Goal: Contribute content: Contribute content

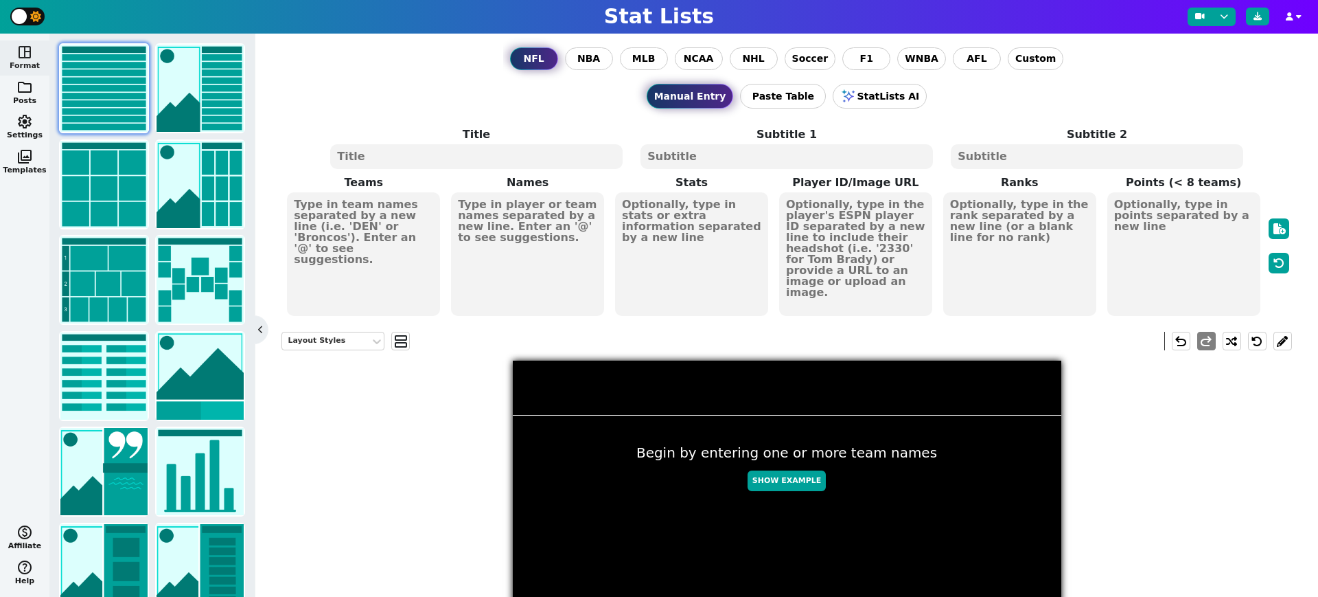
click at [23, 49] on span "space_dashboard" at bounding box center [24, 52] width 16 height 16
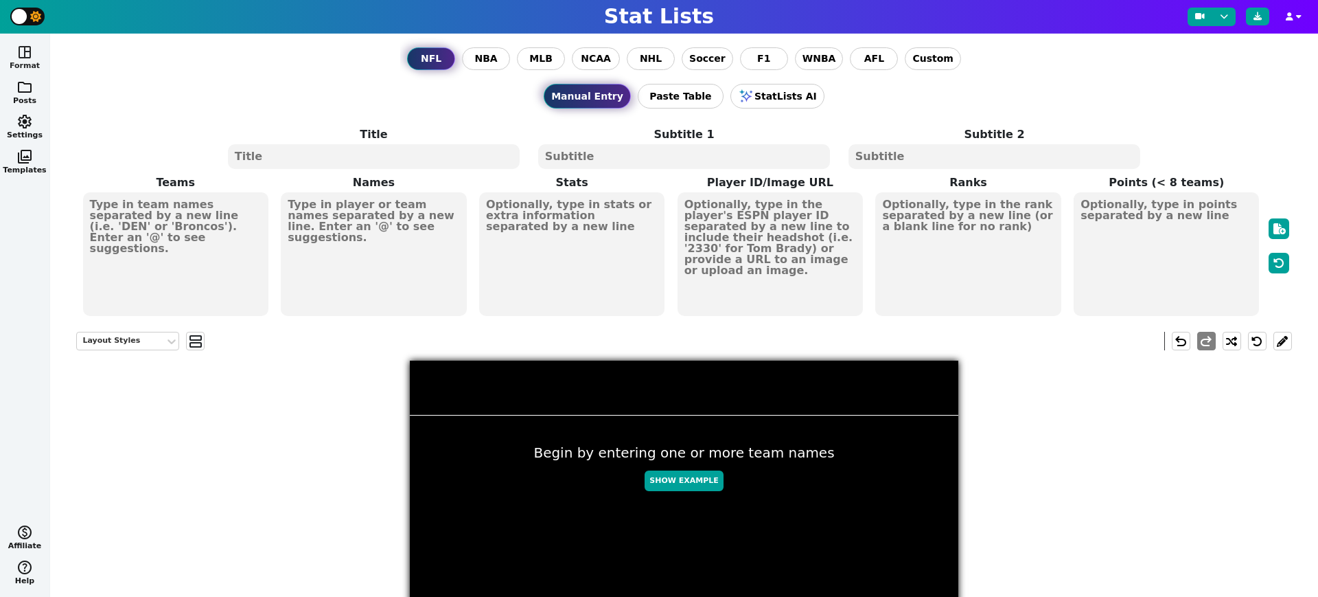
click at [23, 49] on span "space_dashboard" at bounding box center [24, 52] width 16 height 16
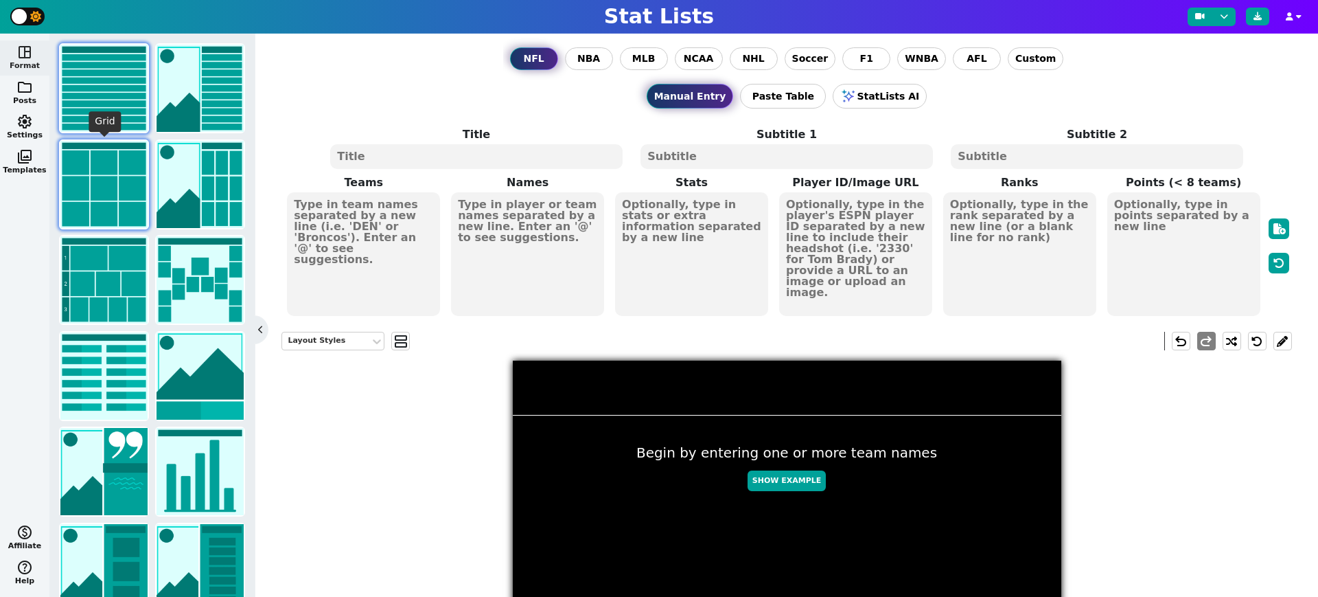
click at [98, 168] on img at bounding box center [103, 184] width 87 height 87
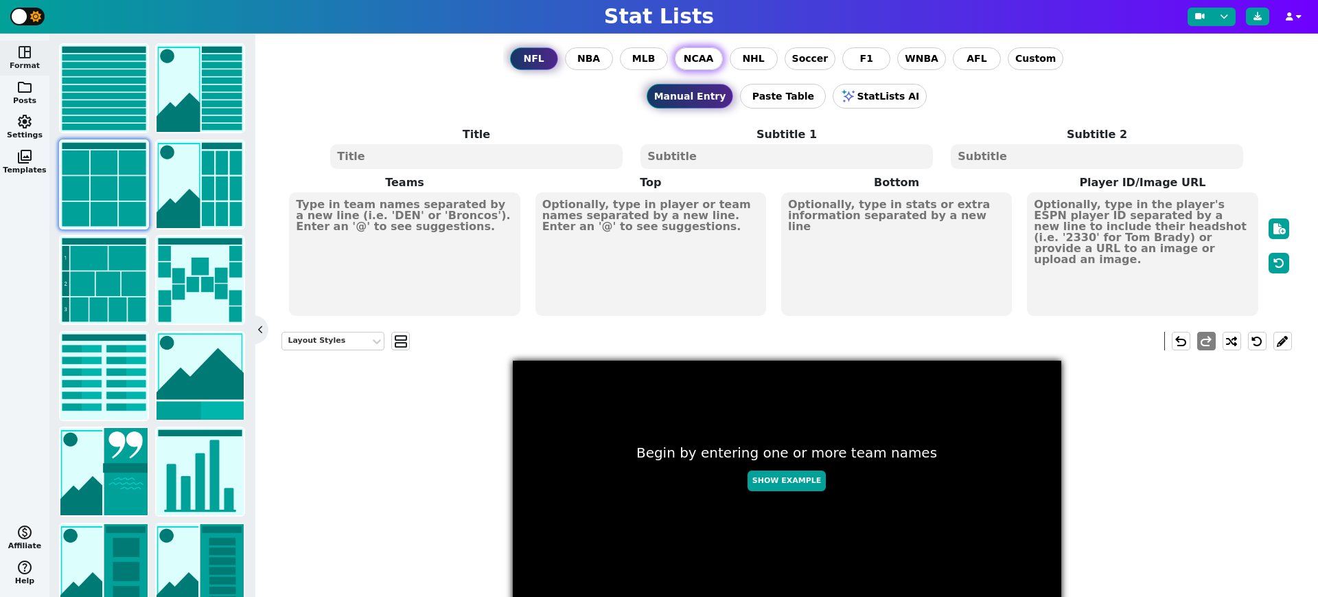
click at [702, 68] on label "NCAA" at bounding box center [699, 58] width 48 height 23
click at [0, 0] on input "NCAA" at bounding box center [0, 0] width 0 height 0
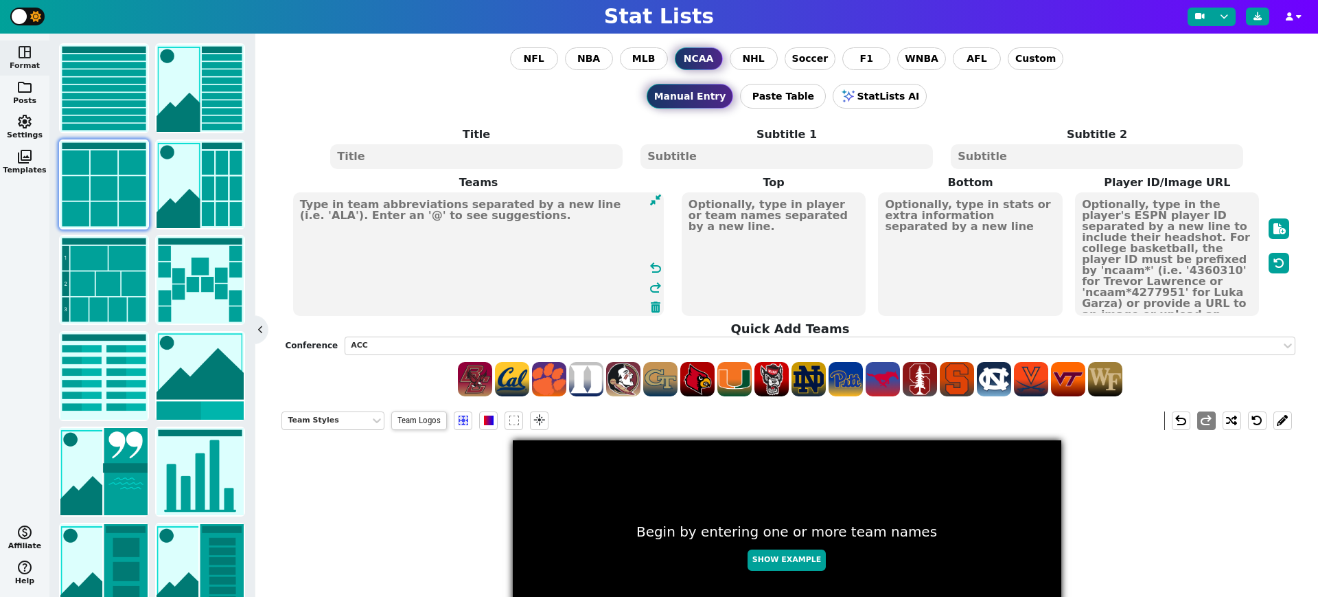
click at [384, 242] on textarea at bounding box center [478, 254] width 371 height 124
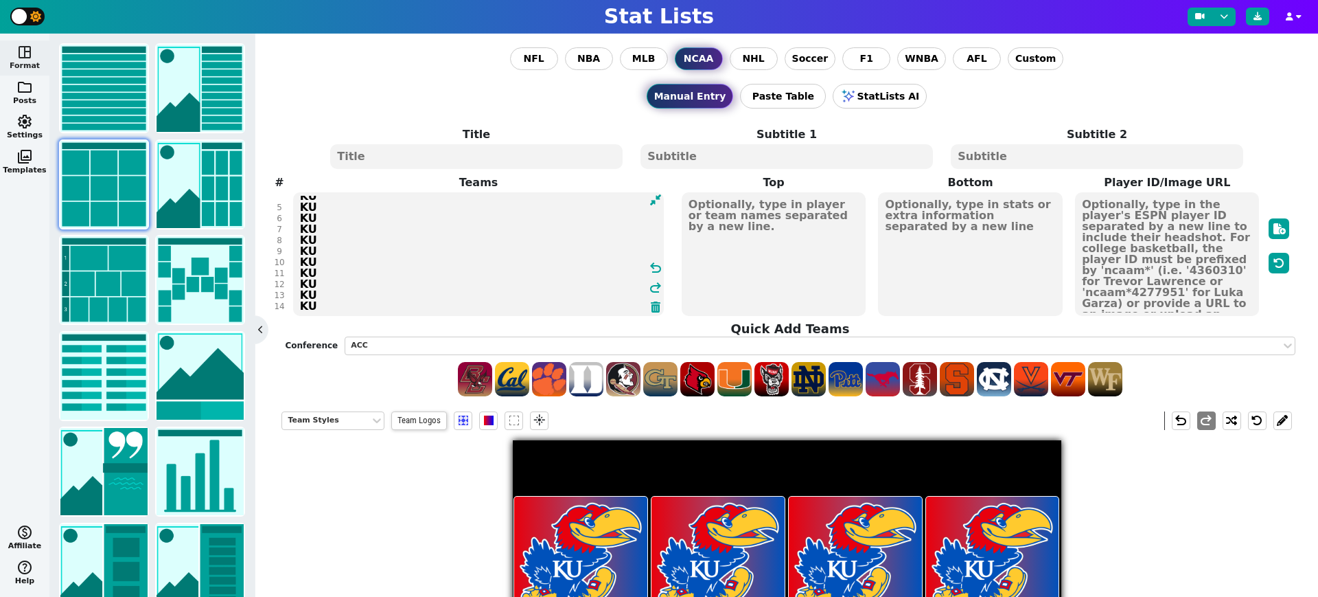
scroll to position [52, 0]
type textarea "KU KU KU KU KU KU KU KU KU KU KU KU KU KU KU"
click at [413, 417] on span "Team Logos" at bounding box center [419, 420] width 56 height 19
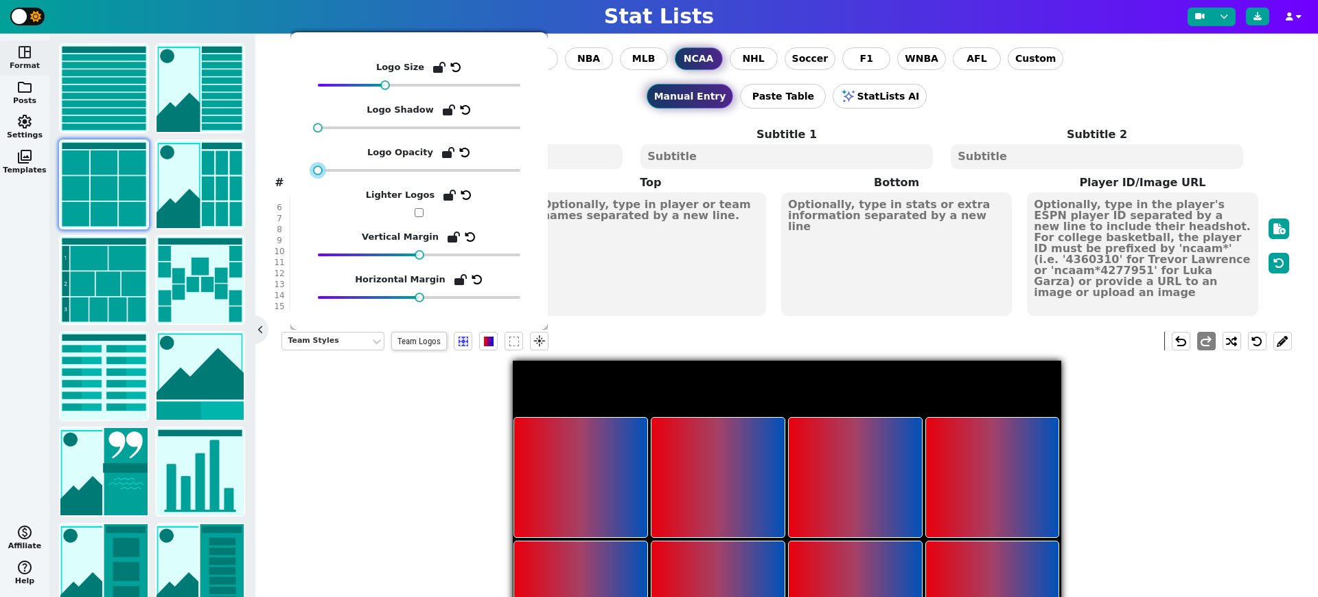
drag, startPoint x: 523, startPoint y: 169, endPoint x: 293, endPoint y: 161, distance: 229.5
click at [293, 161] on div "Logo Size Logo Shadow Logo Opacity Lighter Logos Vertical Margin Horizontal Mar…" at bounding box center [418, 180] width 257 height 297
click at [490, 343] on span at bounding box center [489, 341] width 10 height 10
click at [490, 342] on span at bounding box center [489, 341] width 10 height 10
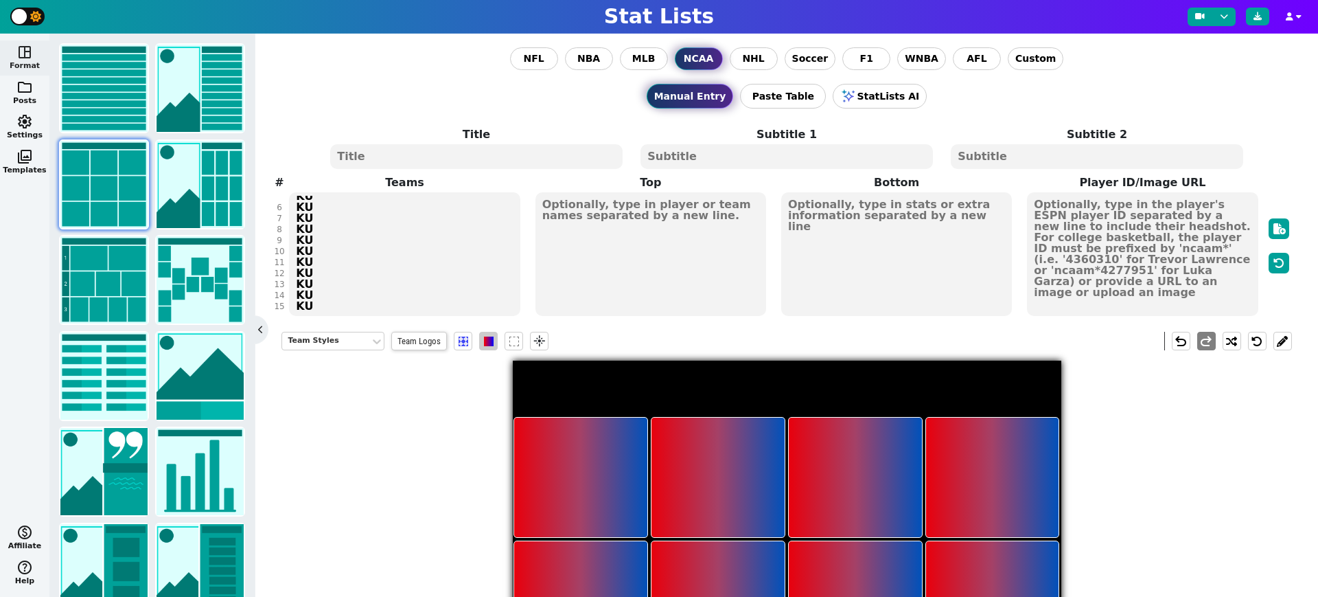
click at [484, 337] on span at bounding box center [489, 341] width 10 height 10
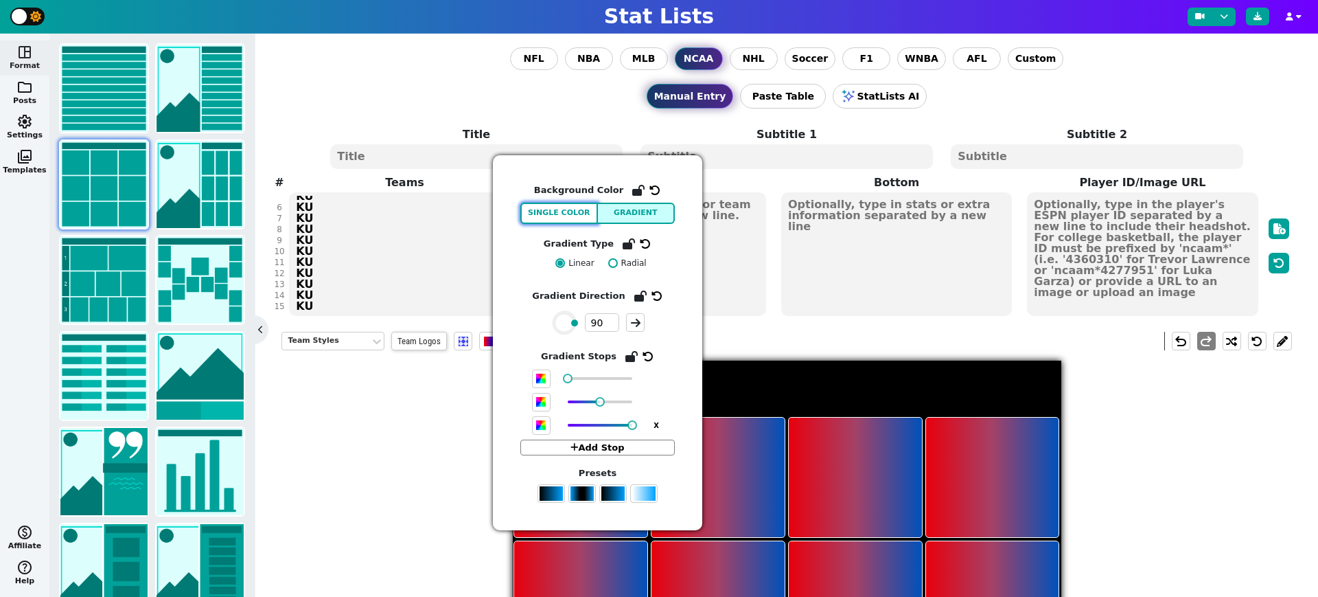
click at [569, 214] on button "Single Color" at bounding box center [559, 213] width 78 height 21
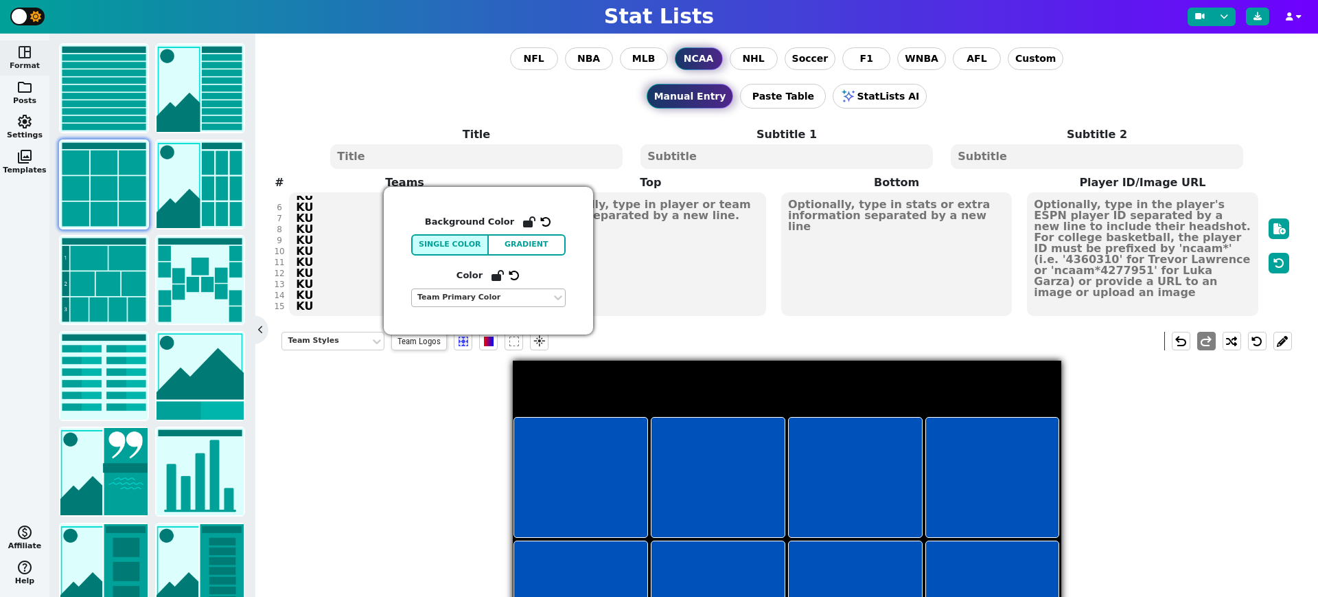
click at [509, 297] on div "Team Primary Color" at bounding box center [481, 298] width 128 height 12
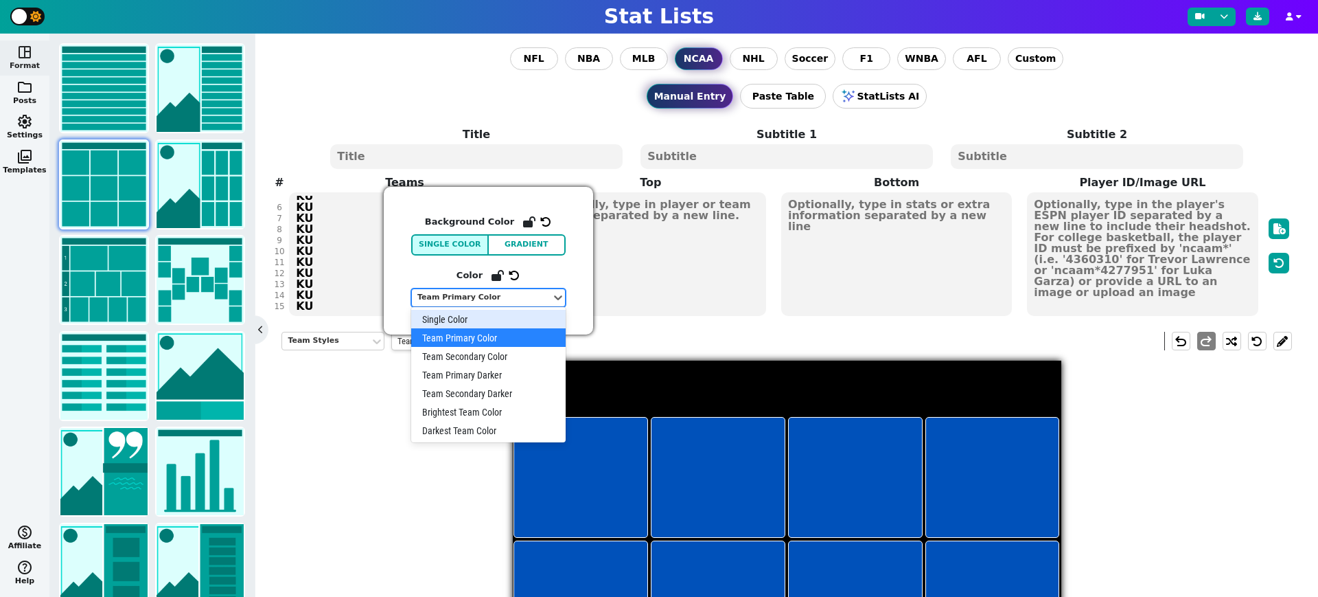
click at [451, 325] on div "Single Color" at bounding box center [488, 319] width 154 height 19
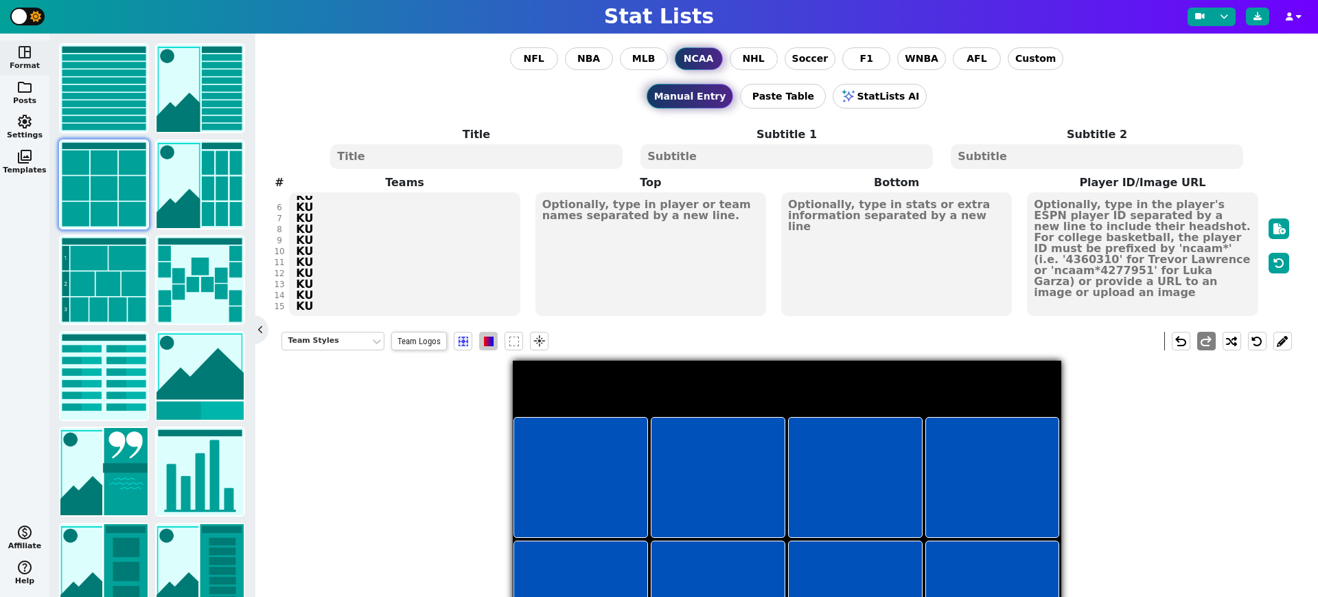
click at [484, 340] on span at bounding box center [489, 341] width 10 height 10
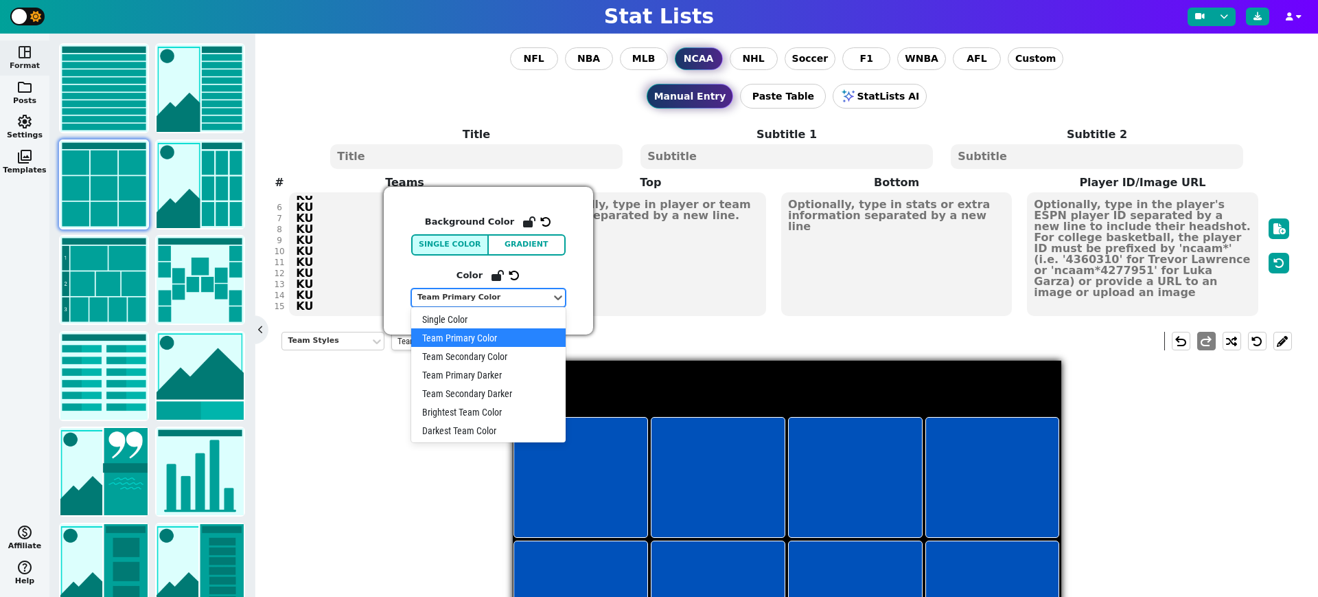
click at [490, 295] on div "Team Primary Color" at bounding box center [481, 298] width 128 height 12
click at [479, 320] on div "Single Color" at bounding box center [488, 319] width 154 height 19
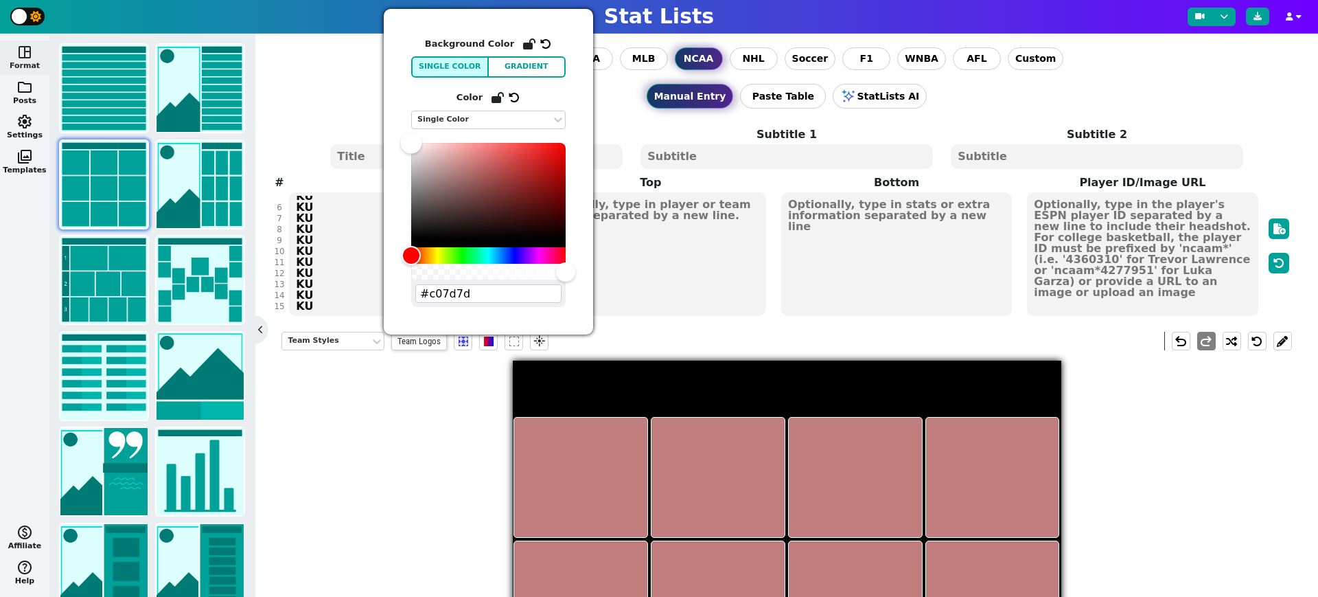
type input "#ffffff"
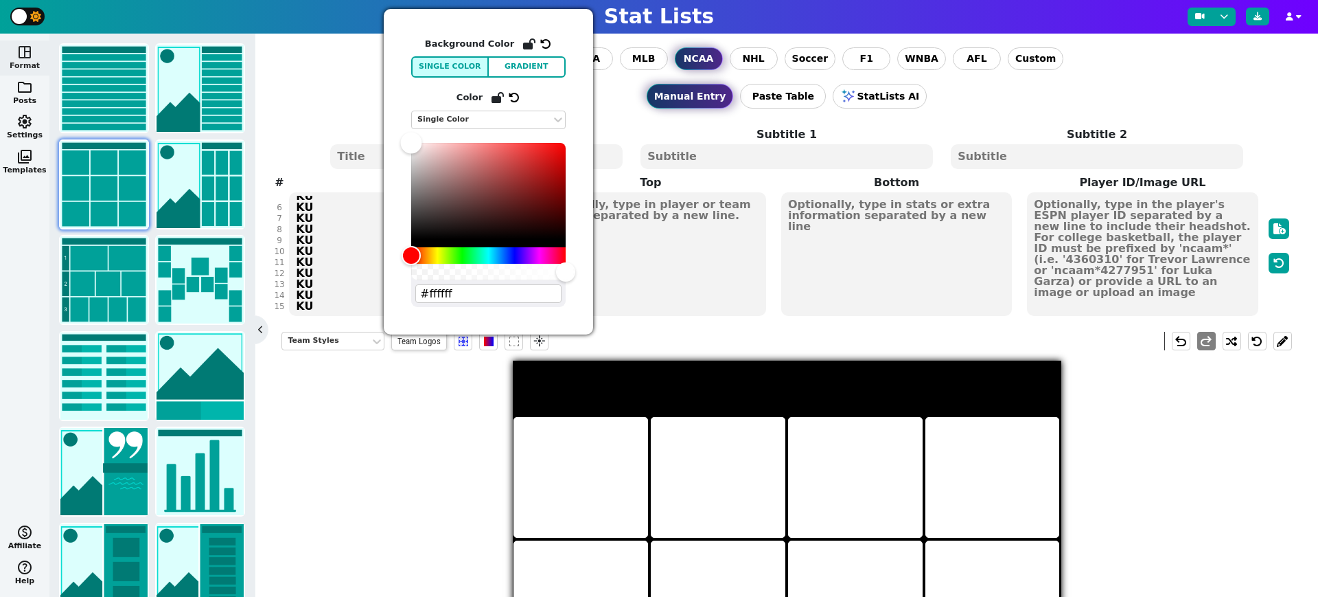
drag, startPoint x: 466, startPoint y: 166, endPoint x: 387, endPoint y: 120, distance: 91.4
click at [387, 120] on div "Background Color Single Color Gradient Color Single Color #ffffff" at bounding box center [488, 171] width 209 height 325
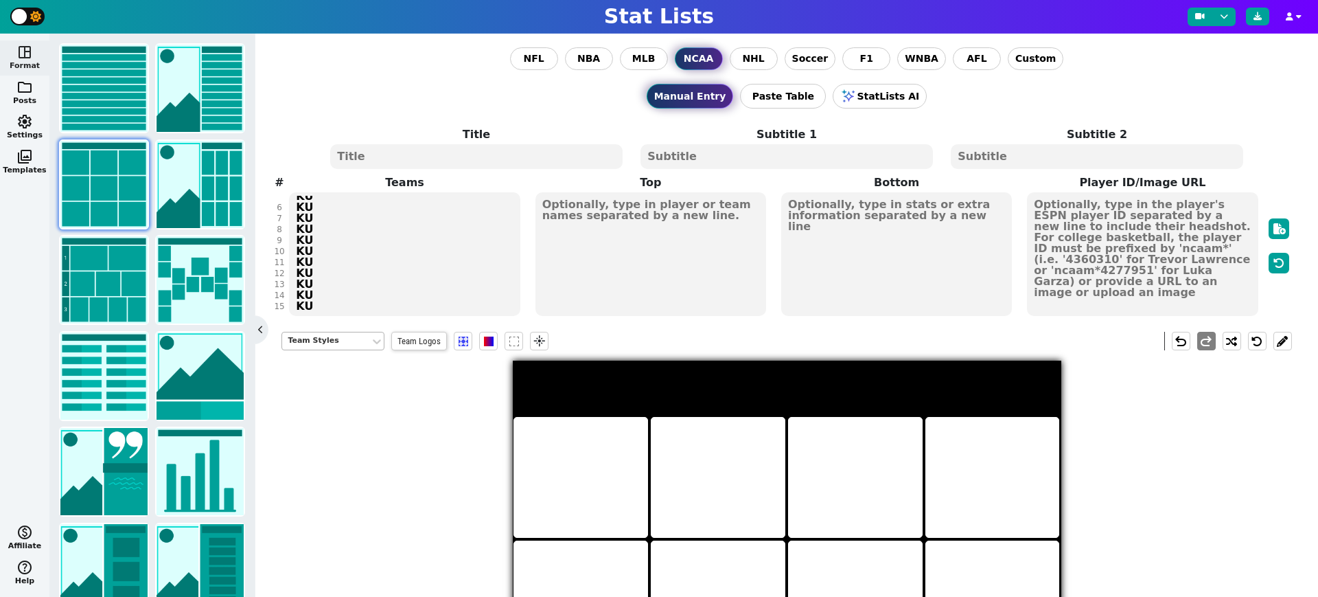
click at [332, 341] on div "Team Styles" at bounding box center [326, 341] width 77 height 12
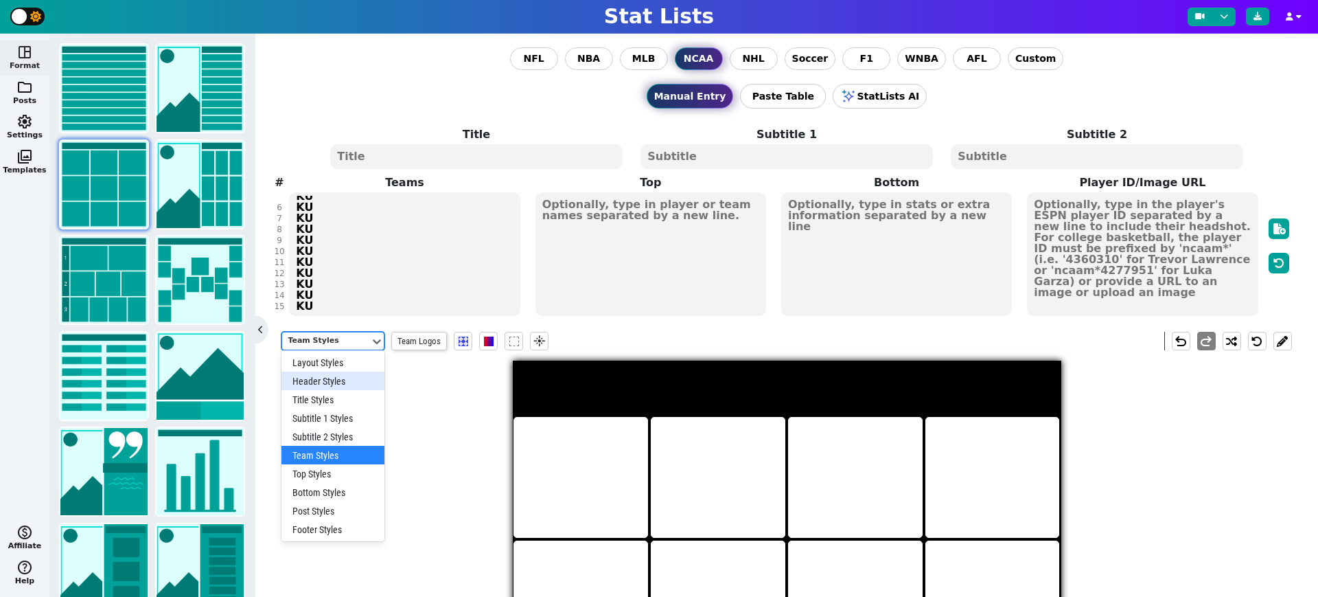
click at [359, 382] on div "Header Styles" at bounding box center [333, 380] width 103 height 19
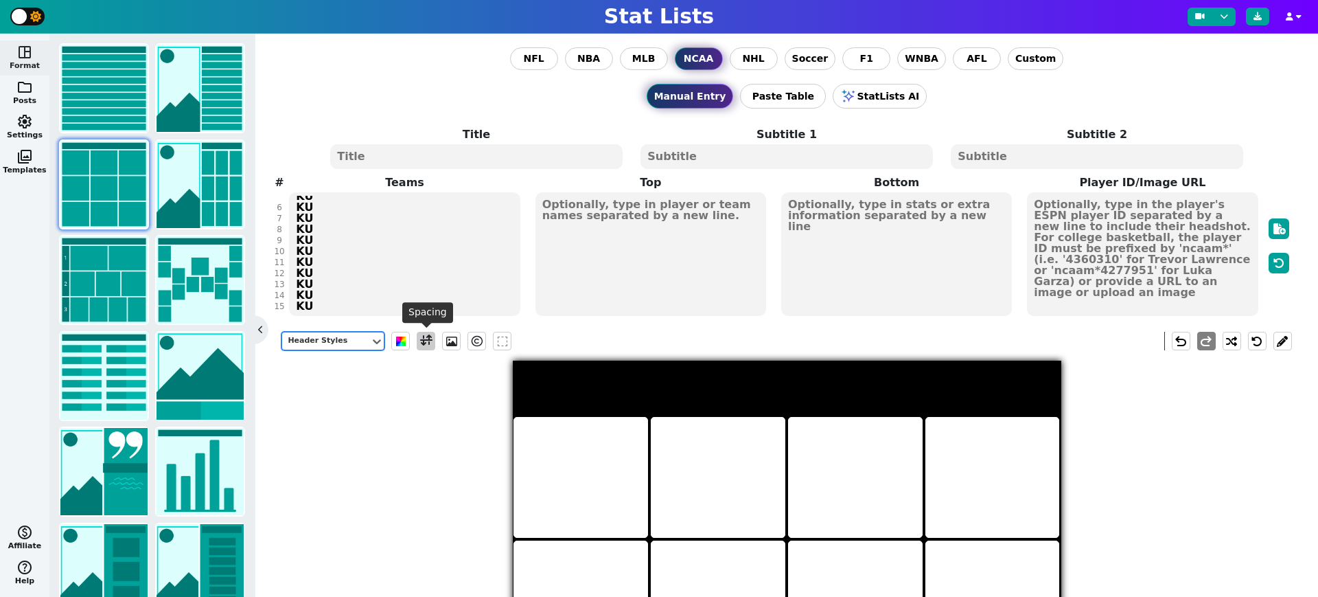
click at [424, 336] on span at bounding box center [426, 340] width 12 height 17
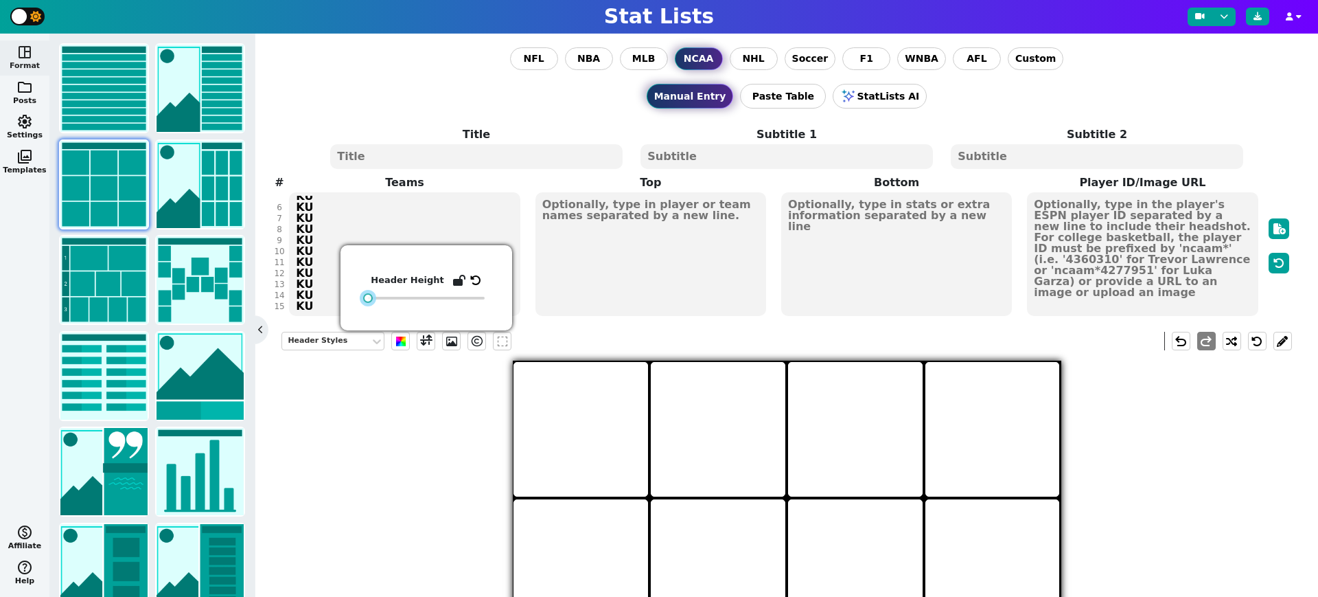
drag, startPoint x: 393, startPoint y: 296, endPoint x: 356, endPoint y: 297, distance: 37.1
click at [356, 297] on div "Header Height" at bounding box center [427, 287] width 172 height 85
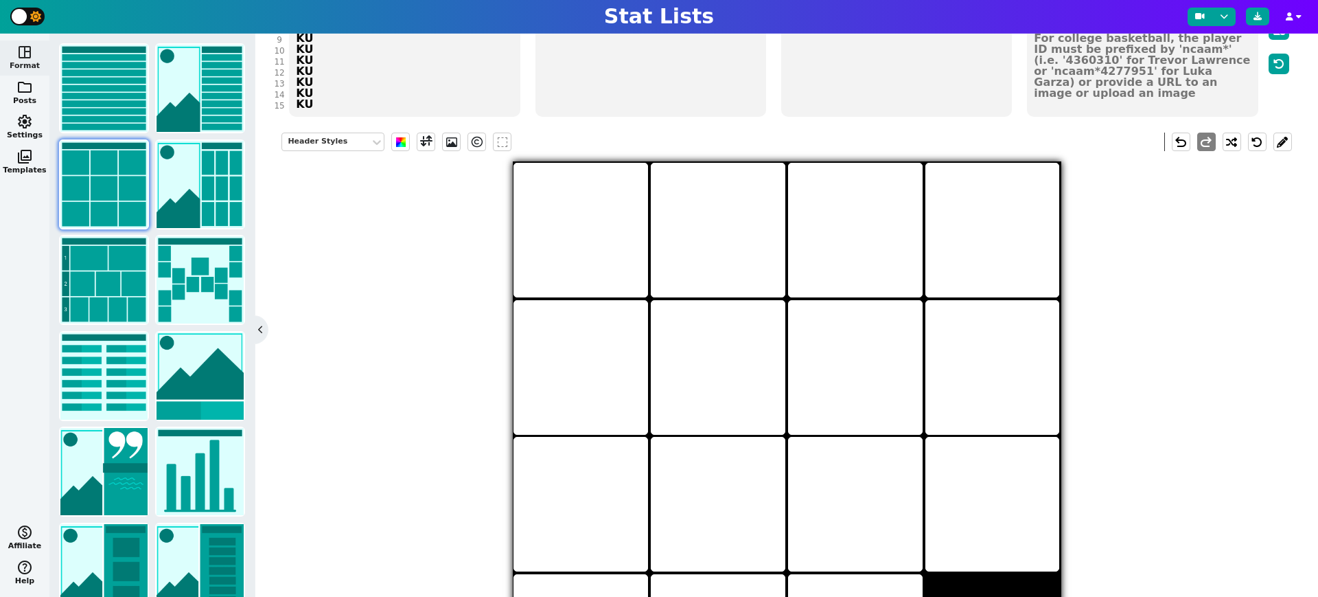
scroll to position [196, 0]
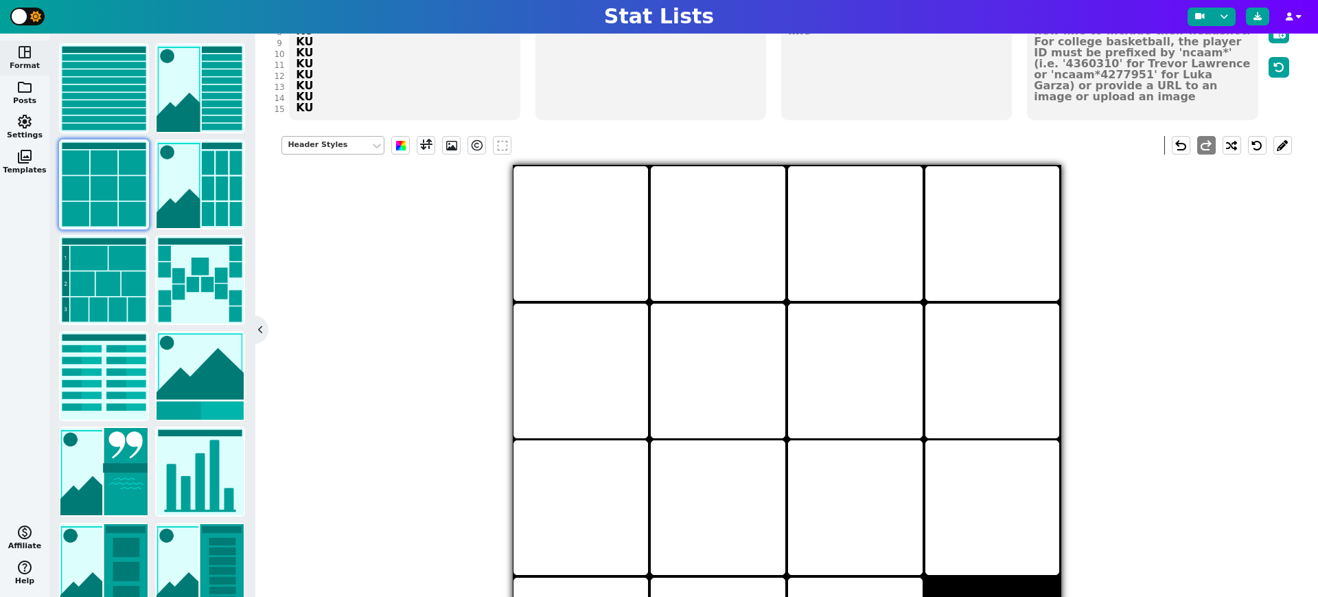
click at [338, 136] on div "Header Styles" at bounding box center [326, 145] width 88 height 19
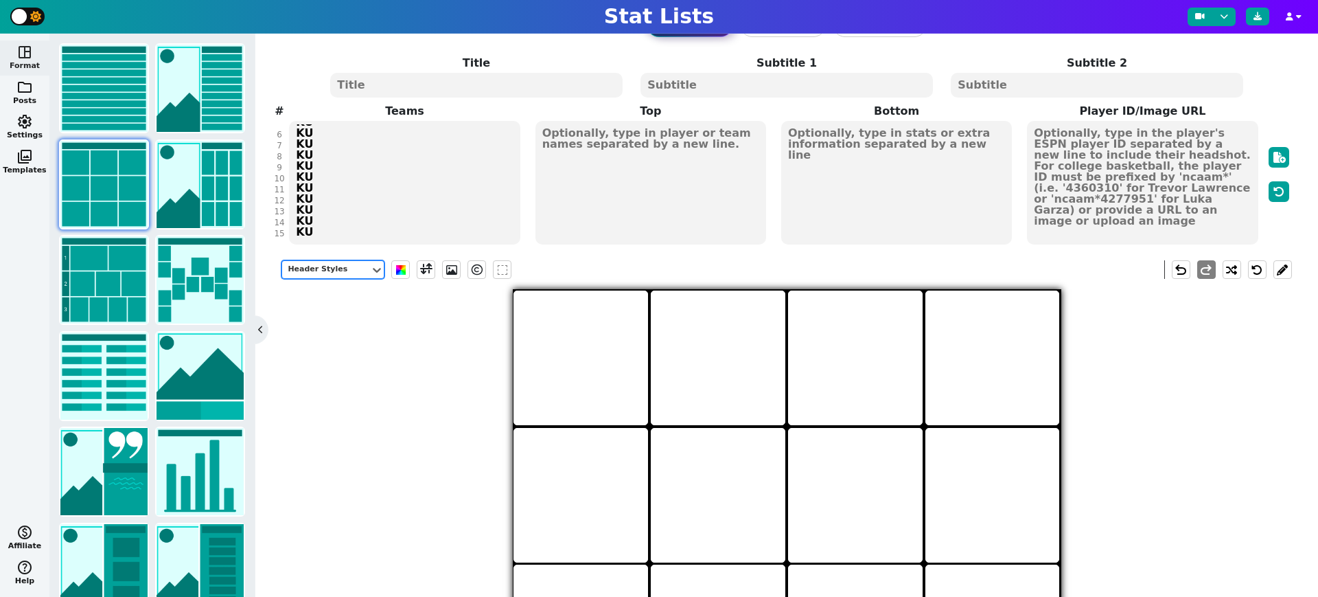
scroll to position [61, 0]
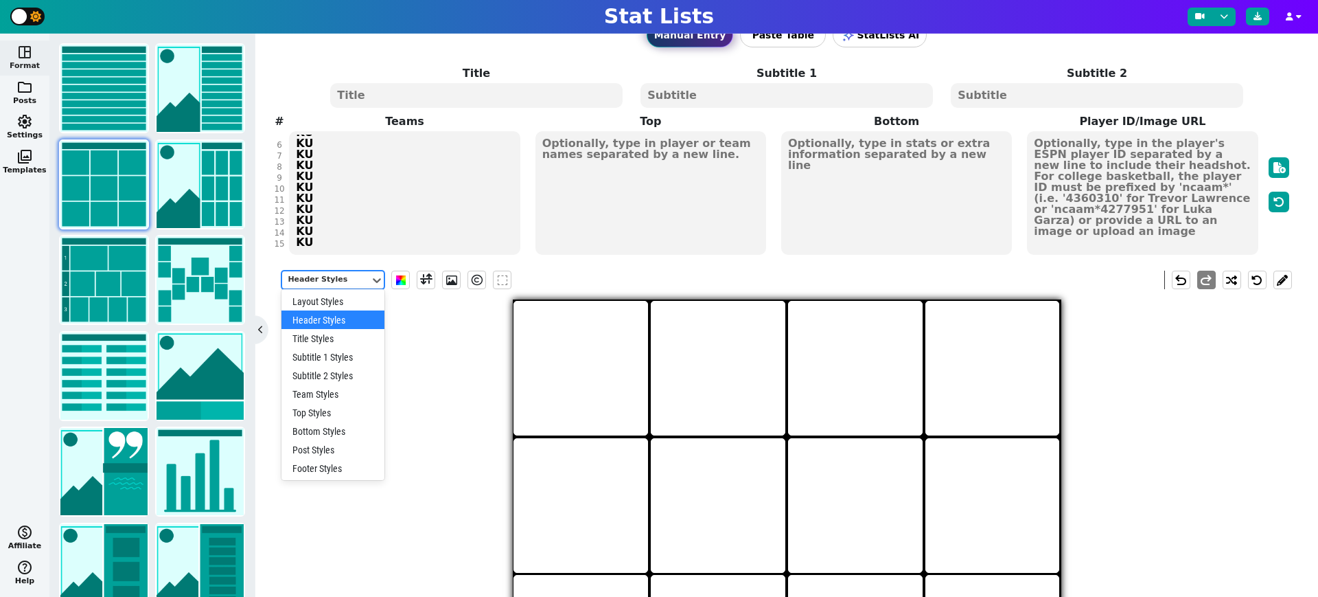
click at [349, 283] on div "Header Styles" at bounding box center [326, 280] width 88 height 19
click at [325, 445] on div "Post Styles" at bounding box center [333, 449] width 103 height 19
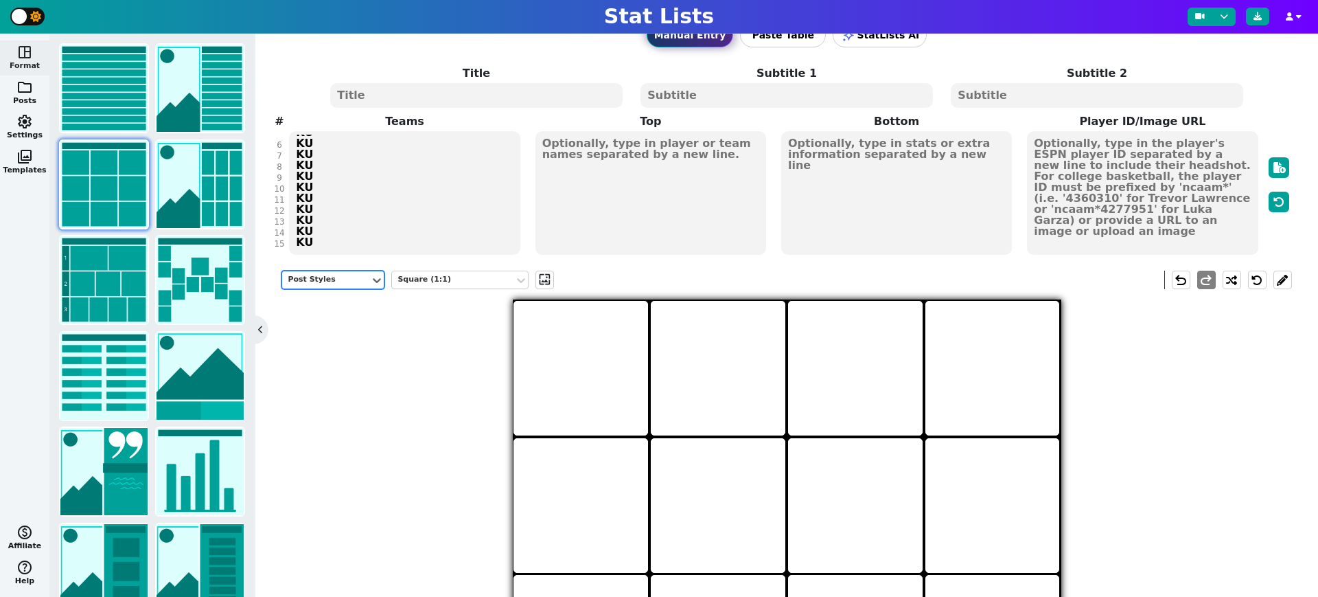
click at [334, 274] on div "Post Styles" at bounding box center [326, 280] width 77 height 12
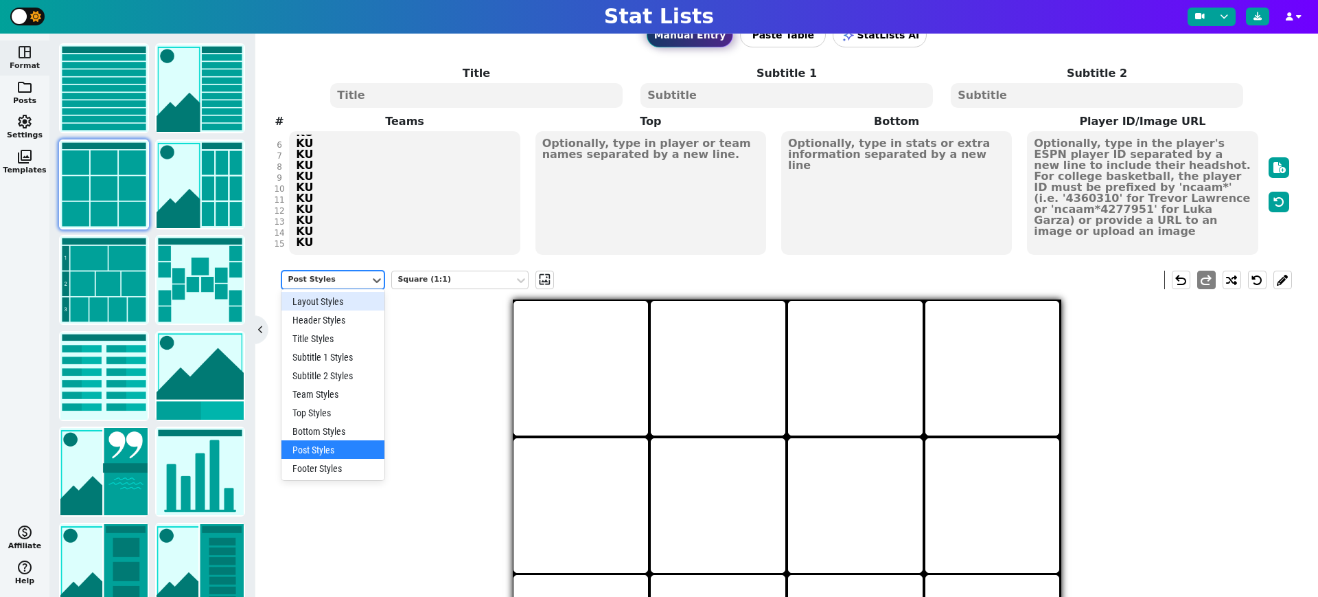
click at [336, 301] on div "Layout Styles" at bounding box center [333, 301] width 103 height 19
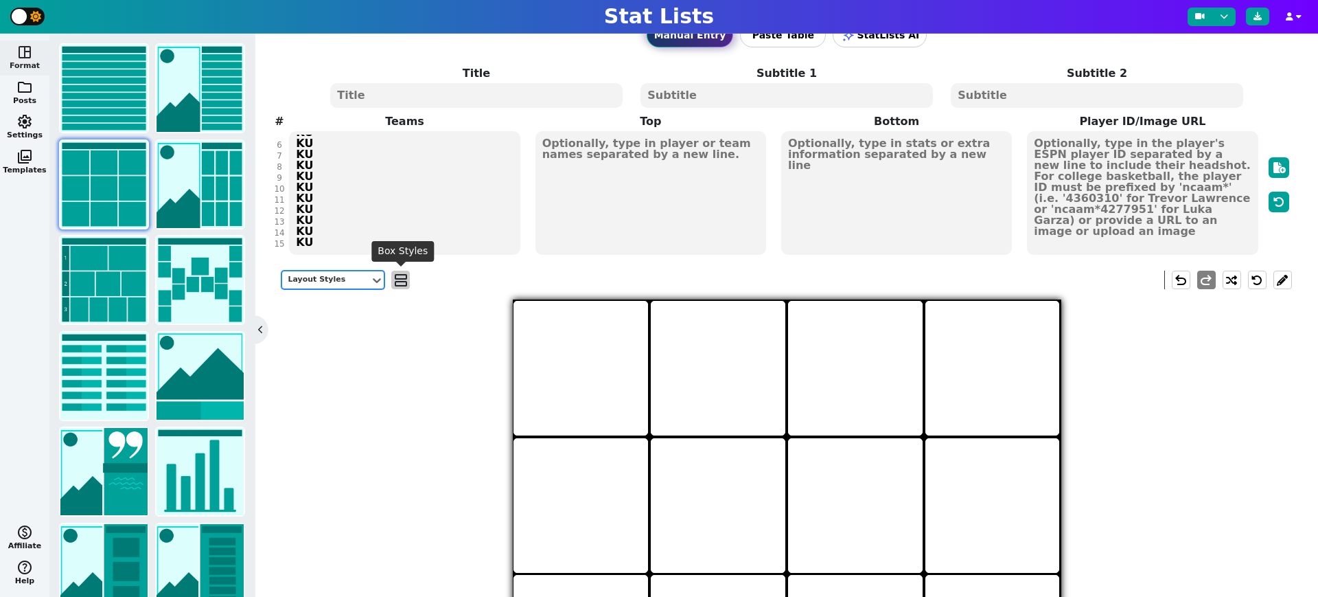
click at [394, 277] on span "view_agenda" at bounding box center [401, 280] width 14 height 16
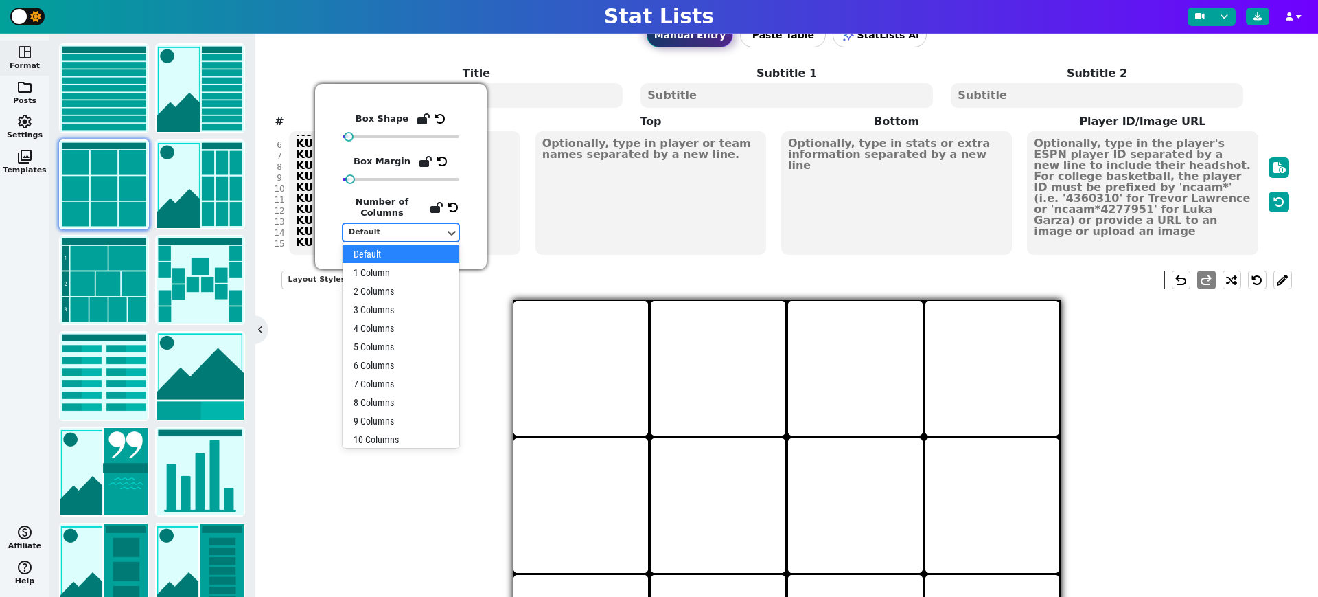
click at [425, 233] on div "Default" at bounding box center [394, 233] width 91 height 12
click at [389, 314] on div "3 Columns" at bounding box center [401, 309] width 117 height 19
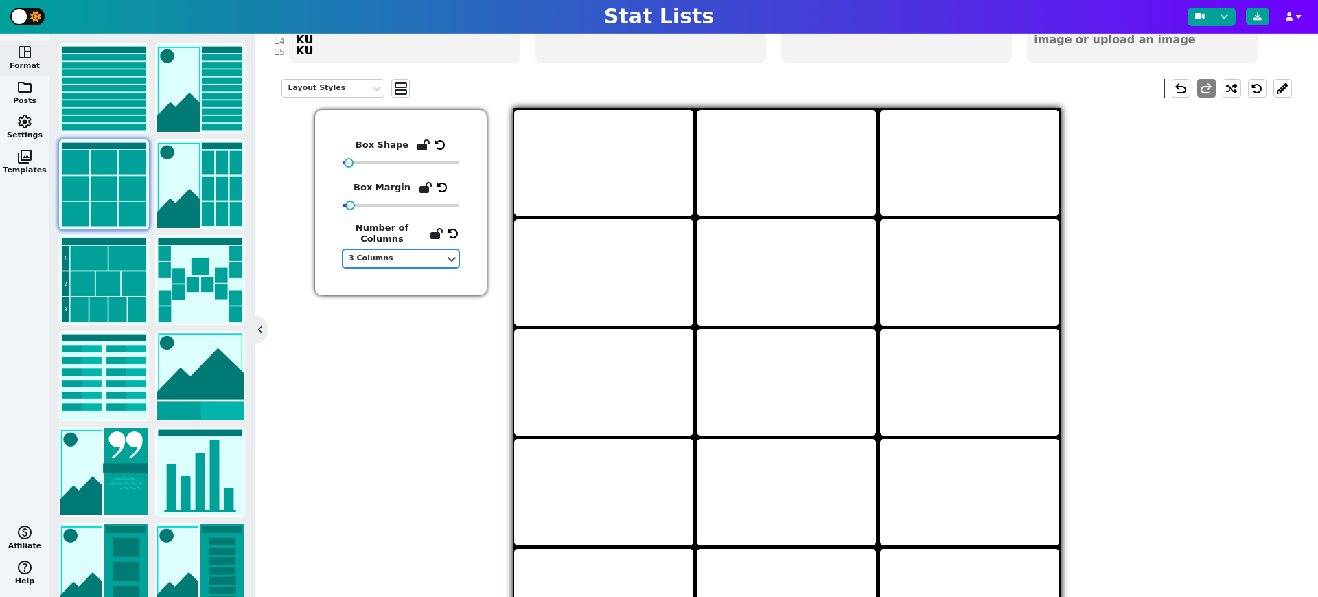
scroll to position [243, 0]
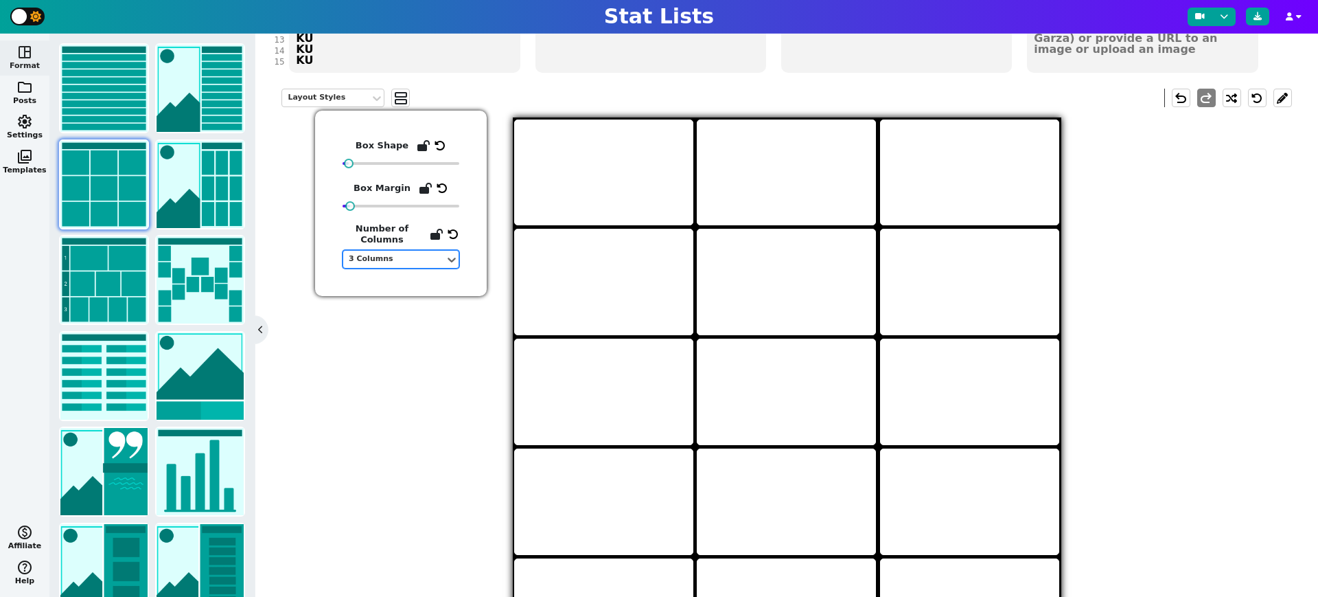
click at [398, 259] on div "3 Columns" at bounding box center [394, 259] width 91 height 12
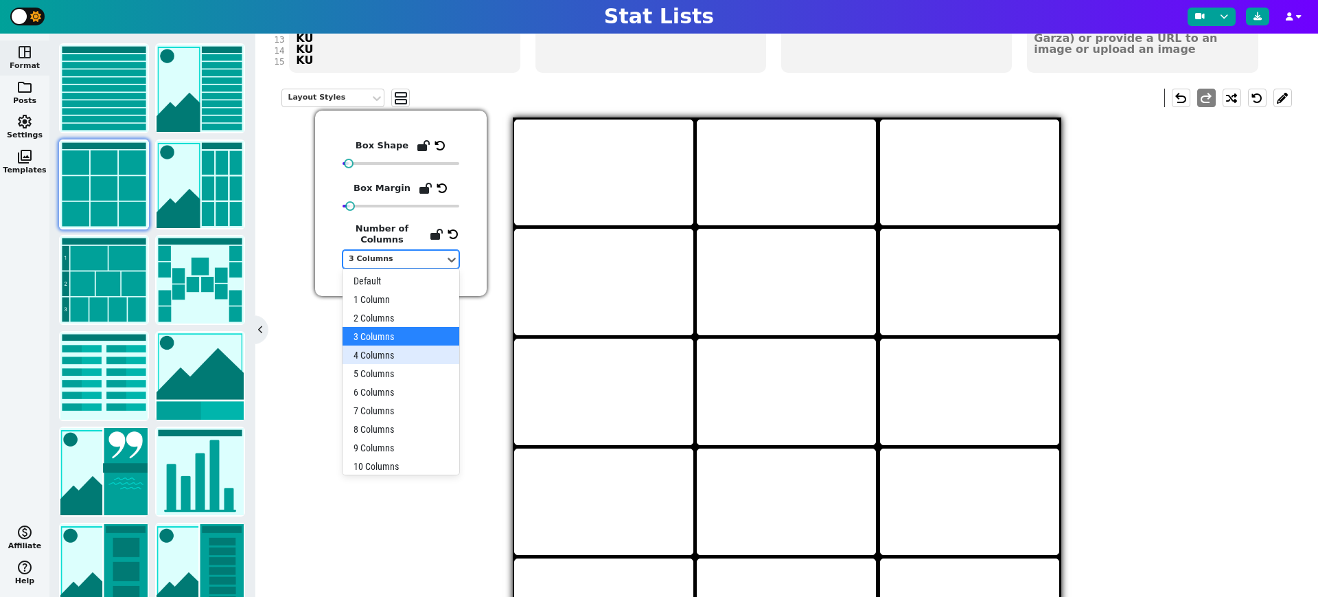
click at [387, 354] on div "4 Columns" at bounding box center [401, 354] width 117 height 19
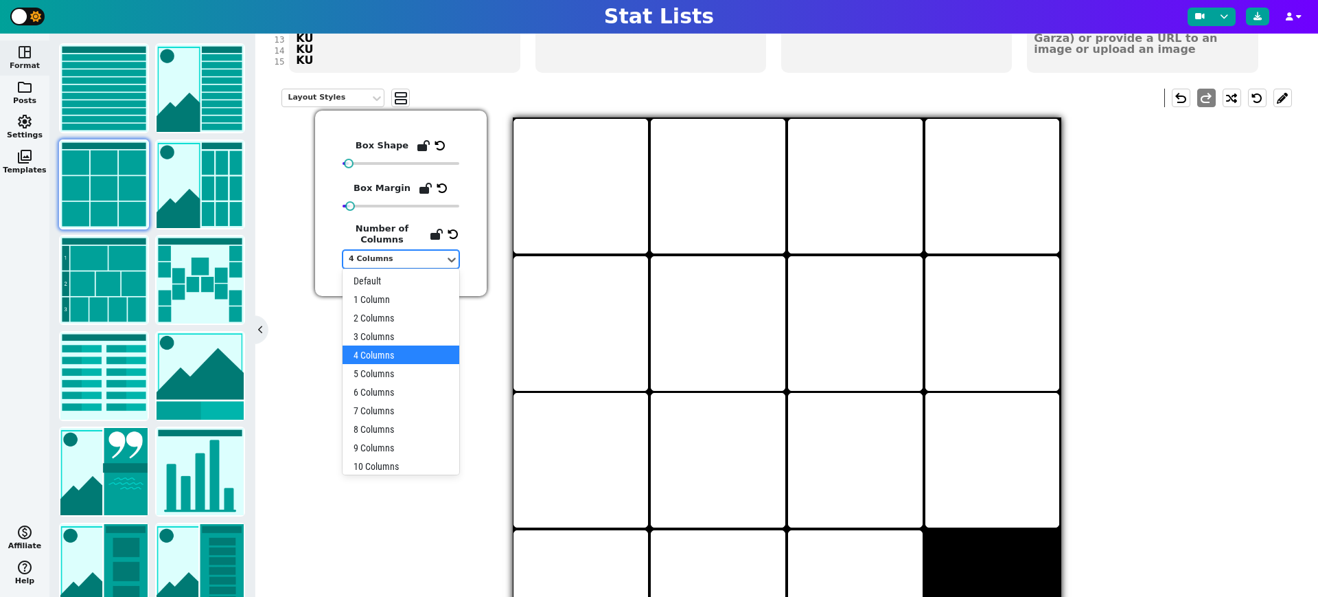
click at [423, 264] on div "4 Columns" at bounding box center [394, 259] width 102 height 19
click at [400, 376] on div "5 Columns" at bounding box center [401, 373] width 117 height 19
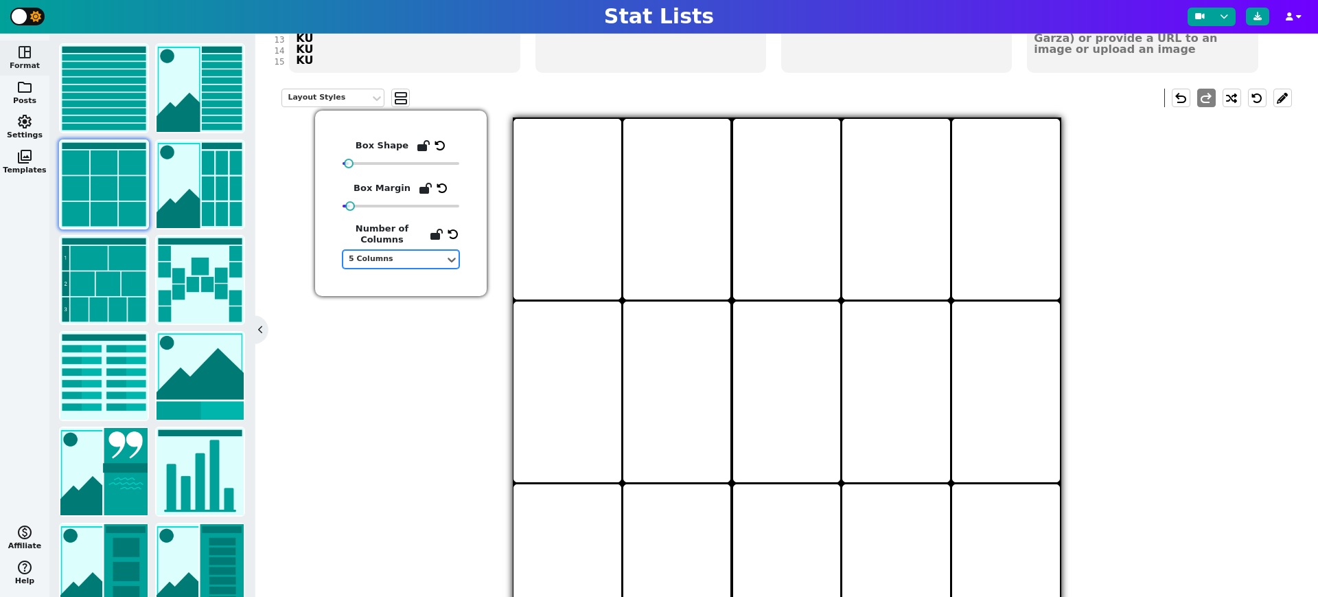
click at [415, 266] on div "5 Columns" at bounding box center [394, 259] width 102 height 19
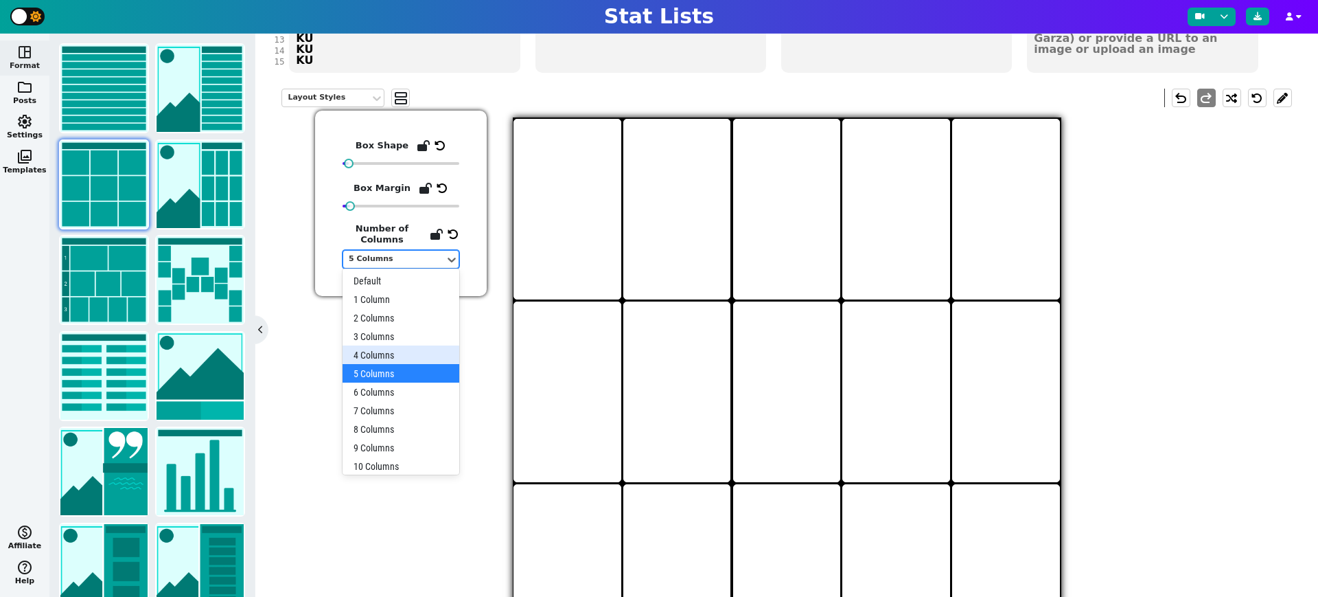
click at [400, 356] on div "4 Columns" at bounding box center [401, 354] width 117 height 19
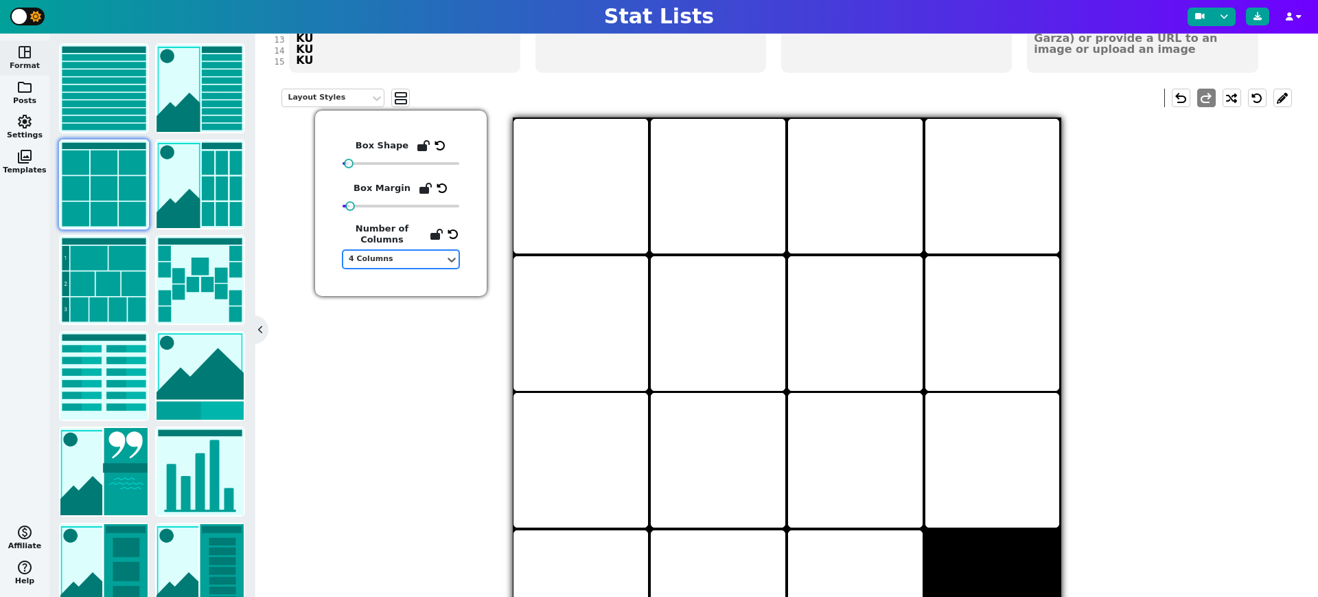
click at [403, 448] on div "Layout Styles view_agenda undo redo" at bounding box center [787, 372] width 1010 height 588
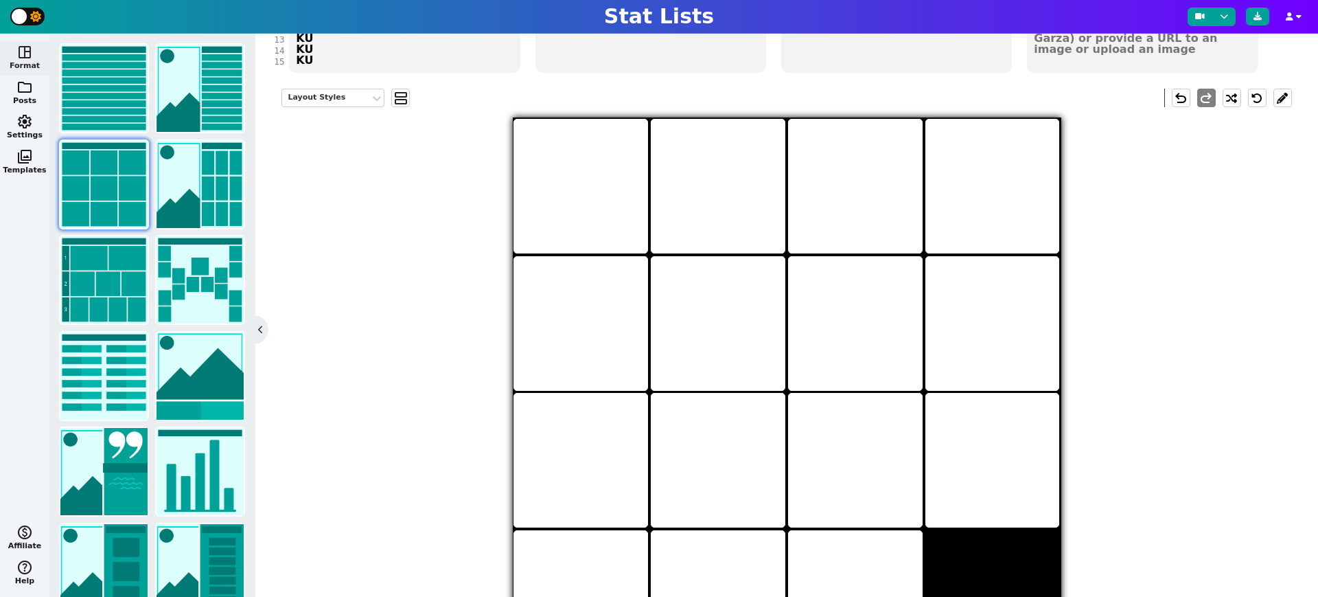
scroll to position [0, 0]
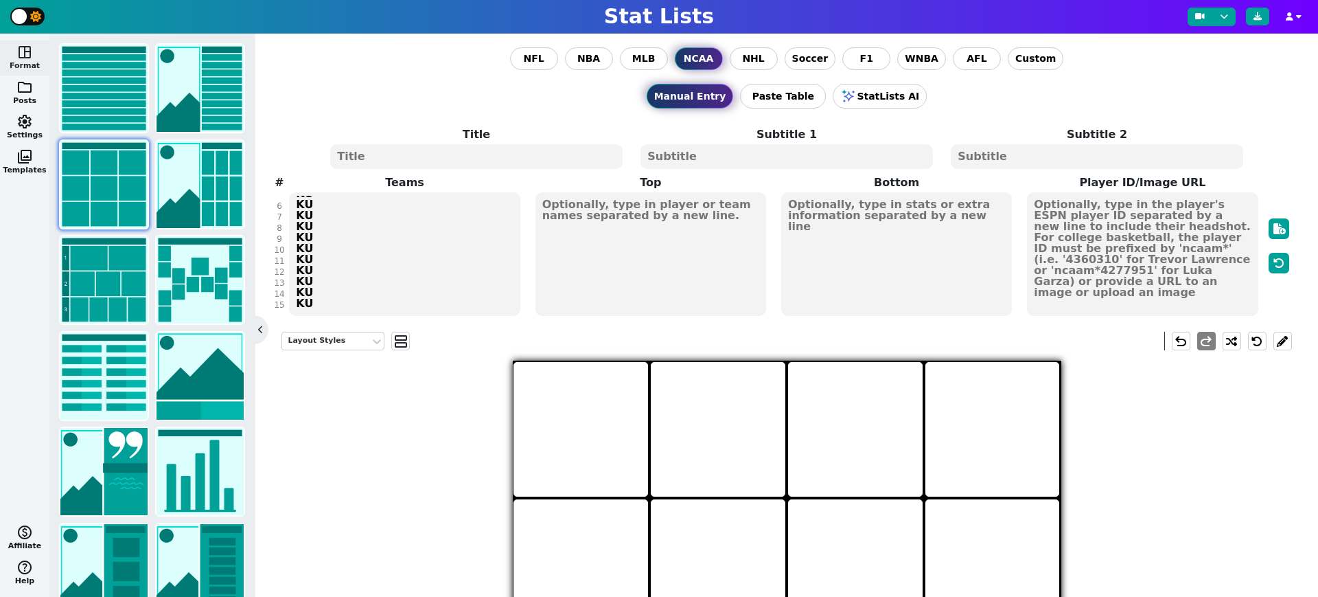
click at [1136, 231] on textarea at bounding box center [1142, 254] width 231 height 124
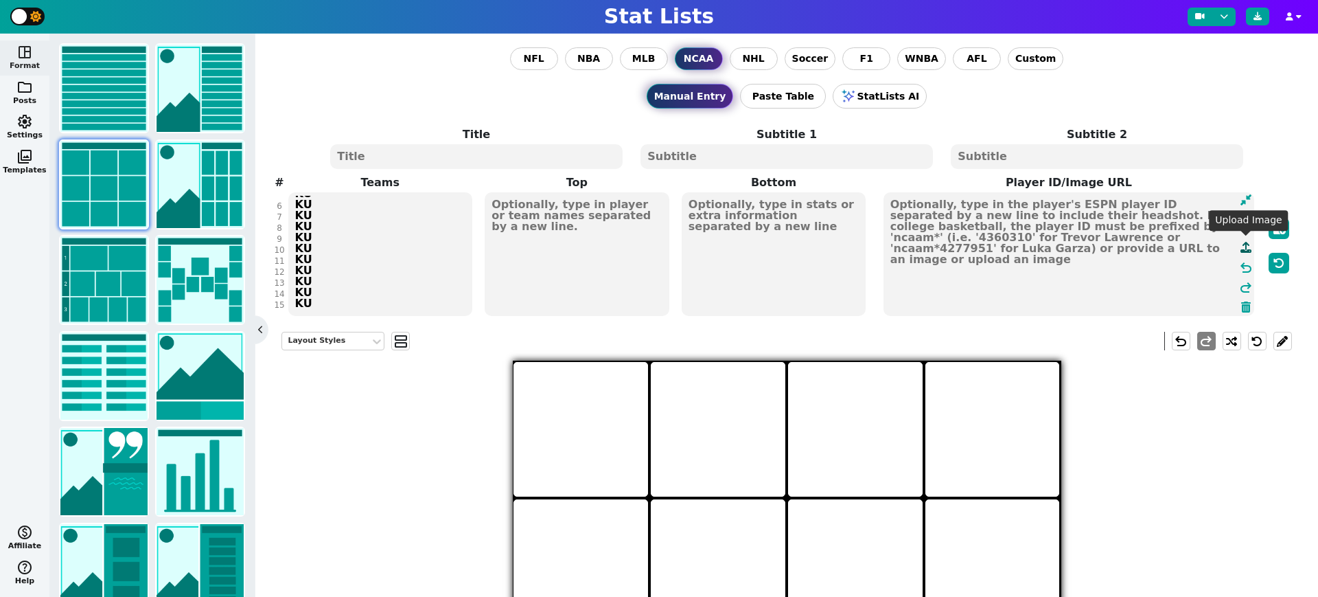
click at [1249, 248] on icon at bounding box center [1246, 247] width 11 height 11
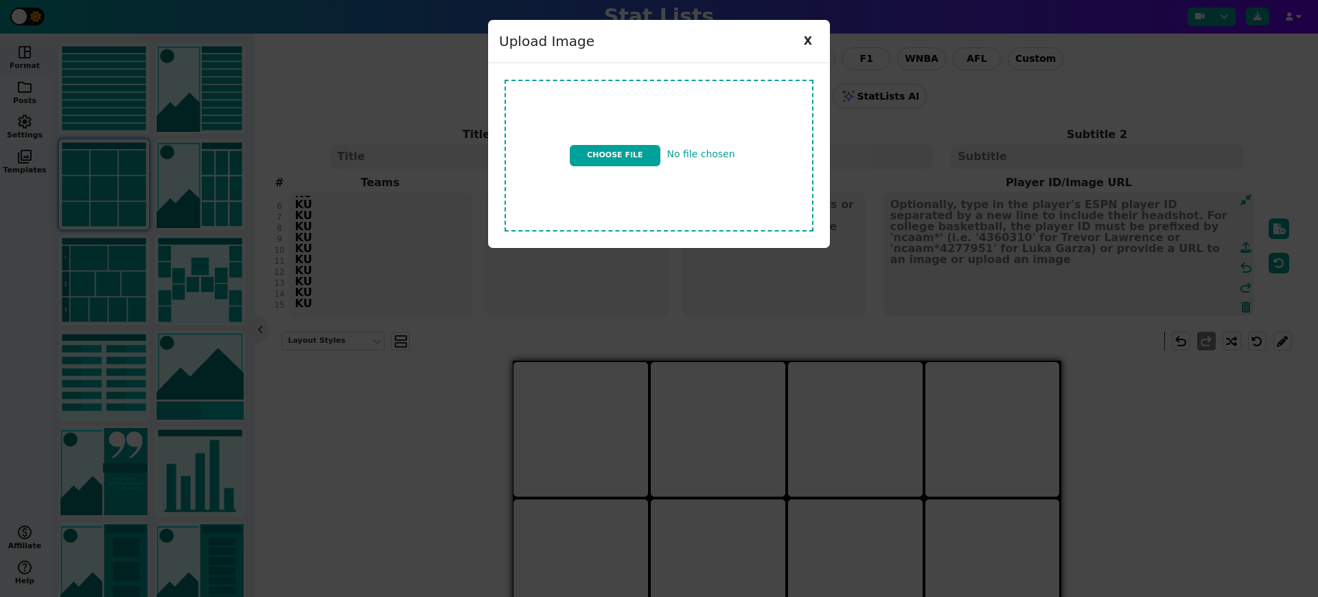
click at [636, 153] on input "file" at bounding box center [659, 155] width 320 height 163
type input "C:\fakepath\ku logo v13.jpg"
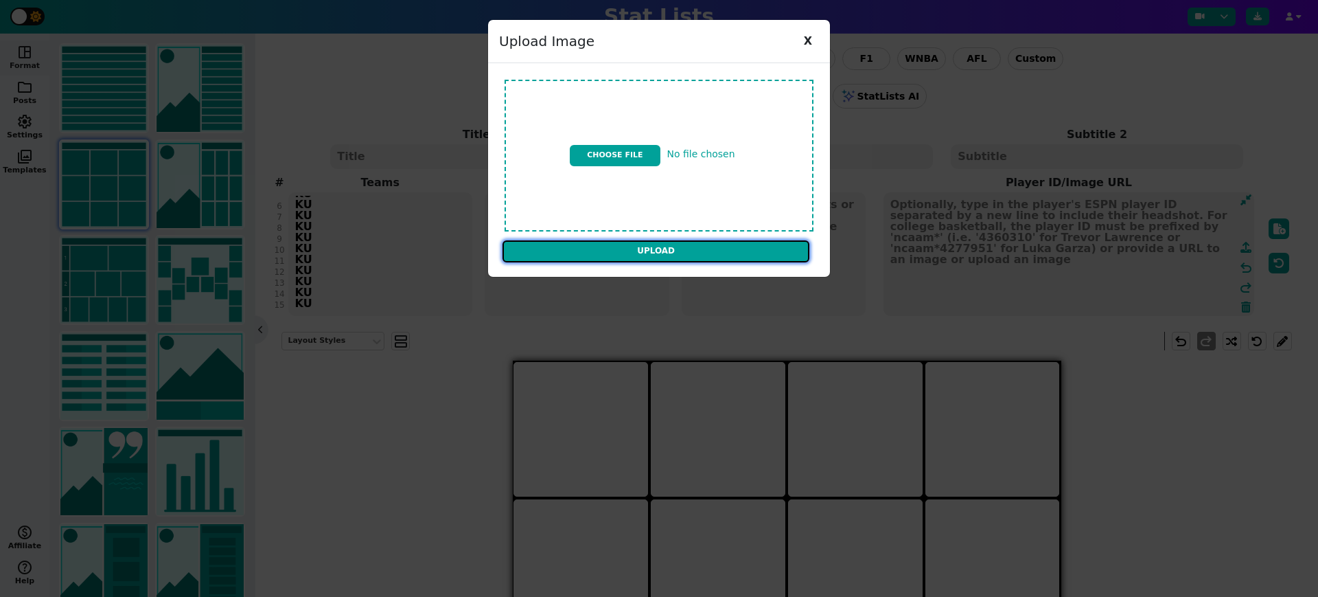
click at [606, 254] on input "Upload" at bounding box center [656, 251] width 307 height 22
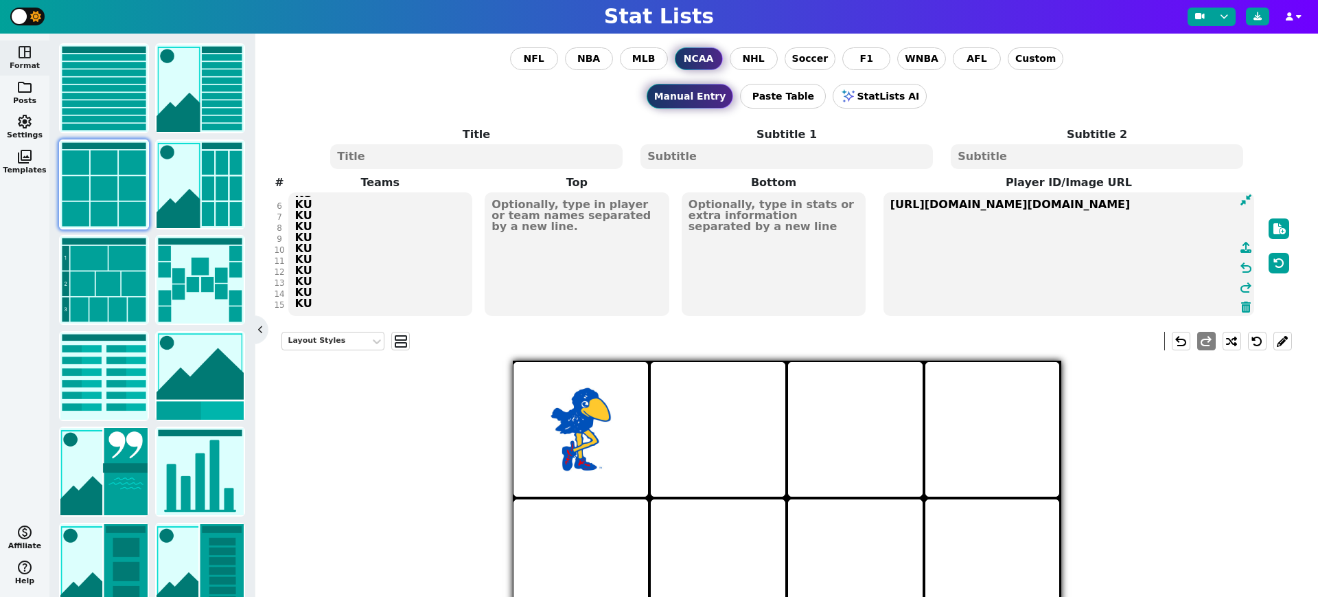
click at [1113, 232] on textarea "https://firebasestorage.googleapis.com/v0/b/statlist-images.appspot.com/o/image…" at bounding box center [1069, 254] width 371 height 124
type textarea "https://firebasestorage.googleapis.com/v0/b/statlist-images.appspot.com/o/image…"
click at [1246, 244] on icon at bounding box center [1246, 247] width 11 height 11
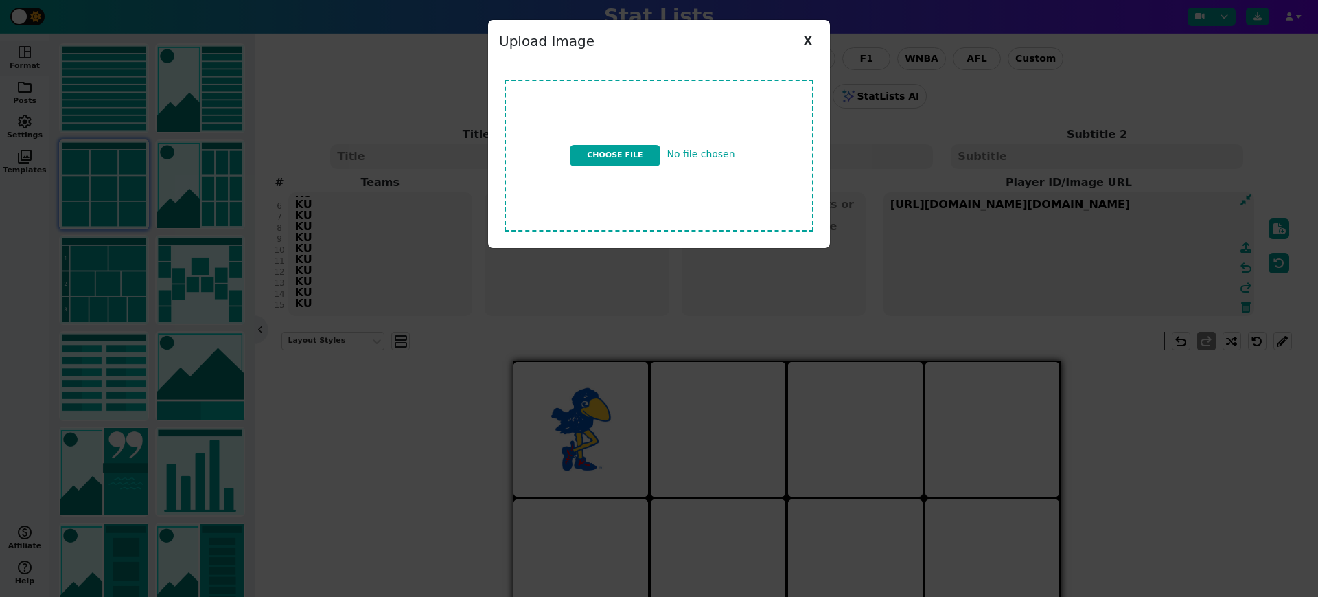
click at [644, 150] on input "file" at bounding box center [659, 155] width 320 height 163
type input "C:\fakepath\ku logo v3.jpg"
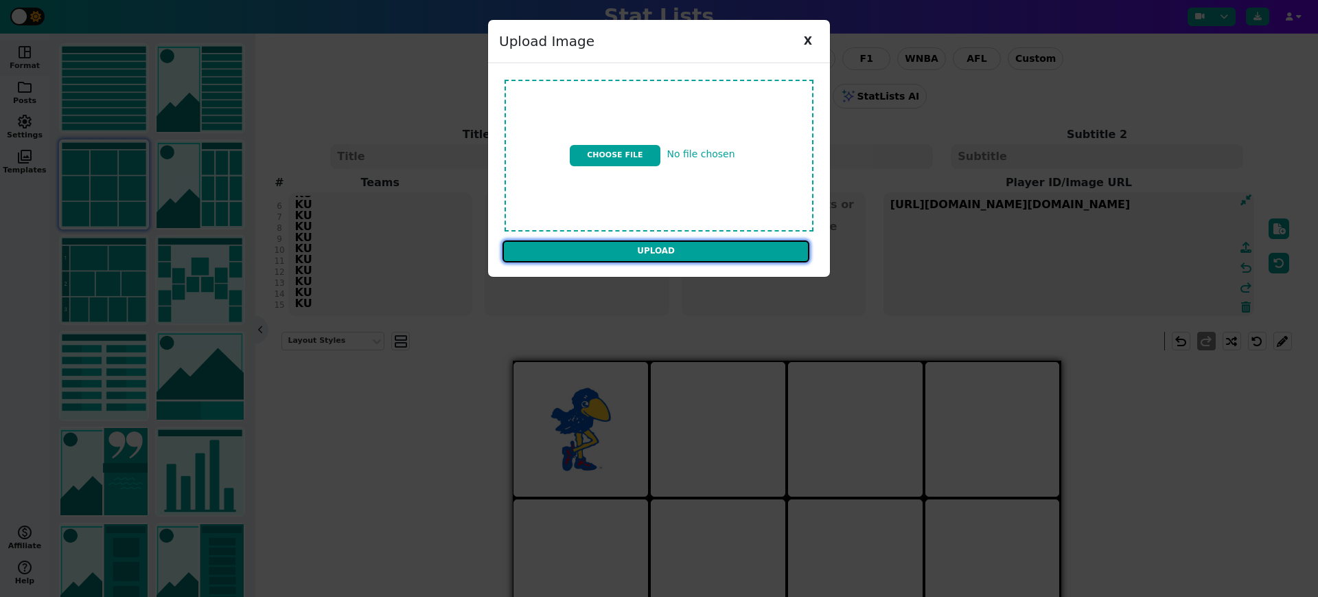
click at [714, 253] on input "Upload" at bounding box center [656, 251] width 307 height 22
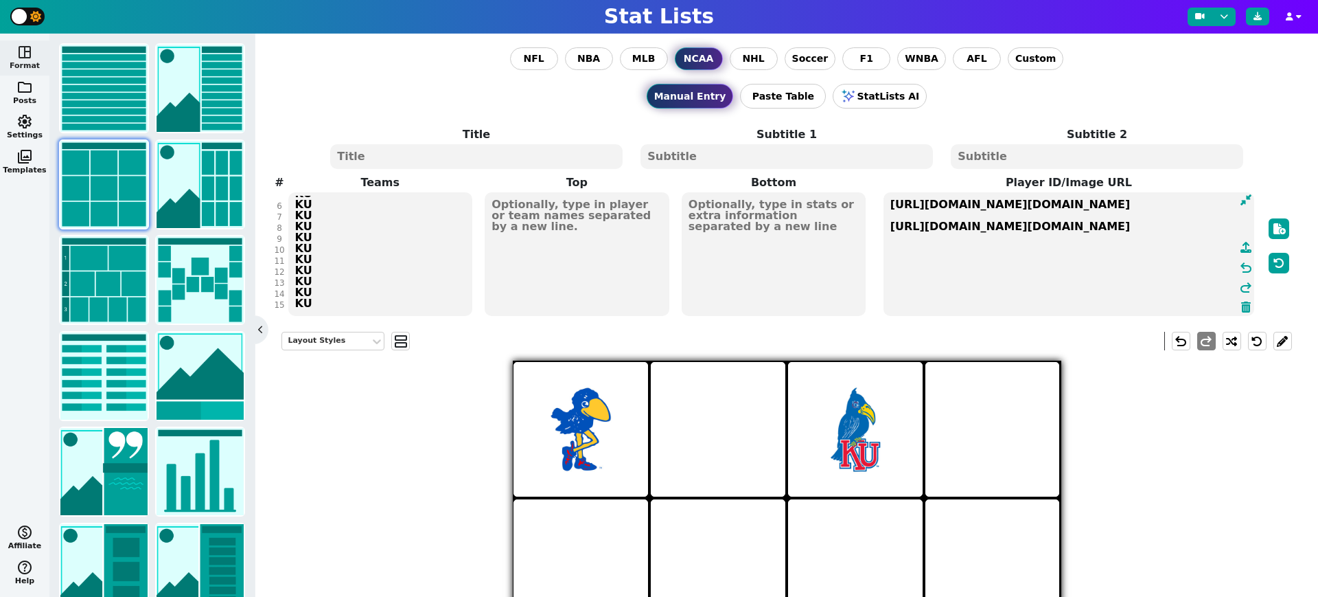
click at [884, 223] on textarea "https://firebasestorage.googleapis.com/v0/b/statlist-images.appspot.com/o/image…" at bounding box center [1069, 254] width 371 height 124
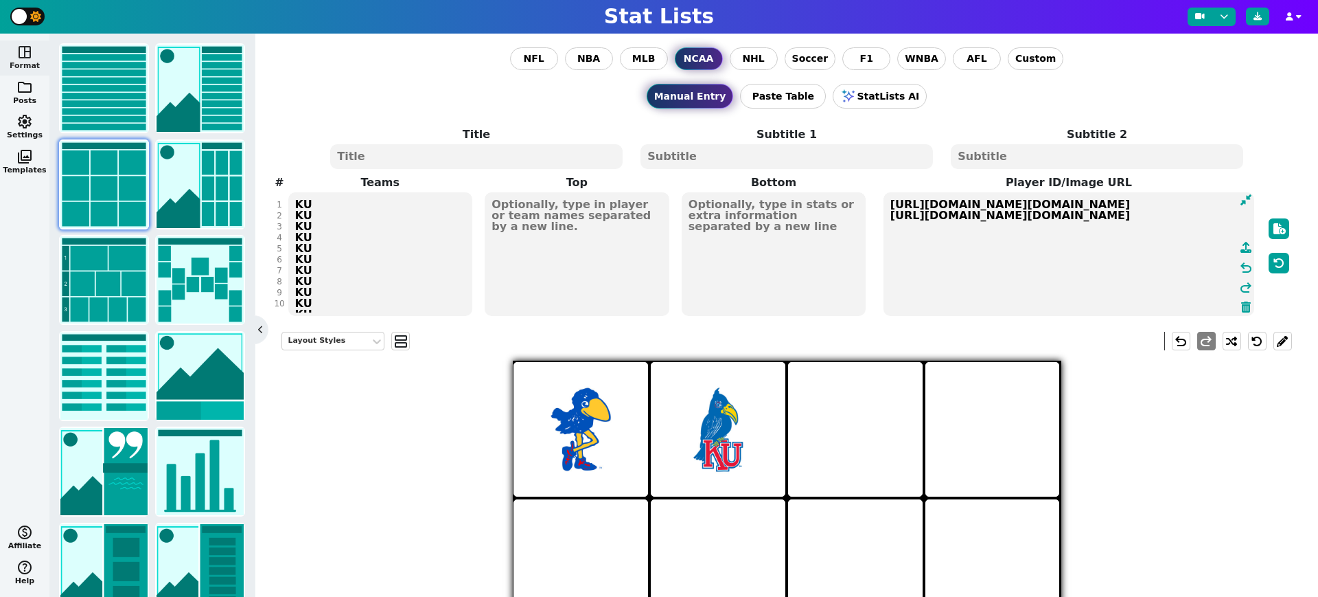
scroll to position [0, 945]
click at [1230, 216] on textarea "https://firebasestorage.googleapis.com/v0/b/statlist-images.appspot.com/o/image…" at bounding box center [1069, 254] width 371 height 124
type textarea "https://firebasestorage.googleapis.com/v0/b/statlist-images.appspot.com/o/image…"
click at [1247, 245] on icon at bounding box center [1246, 247] width 11 height 11
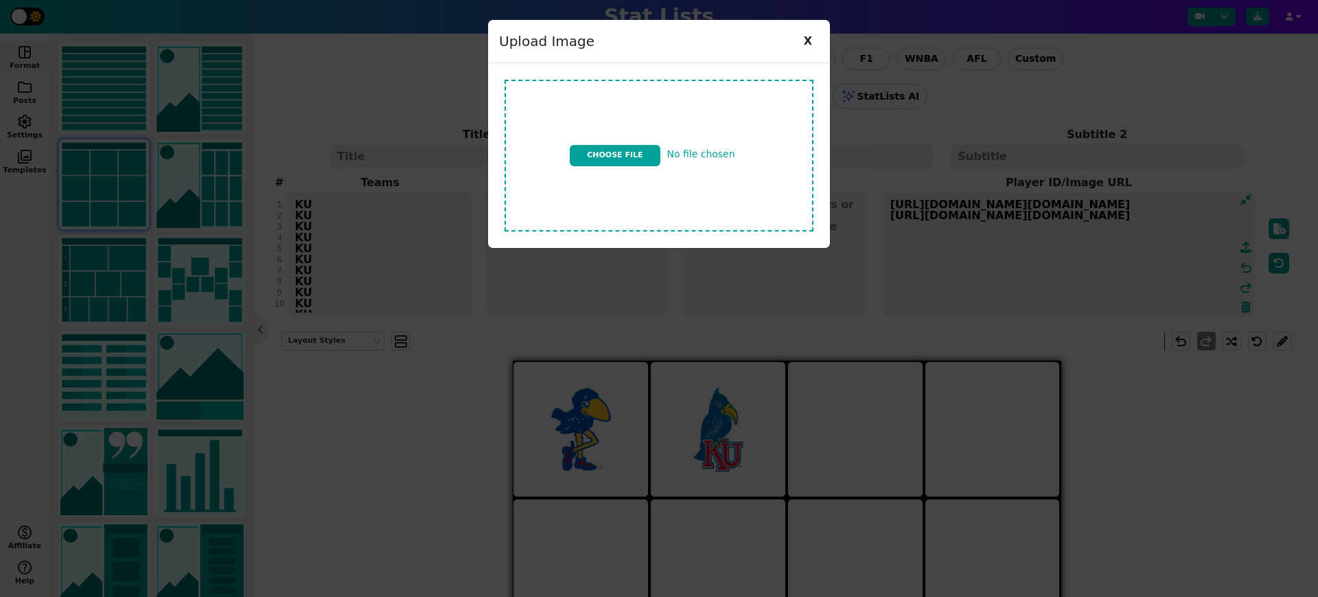
click at [643, 153] on input "file" at bounding box center [659, 155] width 320 height 163
click at [624, 156] on input "file" at bounding box center [659, 155] width 320 height 163
type input "C:\fakepath\ku logo v4.jpg"
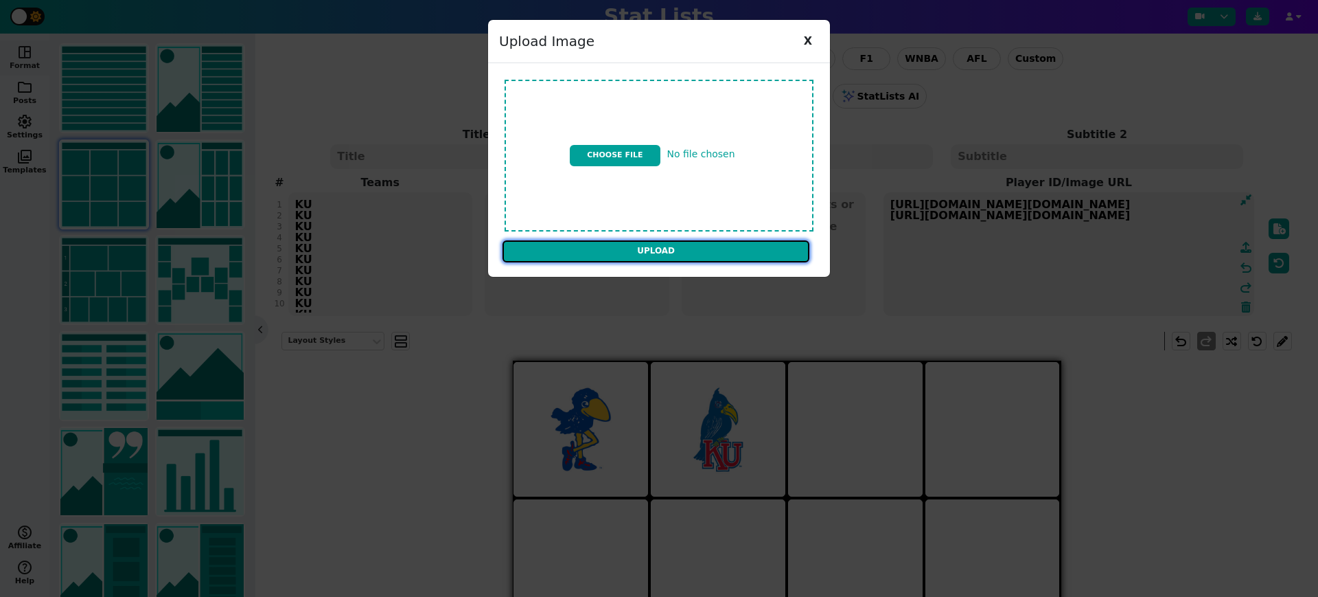
click at [744, 249] on input "Upload" at bounding box center [656, 251] width 307 height 22
type textarea "https://firebasestorage.googleapis.com/v0/b/statlist-images.appspot.com/o/image…"
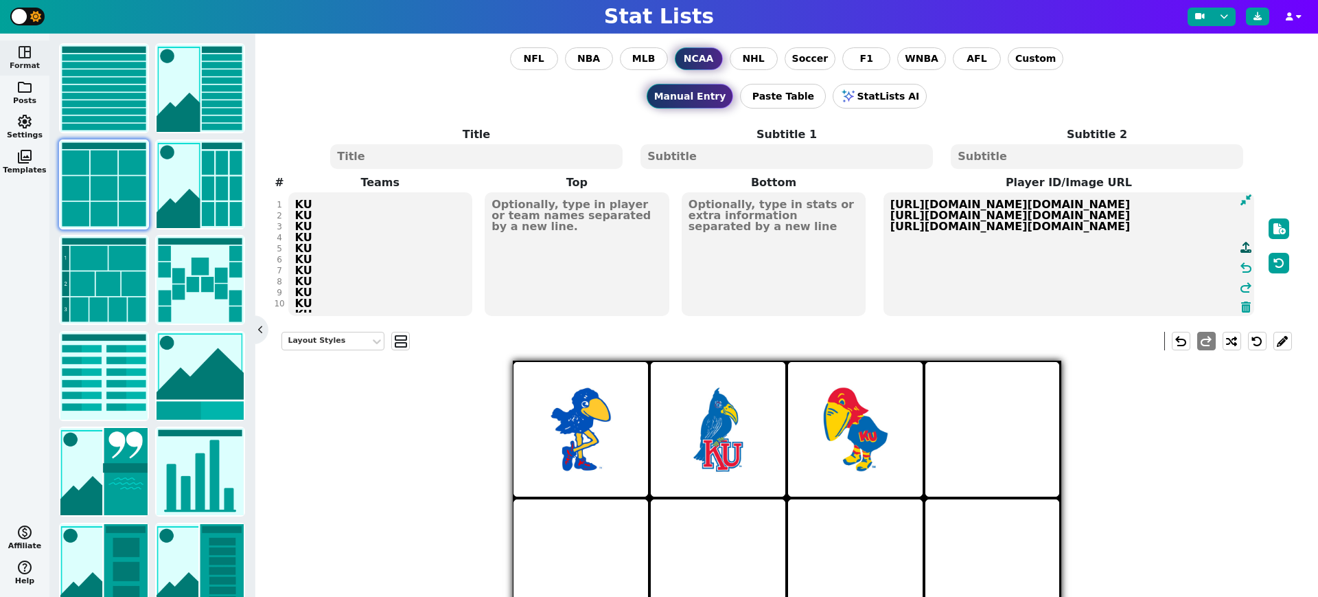
click at [1246, 244] on icon at bounding box center [1246, 247] width 11 height 11
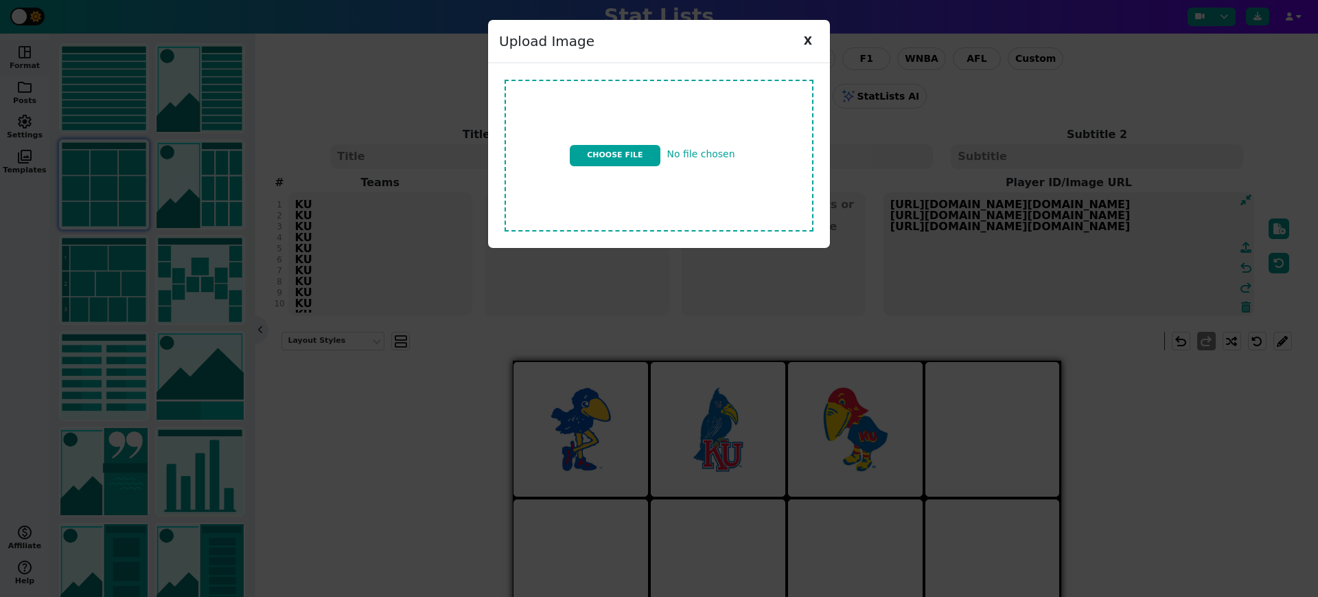
click at [636, 150] on input "file" at bounding box center [659, 155] width 320 height 163
type input "C:\fakepath\ku logo v5.jpg"
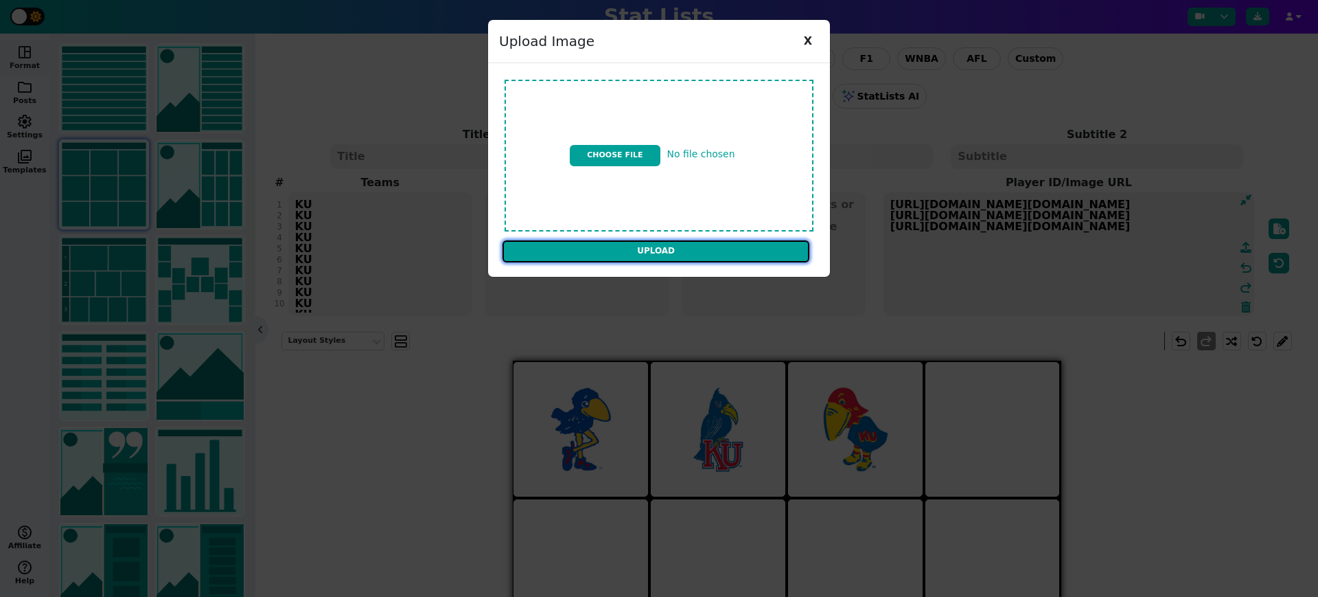
click at [728, 250] on input "Upload" at bounding box center [656, 251] width 307 height 22
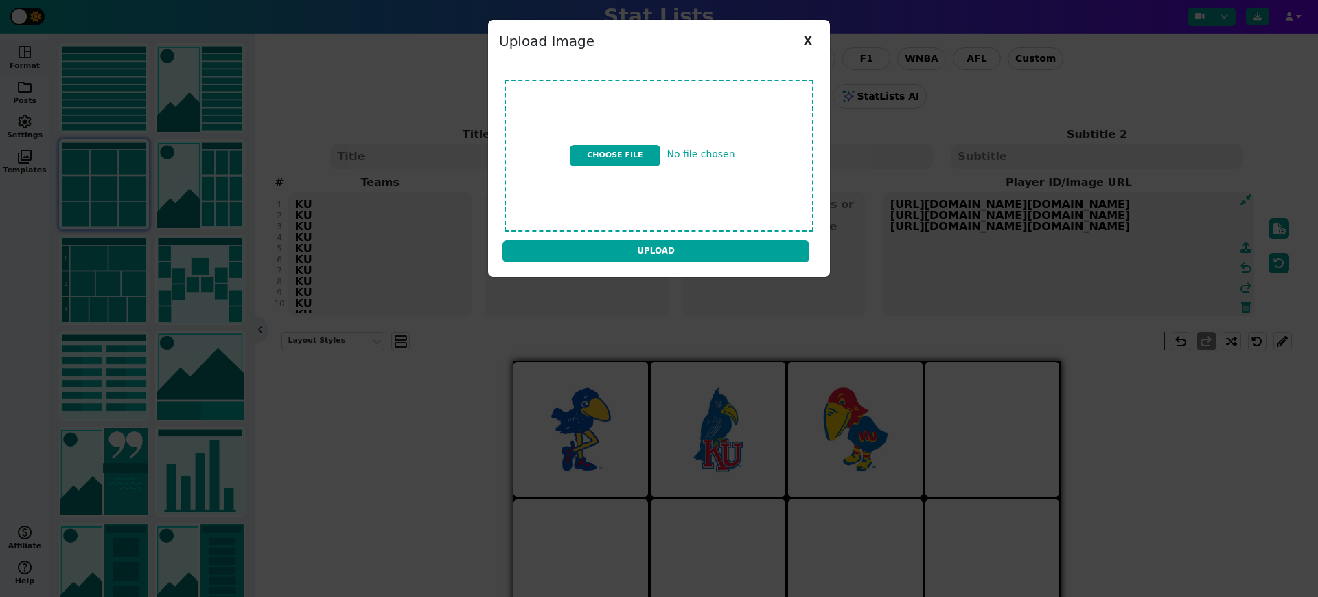
type textarea "https://firebasestorage.googleapis.com/v0/b/statlist-images.appspot.com/o/image…"
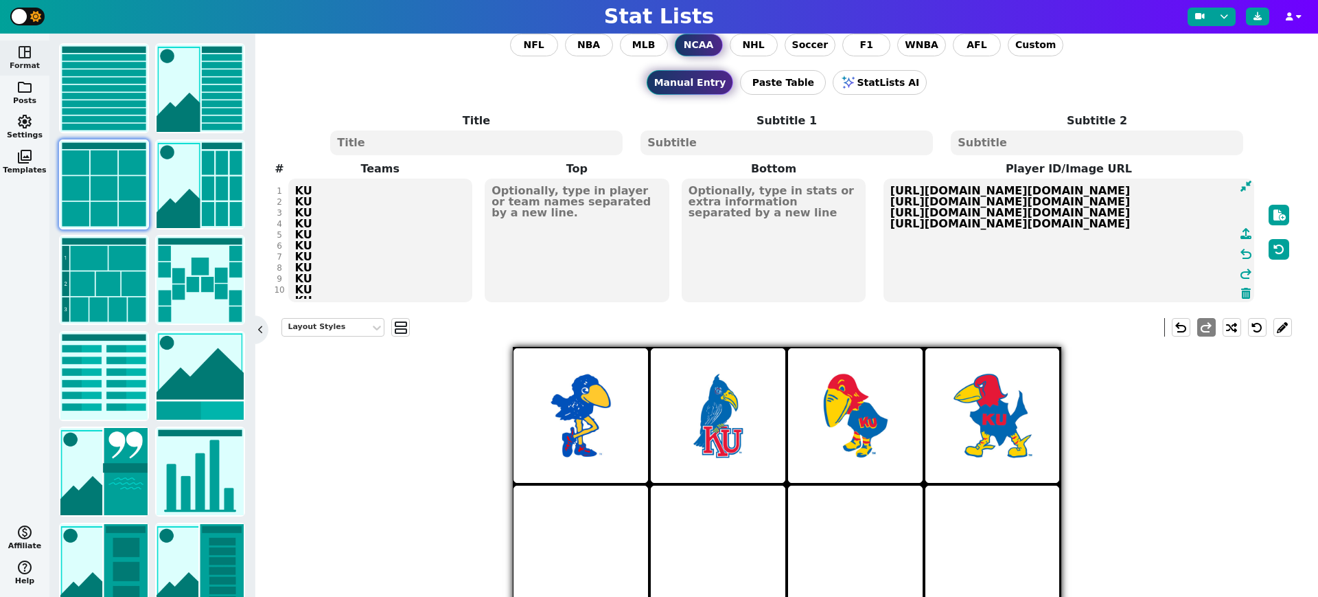
scroll to position [12, 0]
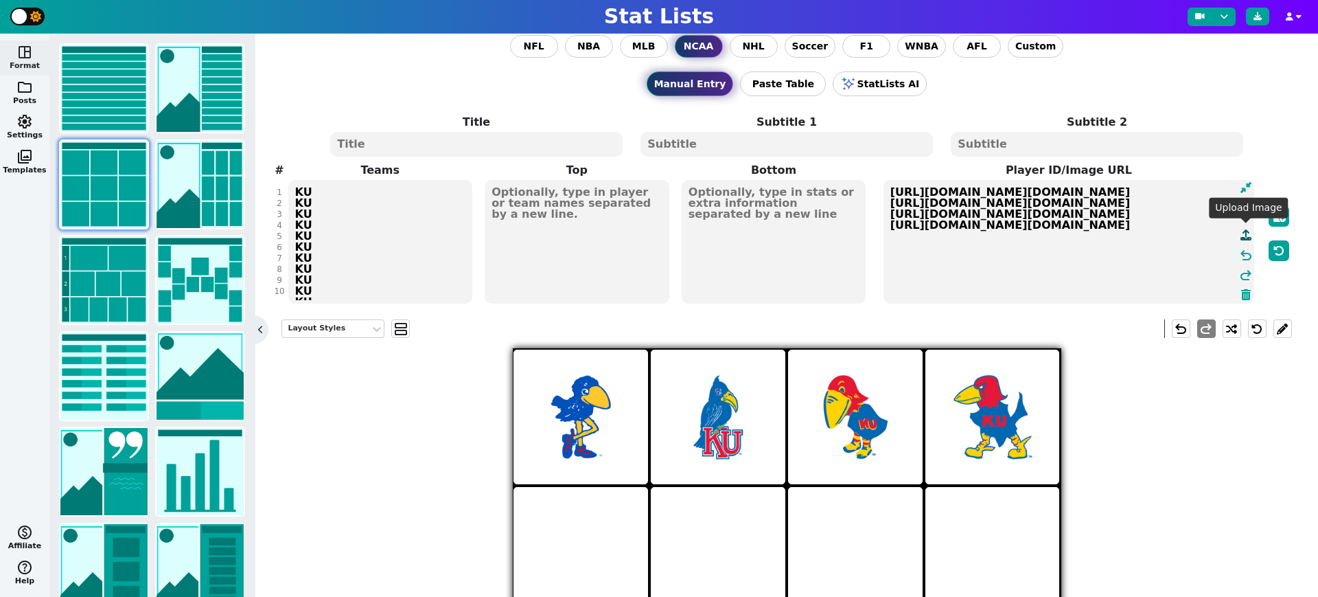
click at [1246, 233] on icon at bounding box center [1246, 234] width 11 height 11
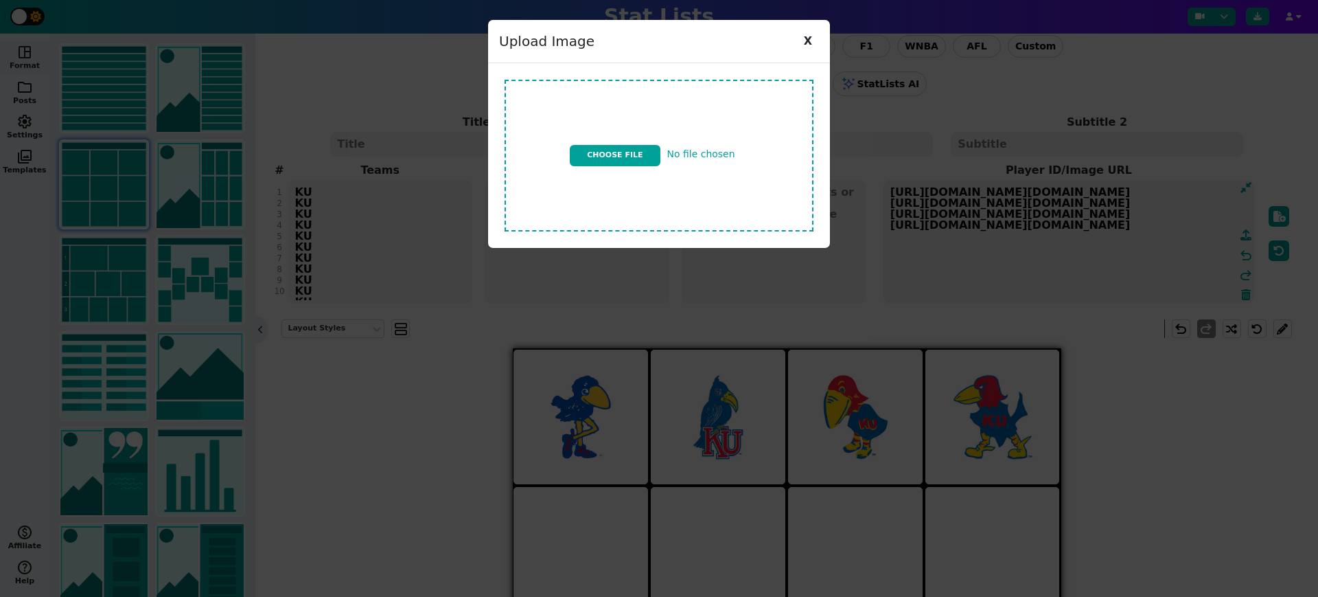
click at [635, 155] on input "file" at bounding box center [659, 155] width 320 height 163
type input "C:\fakepath\ku logo v6.jpg"
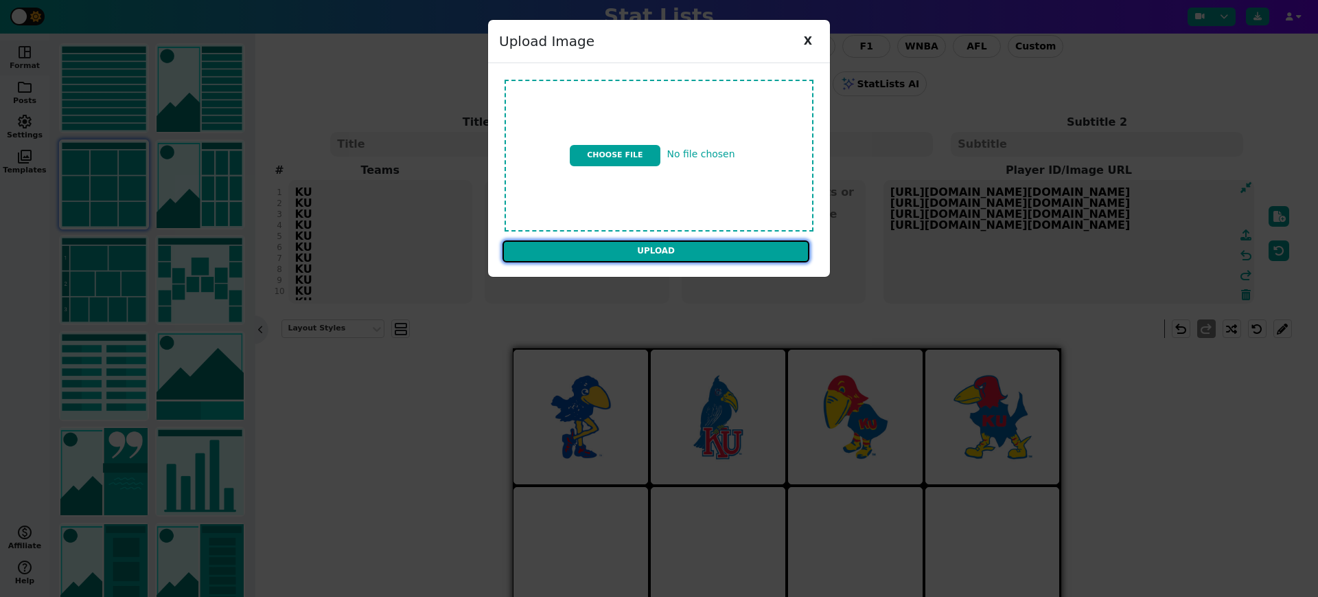
click at [705, 249] on input "Upload" at bounding box center [656, 251] width 307 height 22
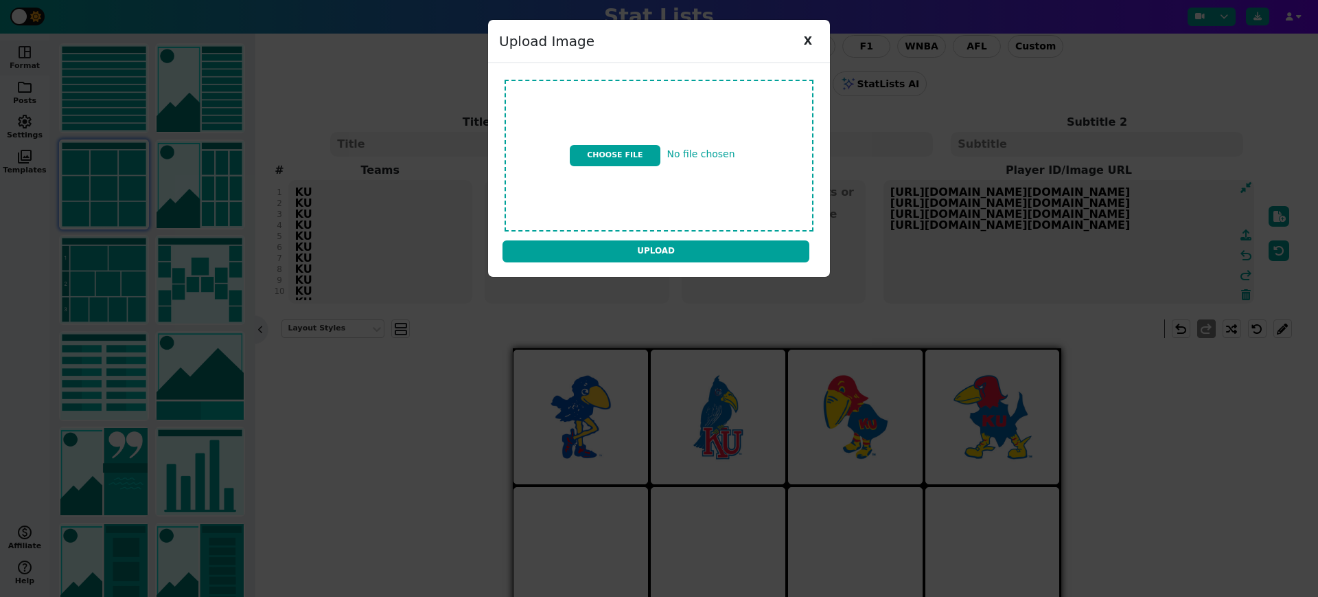
type textarea "https://firebasestorage.googleapis.com/v0/b/statlist-images.appspot.com/o/image…"
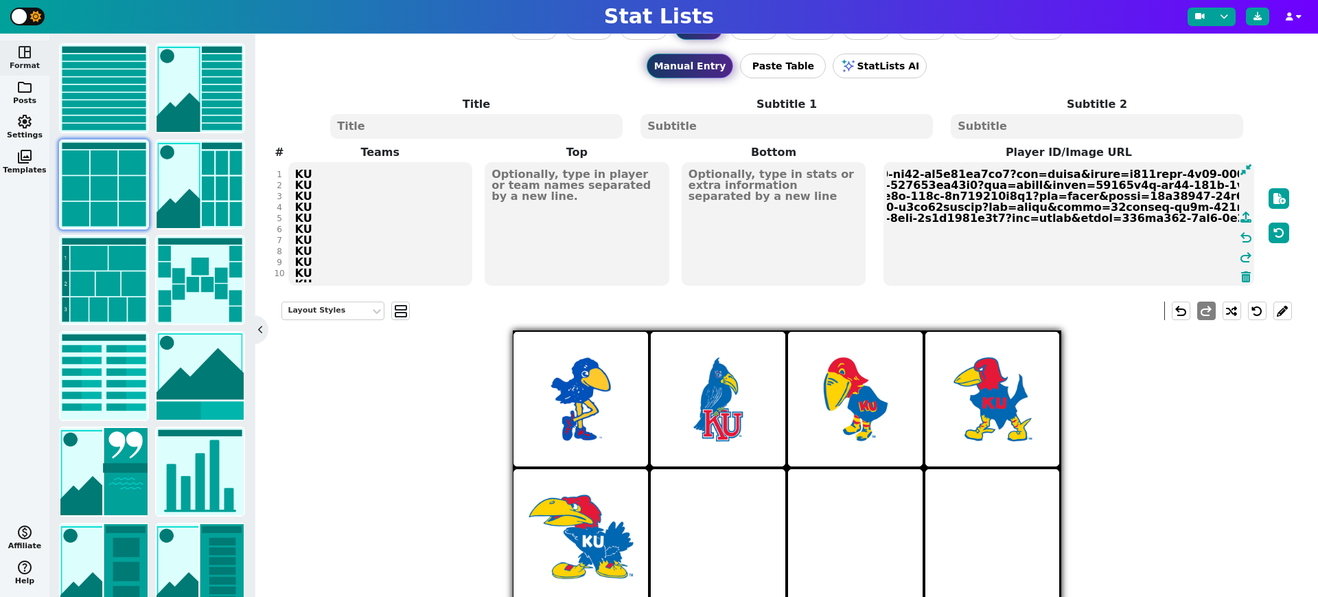
scroll to position [28, 0]
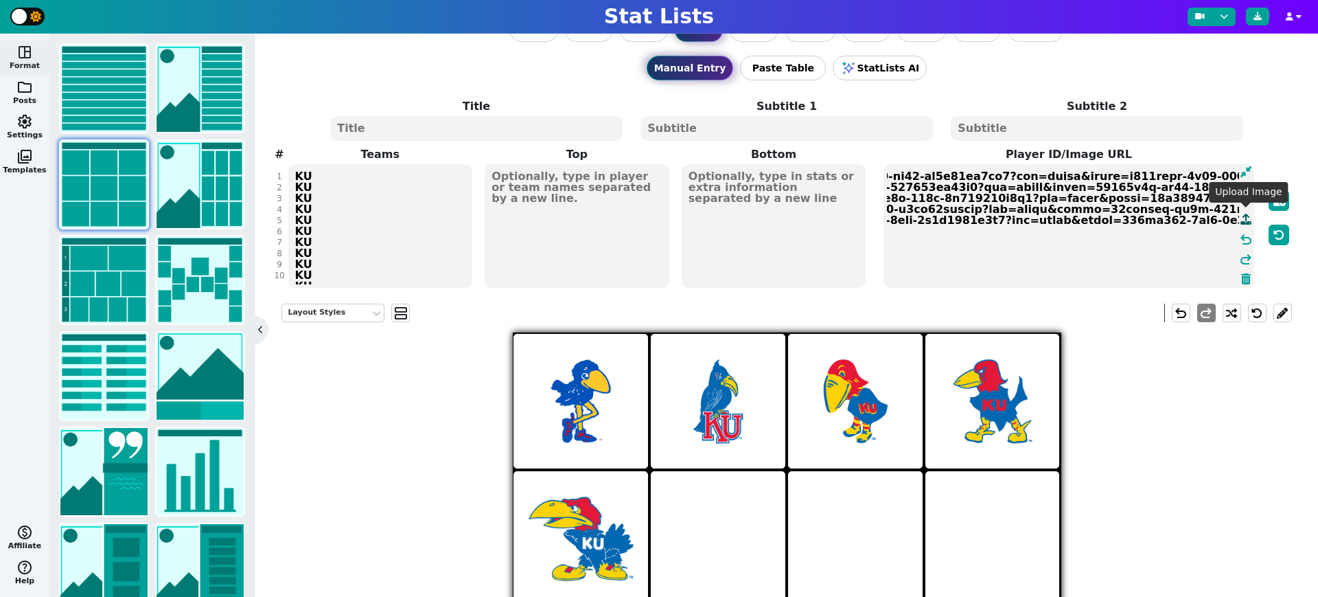
click at [1245, 221] on icon at bounding box center [1246, 219] width 11 height 11
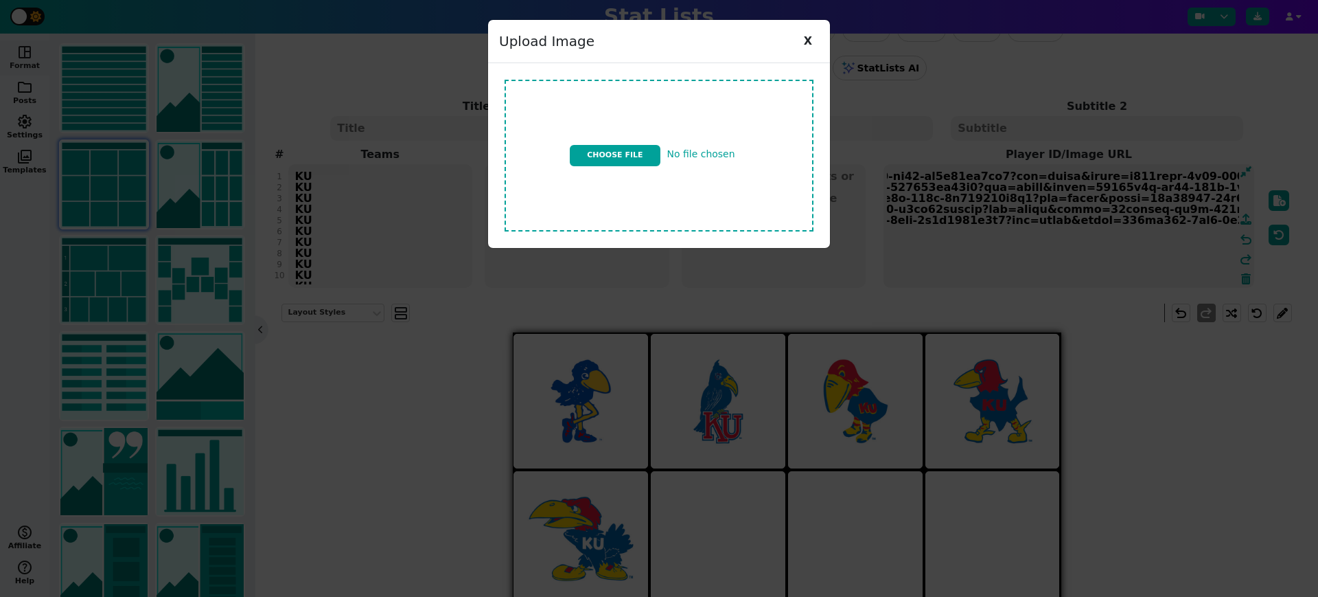
click at [615, 159] on input "file" at bounding box center [659, 155] width 320 height 163
type input "C:\fakepath\ku logo v7.jpg"
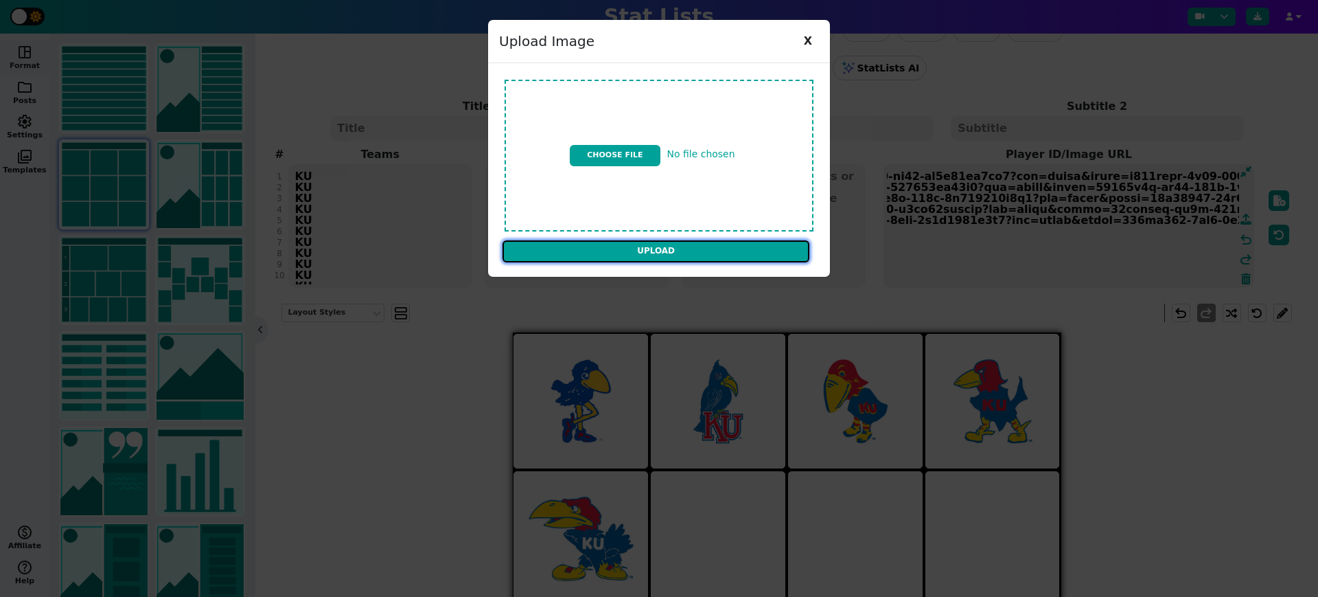
click at [713, 251] on input "Upload" at bounding box center [656, 251] width 307 height 22
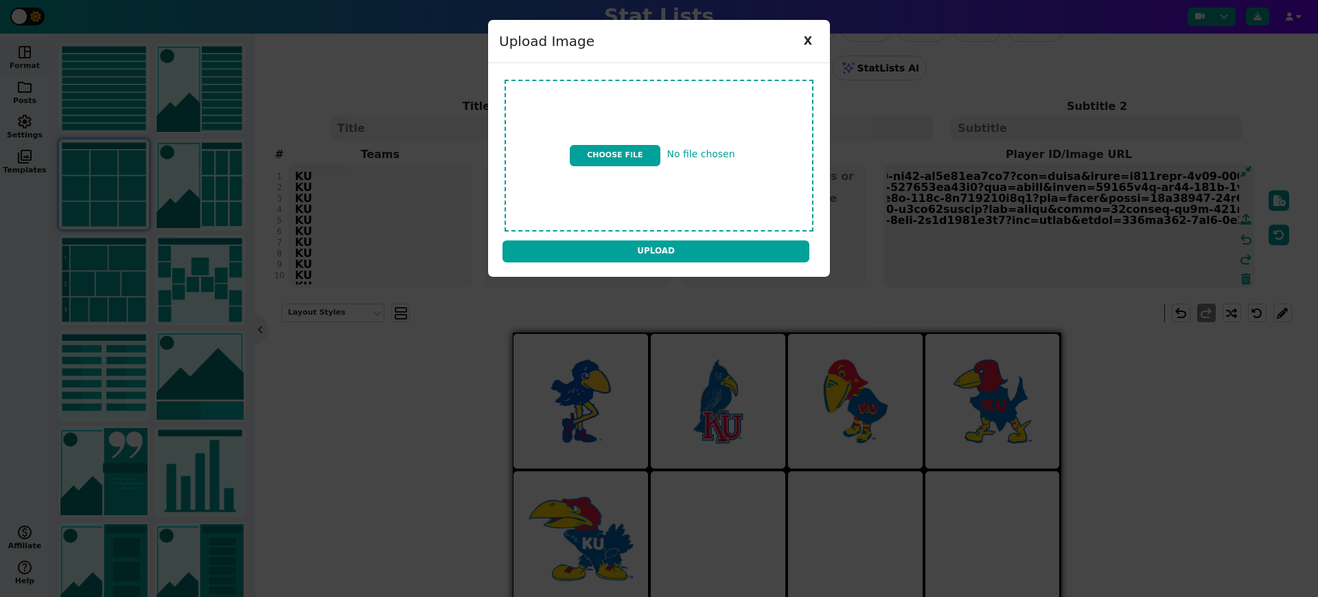
type textarea "https://firebasestorage.googleapis.com/v0/b/statlist-images.appspot.com/o/image…"
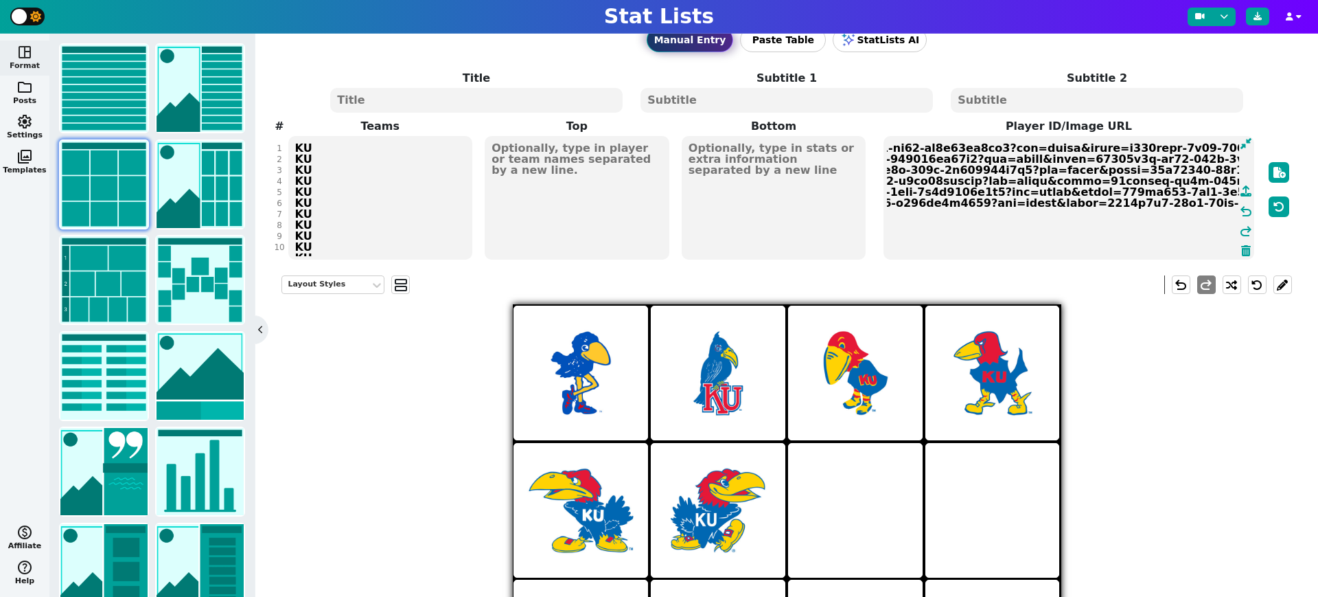
scroll to position [45, 0]
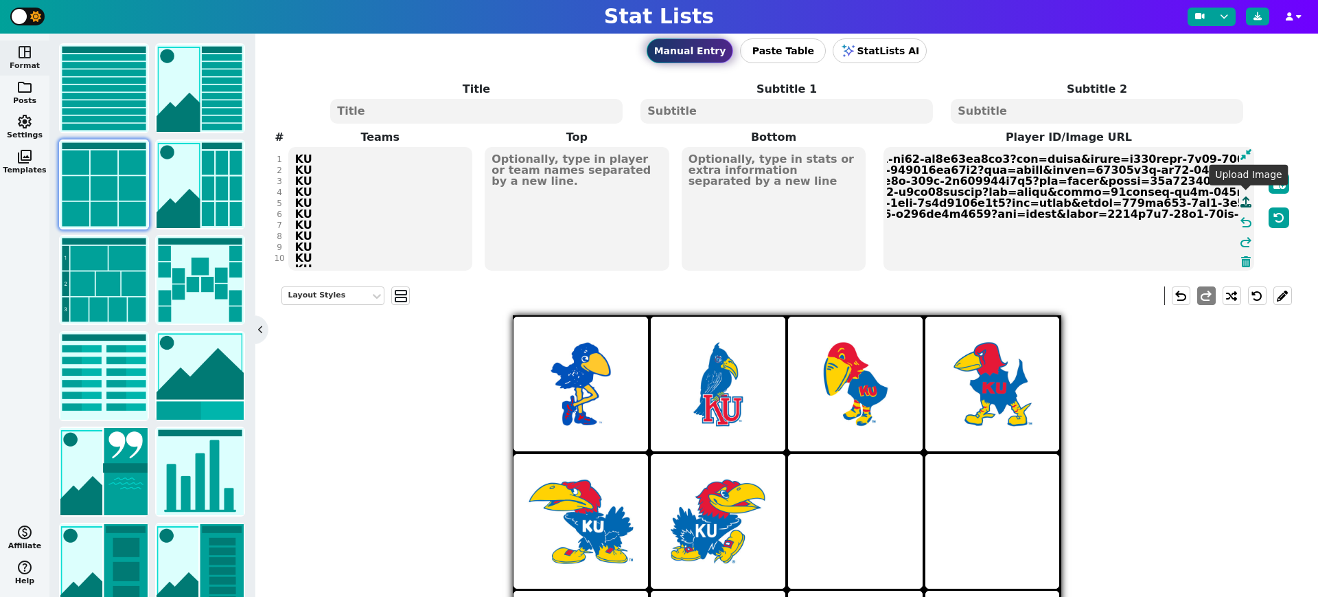
click at [1248, 203] on icon at bounding box center [1246, 201] width 11 height 11
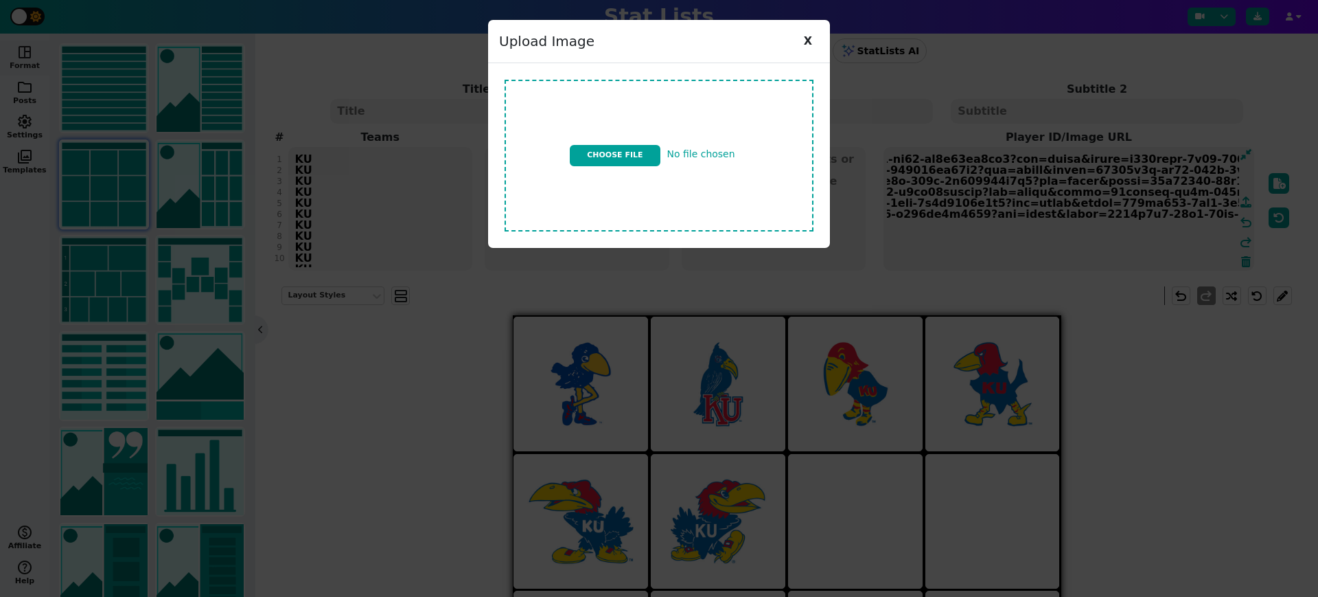
click at [617, 151] on input "file" at bounding box center [659, 155] width 320 height 163
type input "C:\fakepath\ku logo v2.jpg"
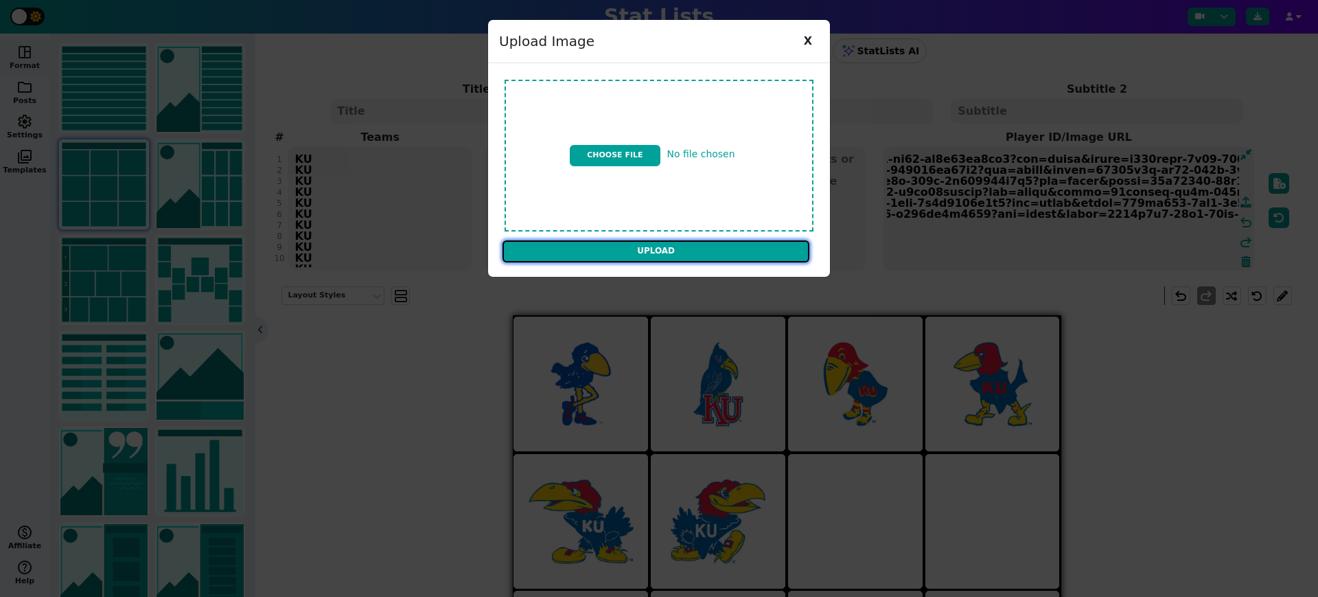
click at [764, 250] on input "Upload" at bounding box center [656, 251] width 307 height 22
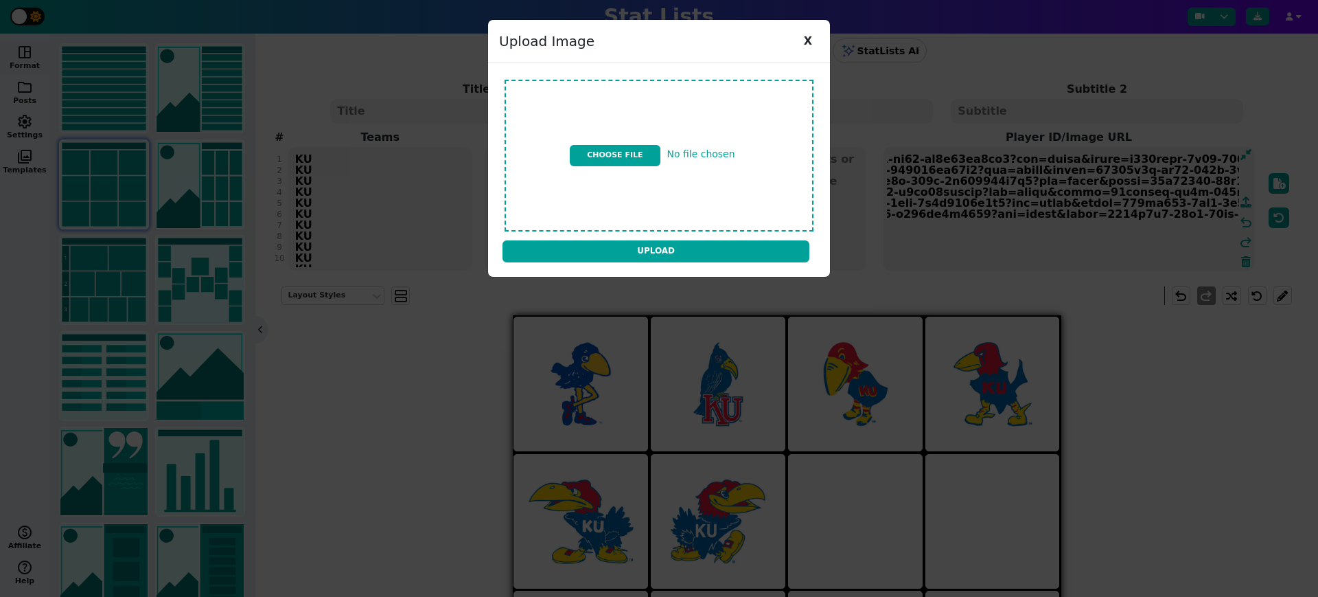
type textarea "https://firebasestorage.googleapis.com/v0/b/statlist-images.appspot.com/o/image…"
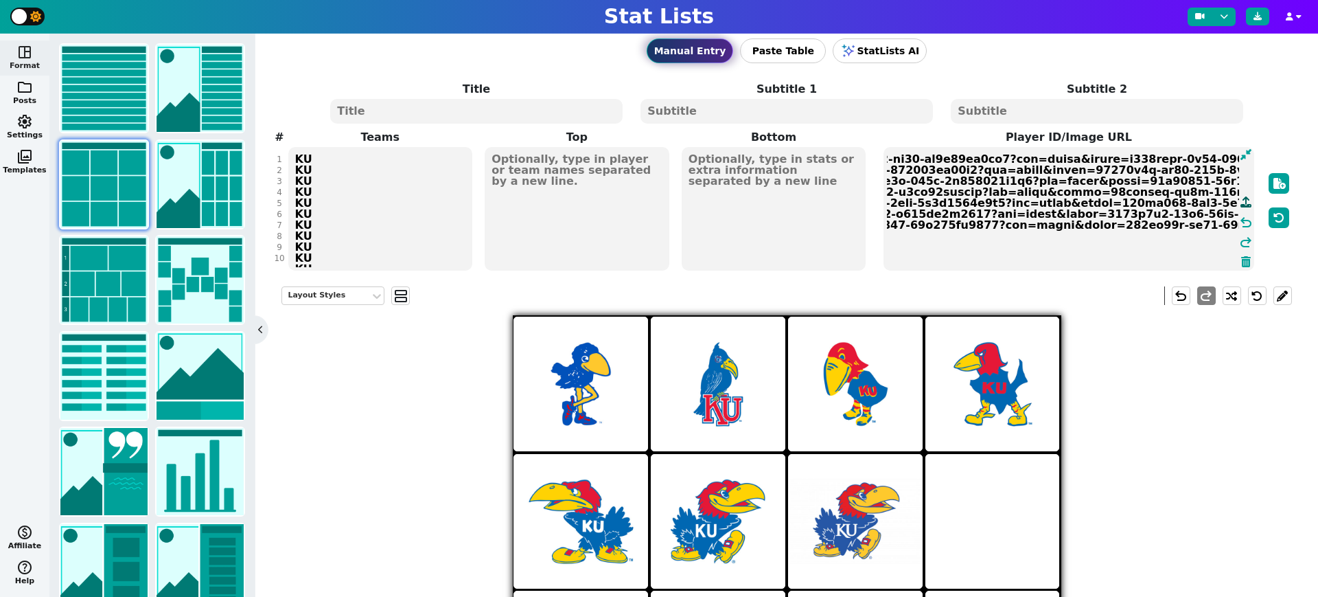
click at [1246, 203] on icon at bounding box center [1246, 201] width 11 height 11
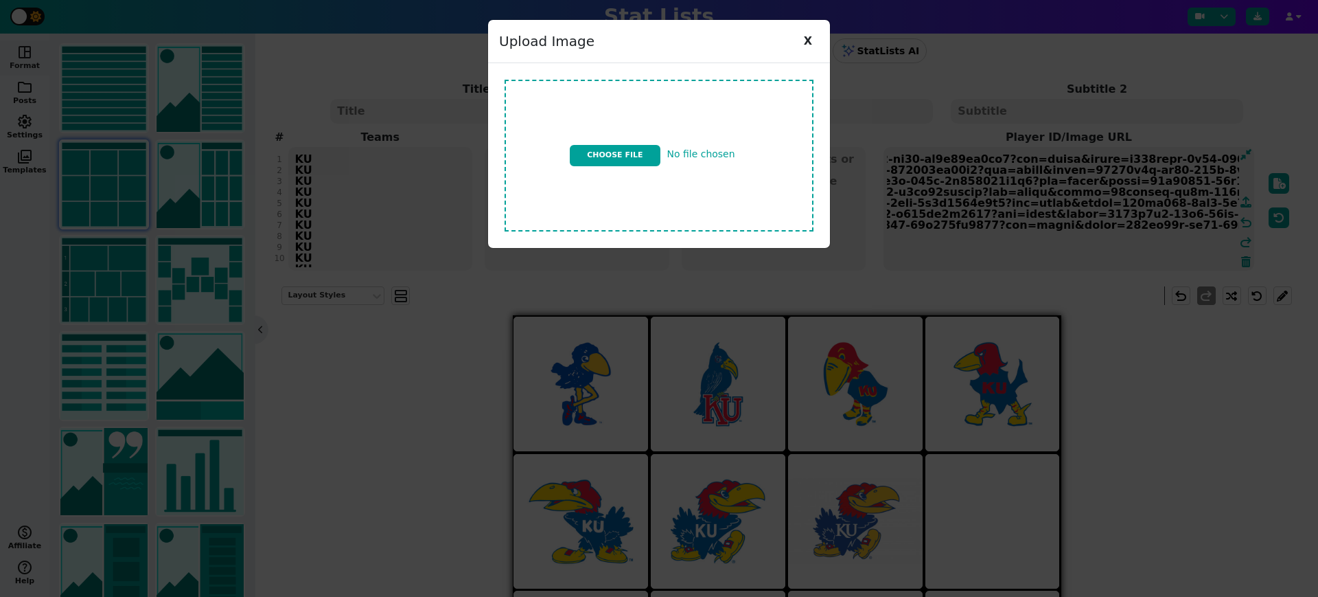
click at [631, 150] on input "file" at bounding box center [659, 155] width 320 height 163
type input "C:\fakepath\ku logo v15.jpg"
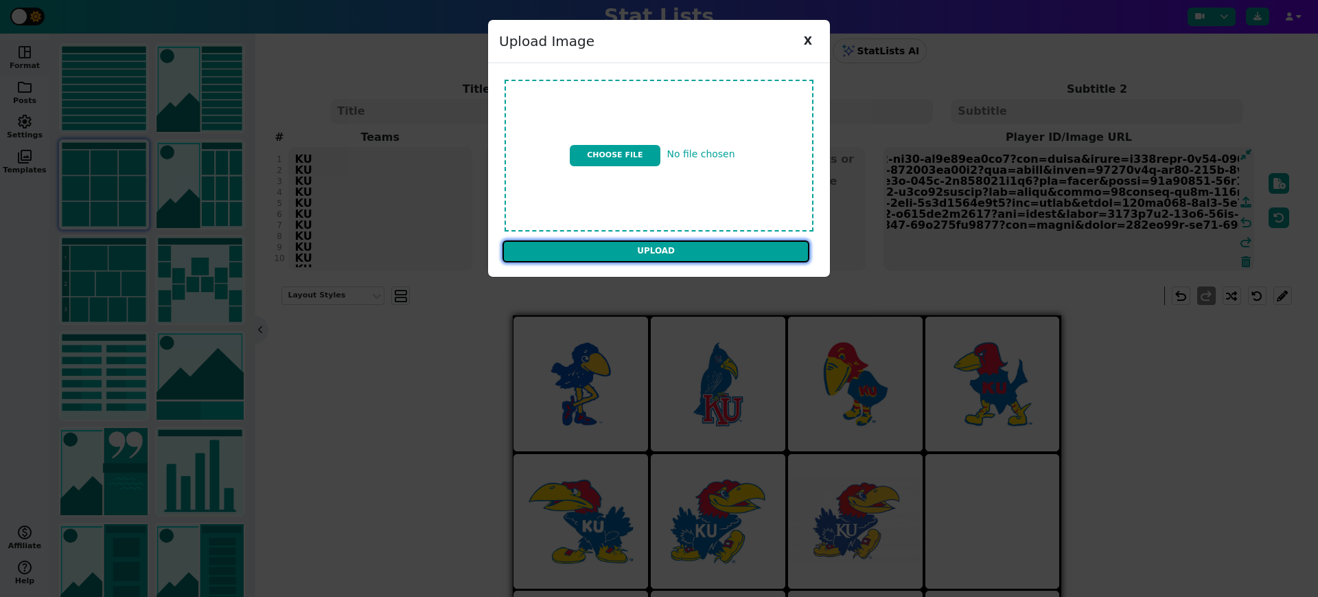
click at [744, 246] on input "Upload" at bounding box center [656, 251] width 307 height 22
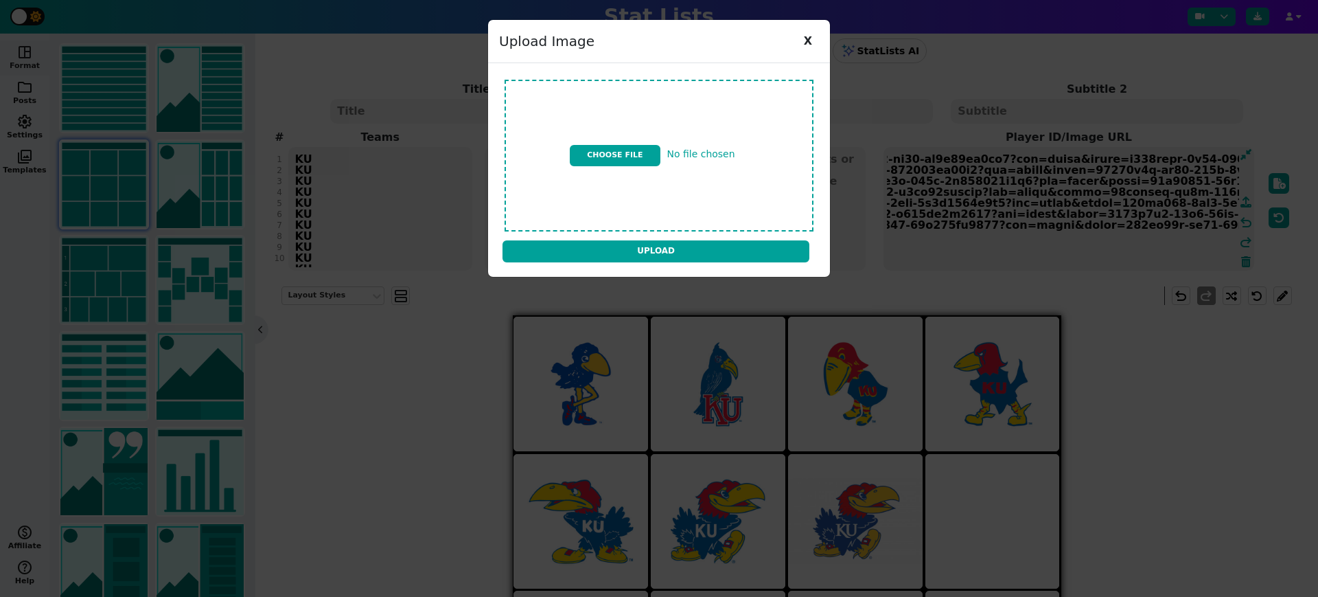
type textarea "https://firebasestorage.googleapis.com/v0/b/statlist-images.appspot.com/o/image…"
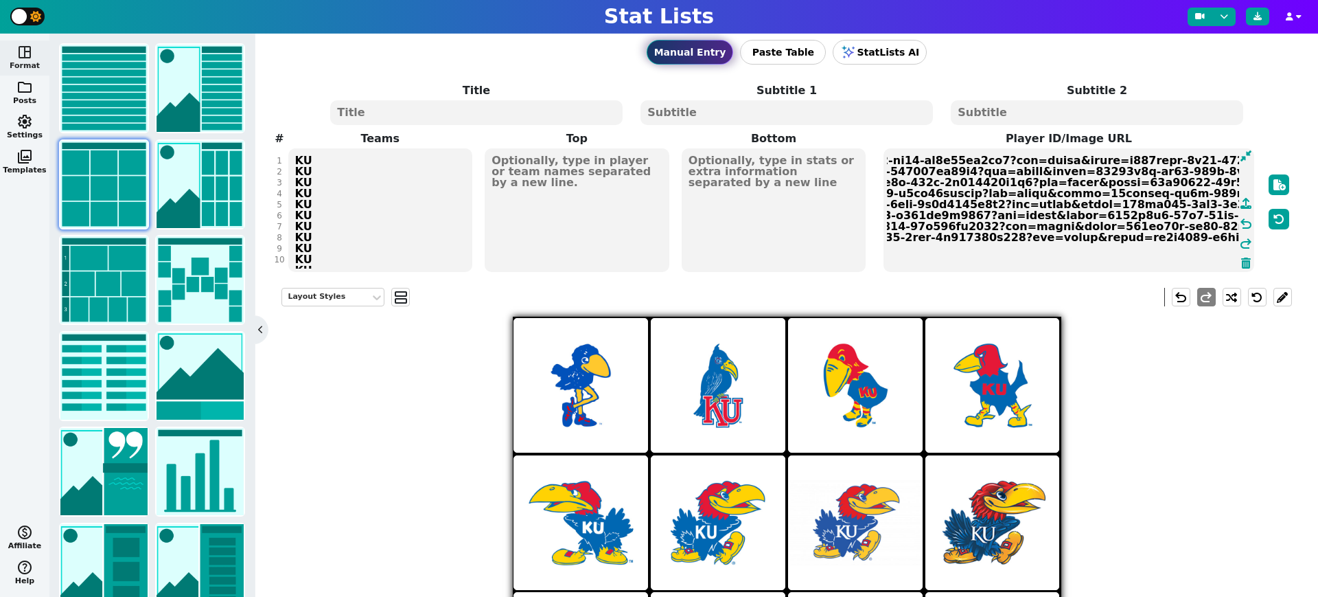
scroll to position [37, 0]
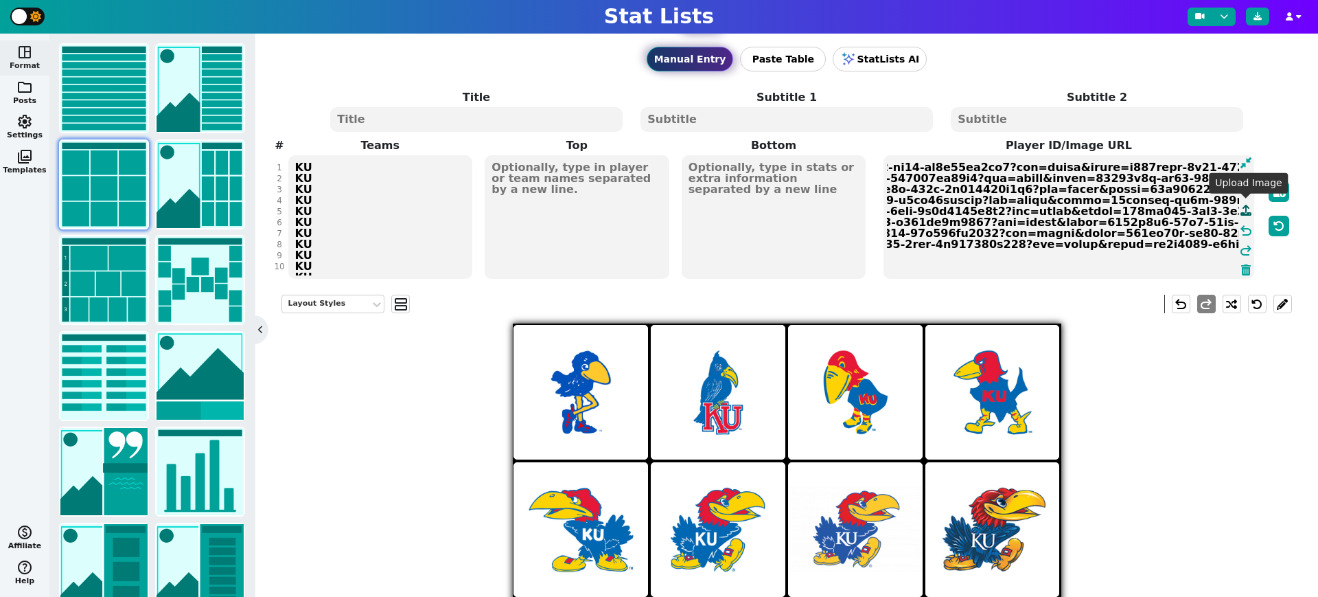
click at [1248, 208] on icon at bounding box center [1246, 210] width 11 height 11
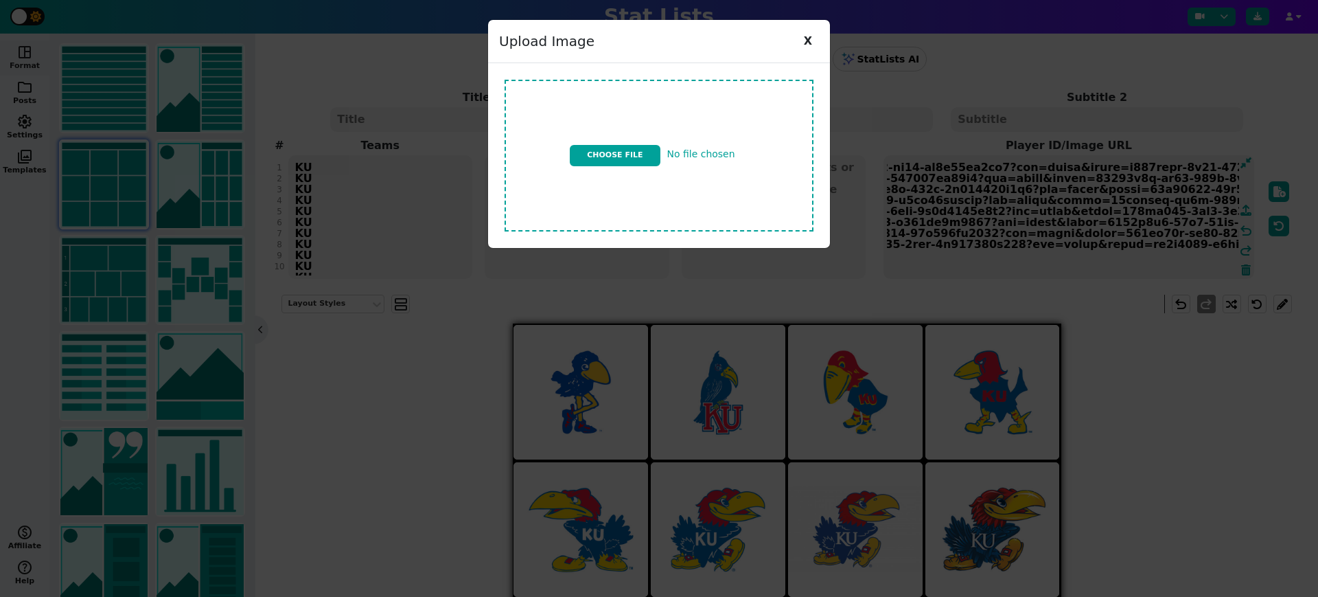
click at [644, 151] on input "file" at bounding box center [659, 155] width 320 height 163
type input "C:\fakepath\ku logo v14.jpg"
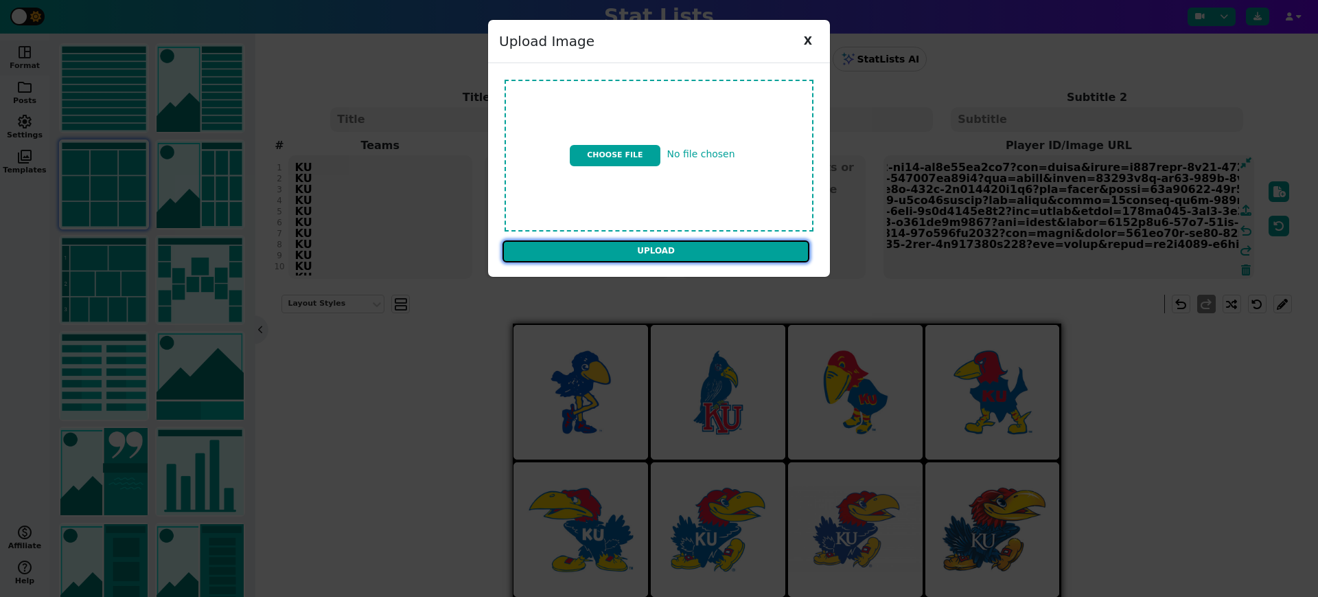
click at [752, 251] on input "Upload" at bounding box center [656, 251] width 307 height 22
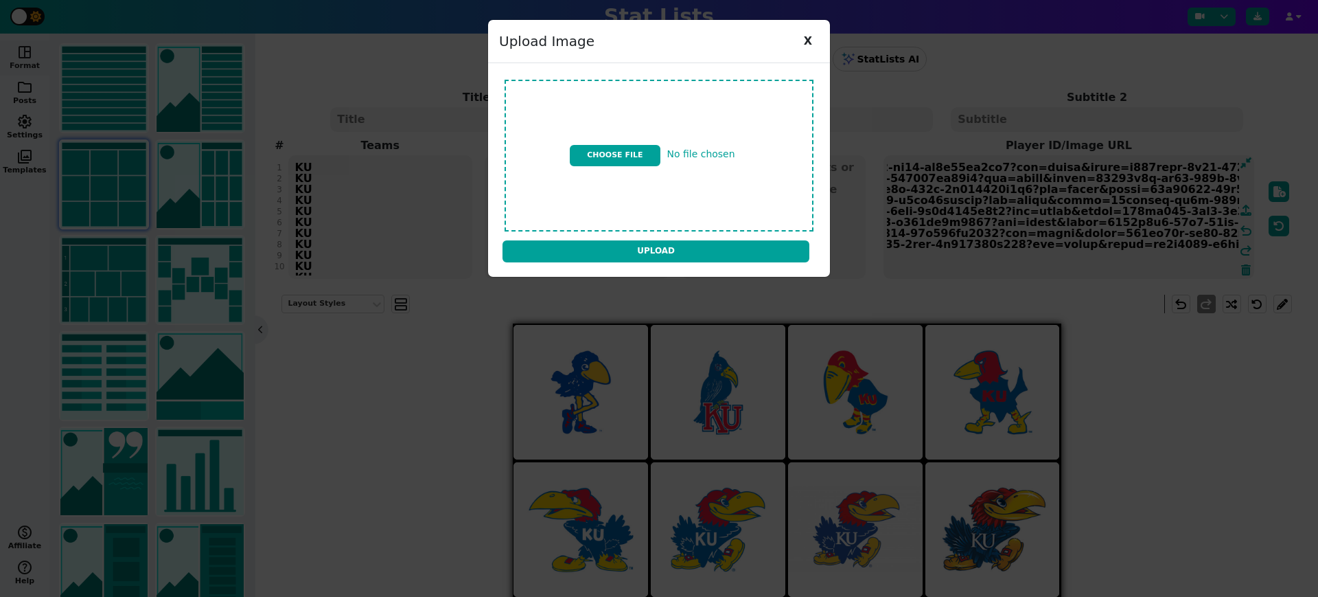
type textarea "https://firebasestorage.googleapis.com/v0/b/statlist-images.appspot.com/o/image…"
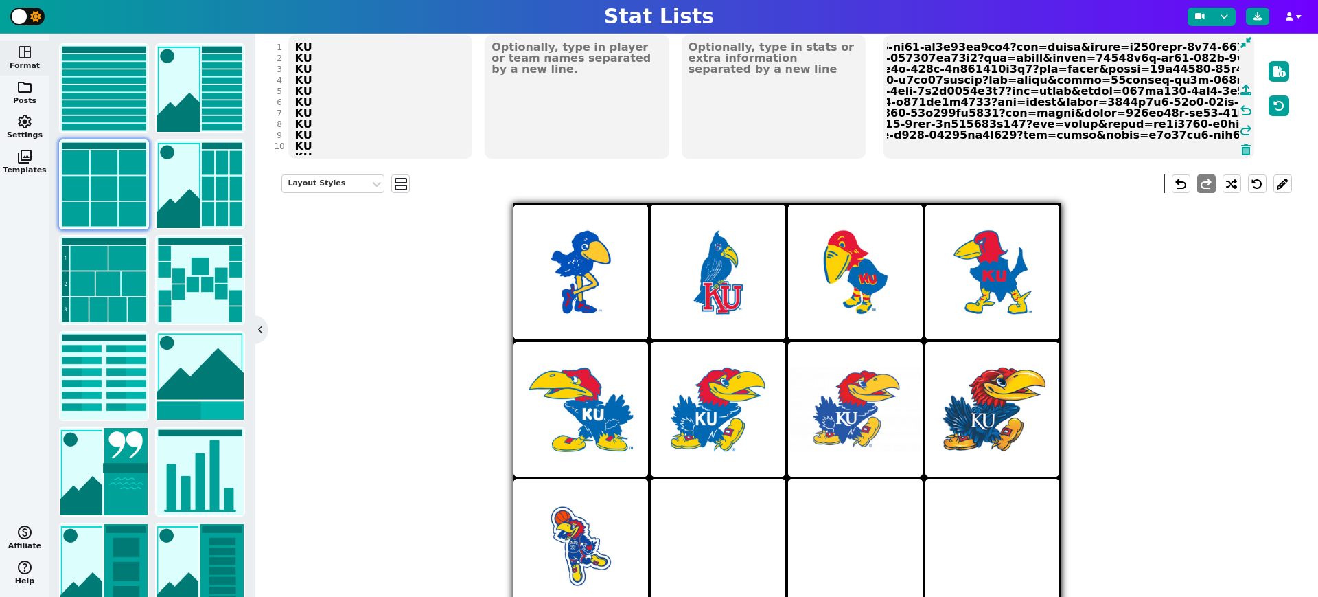
scroll to position [154, 0]
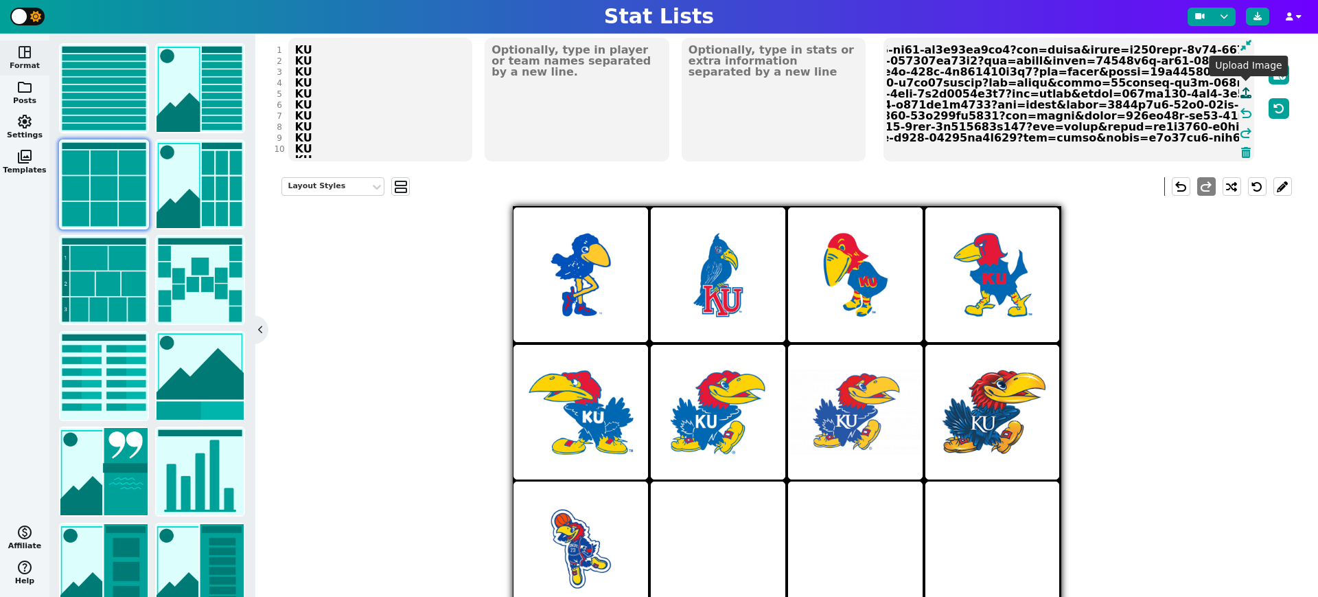
click at [1247, 91] on icon at bounding box center [1246, 92] width 11 height 11
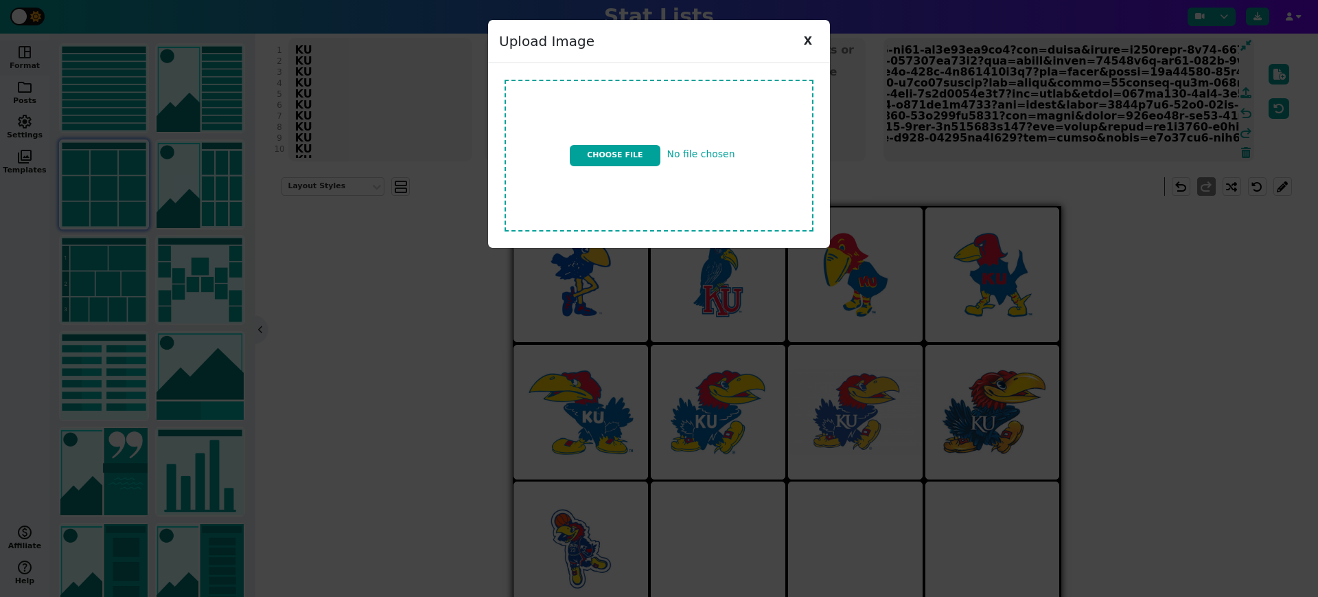
click at [635, 148] on input "file" at bounding box center [659, 155] width 320 height 163
type input "C:\fakepath\ku logo v9.jpg"
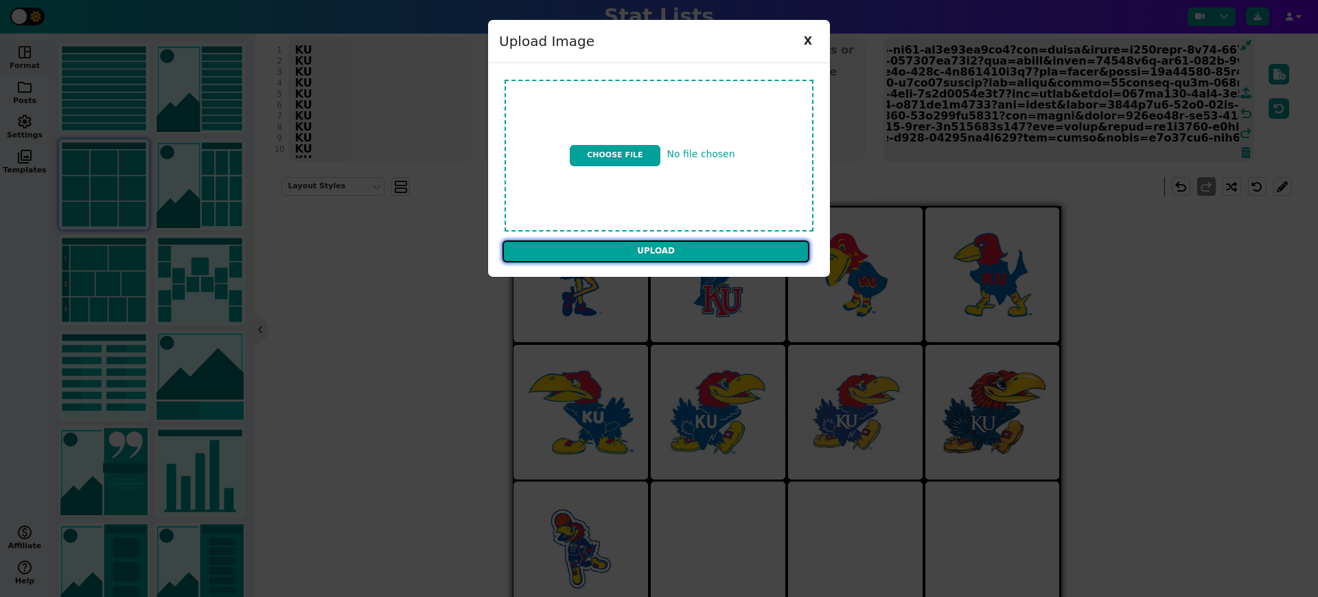
click at [755, 254] on input "Upload" at bounding box center [656, 251] width 307 height 22
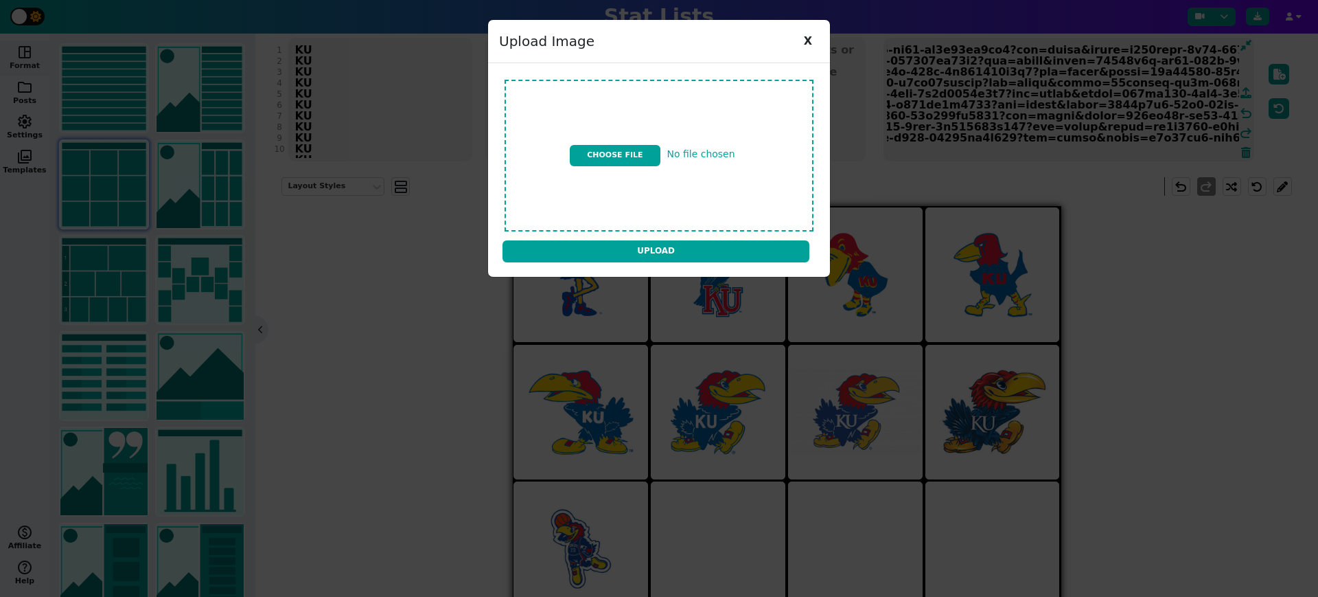
type textarea "https://firebasestorage.googleapis.com/v0/b/statlist-images.appspot.com/o/image…"
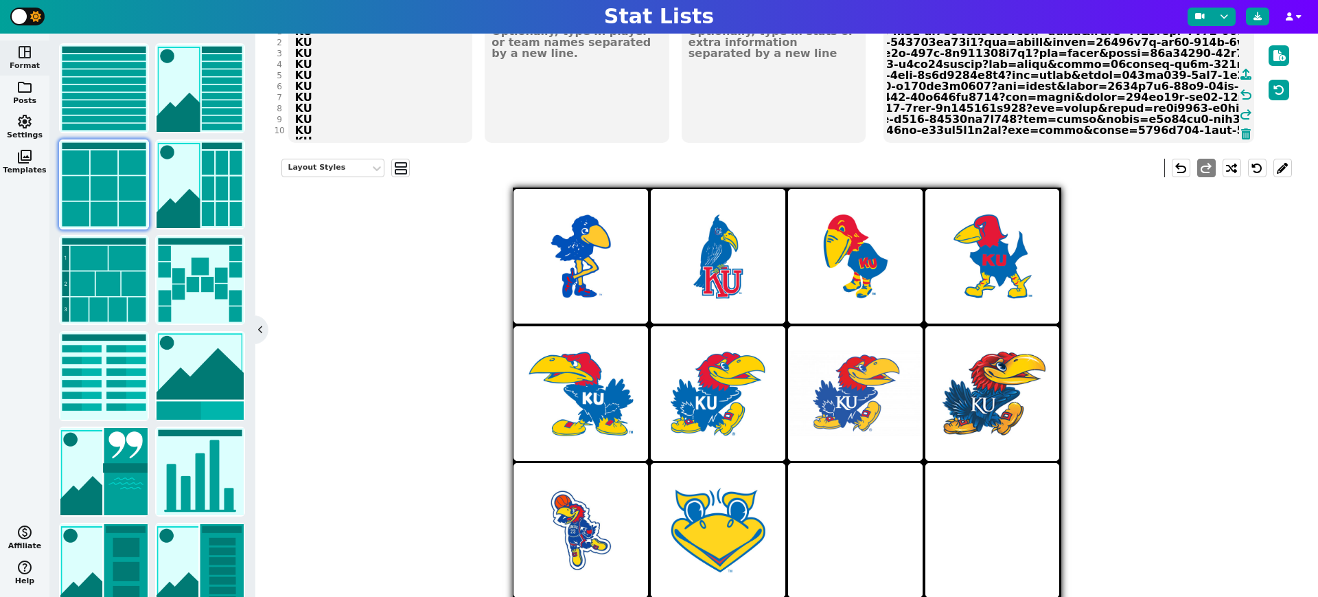
scroll to position [168, 0]
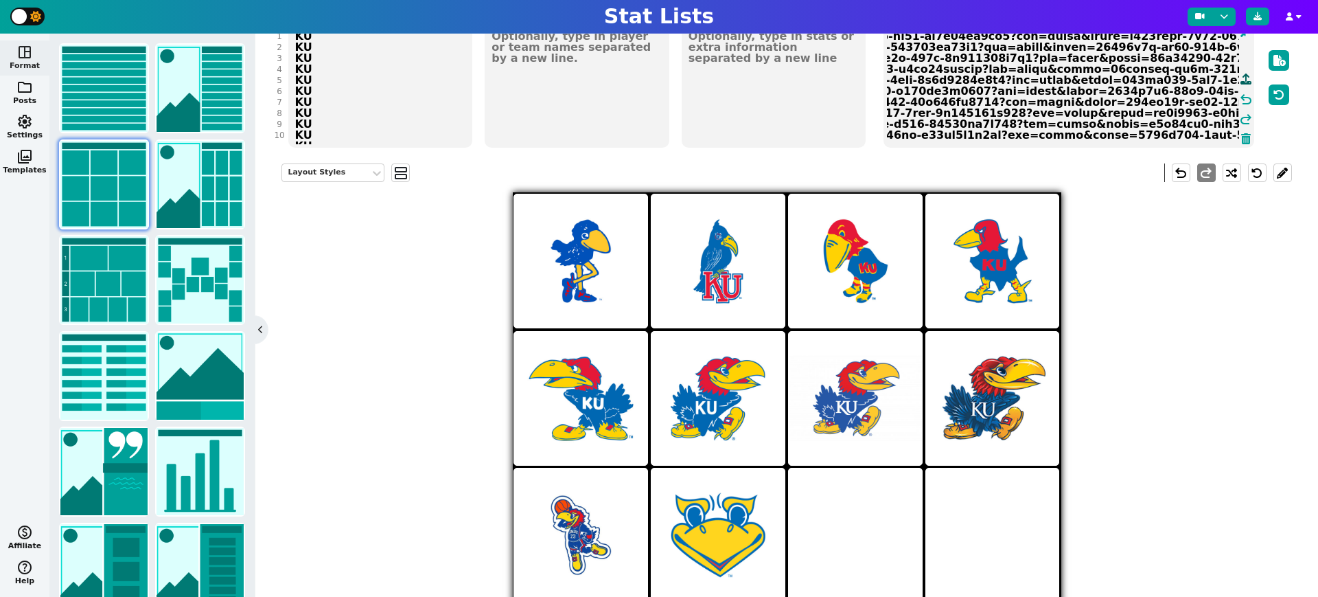
click at [1245, 78] on icon at bounding box center [1246, 78] width 11 height 11
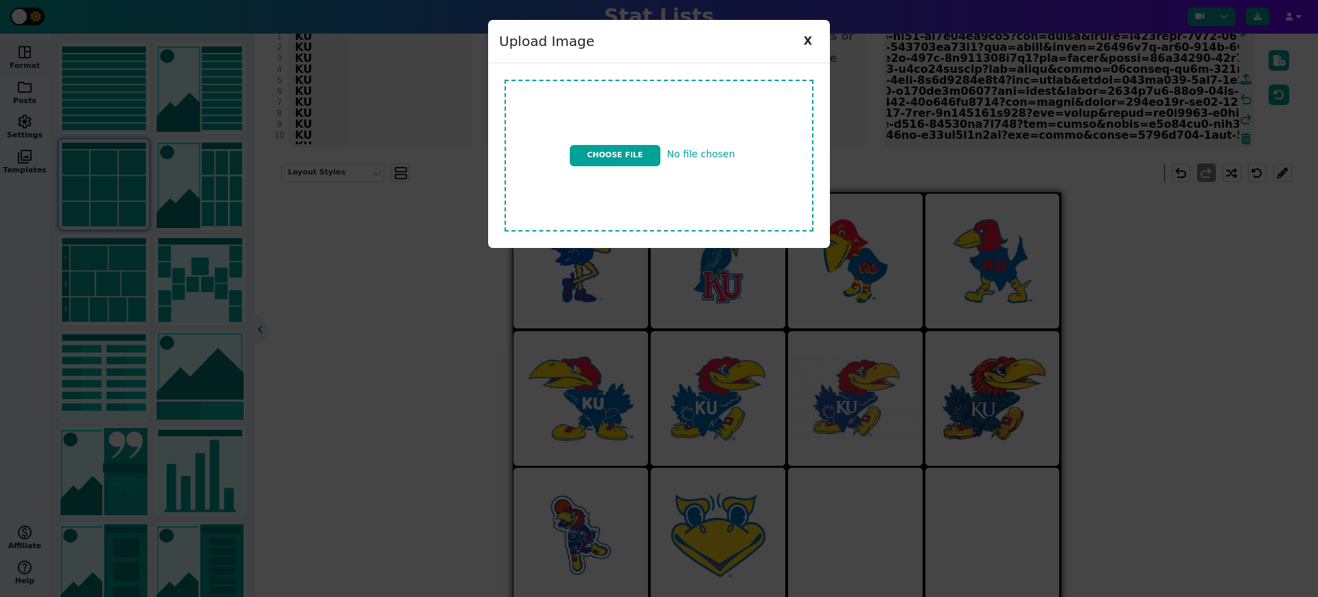
click at [619, 148] on input "file" at bounding box center [659, 155] width 320 height 163
type input "C:\fakepath\ku logo v8.jpg"
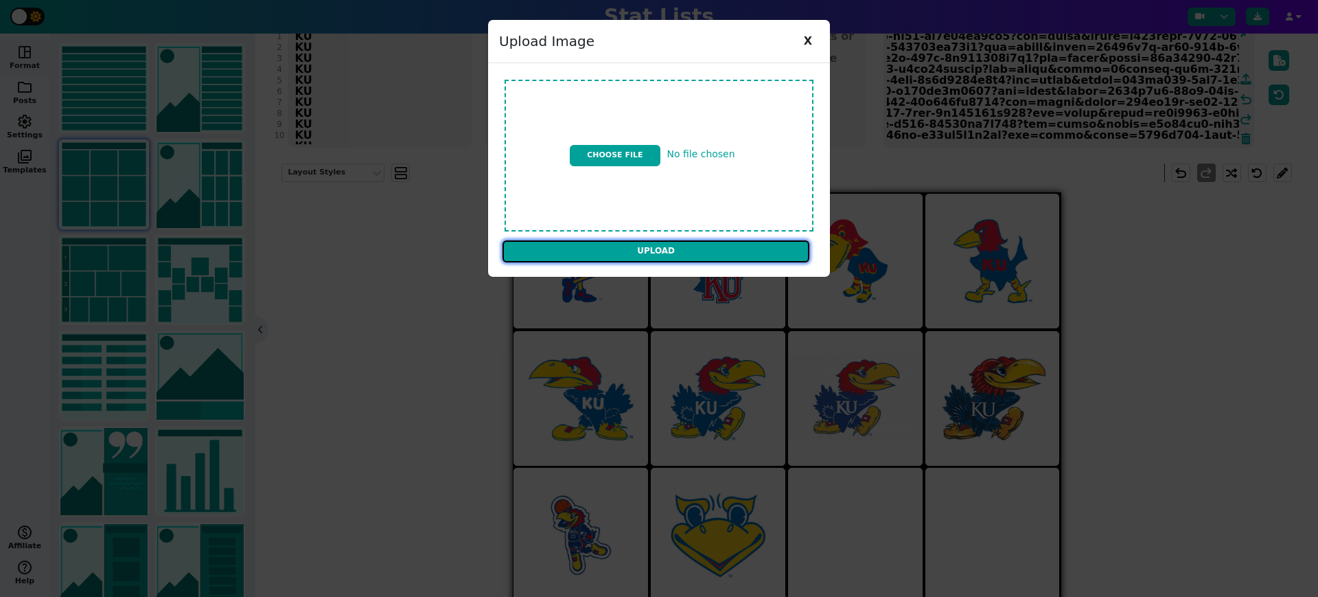
click at [708, 244] on input "Upload" at bounding box center [656, 251] width 307 height 22
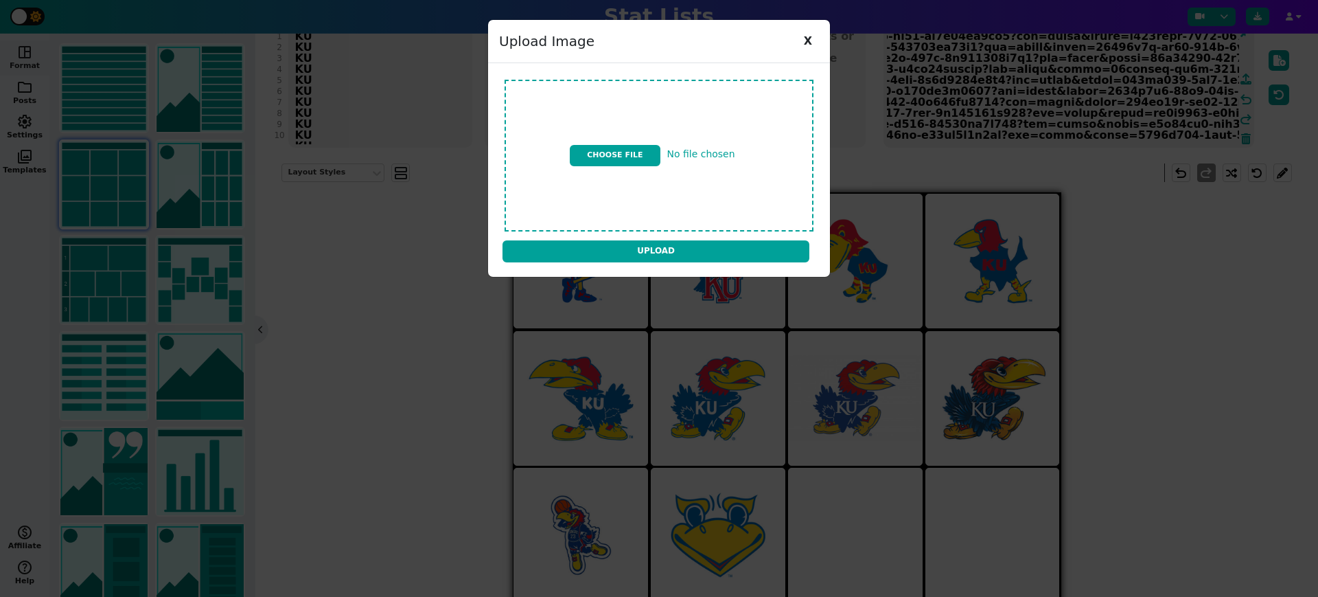
type textarea "https://firebasestorage.googleapis.com/v0/b/statlist-images.appspot.com/o/image…"
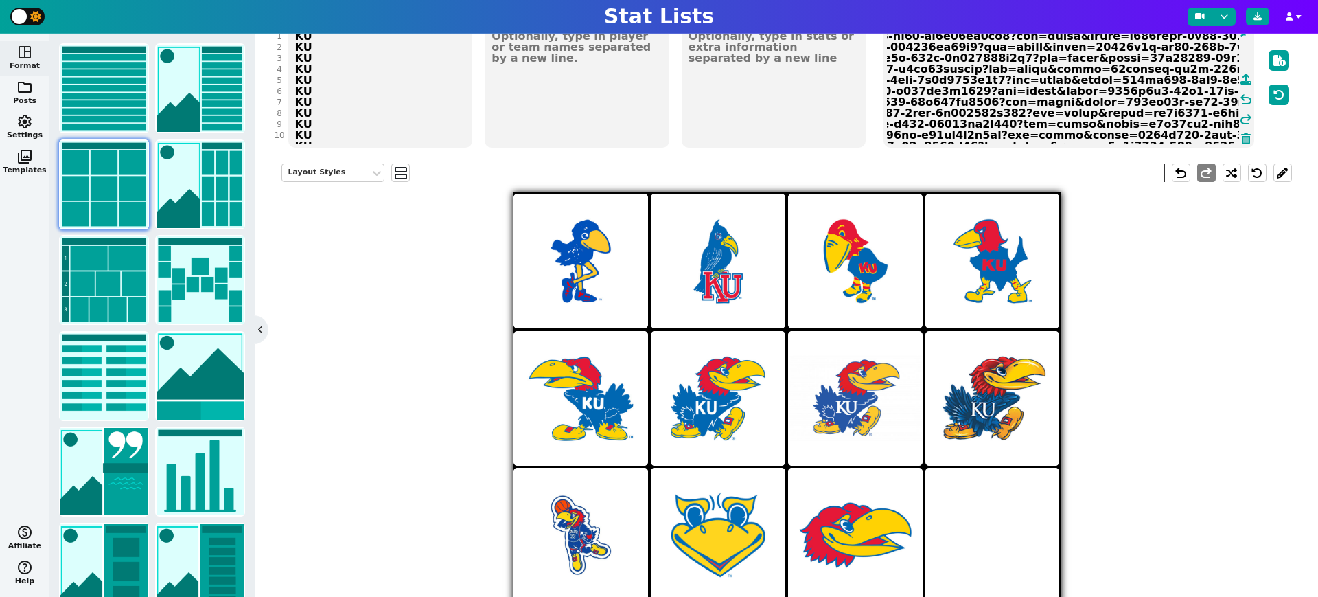
scroll to position [122, 0]
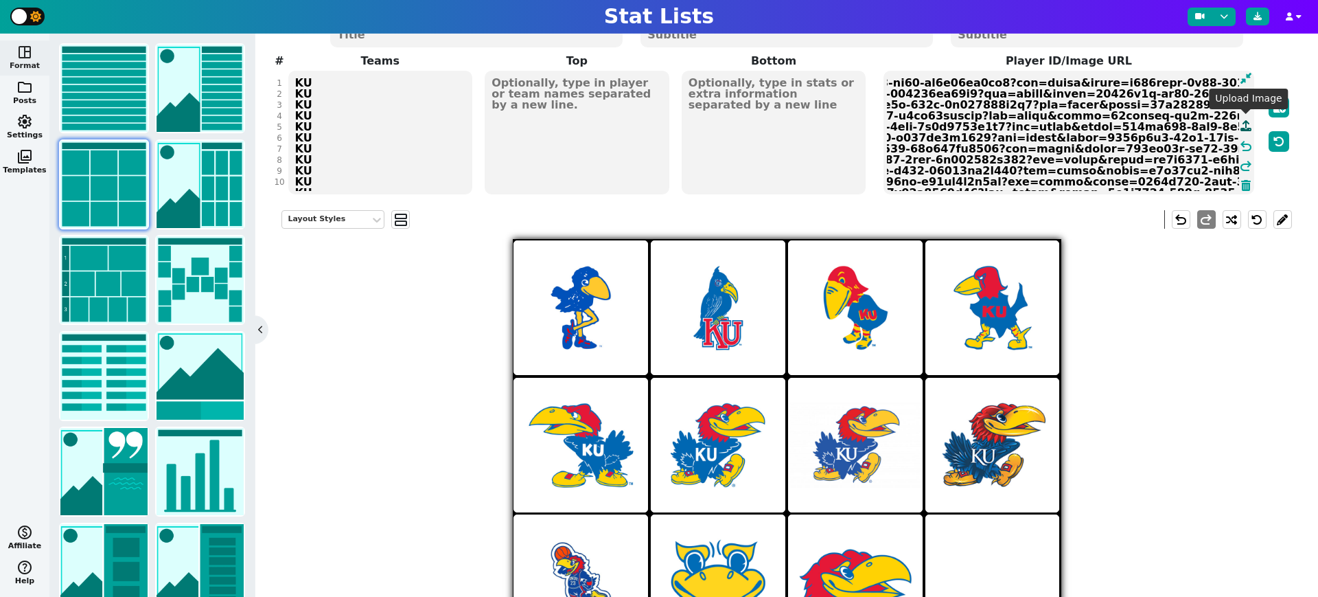
click at [1246, 122] on icon at bounding box center [1246, 125] width 11 height 11
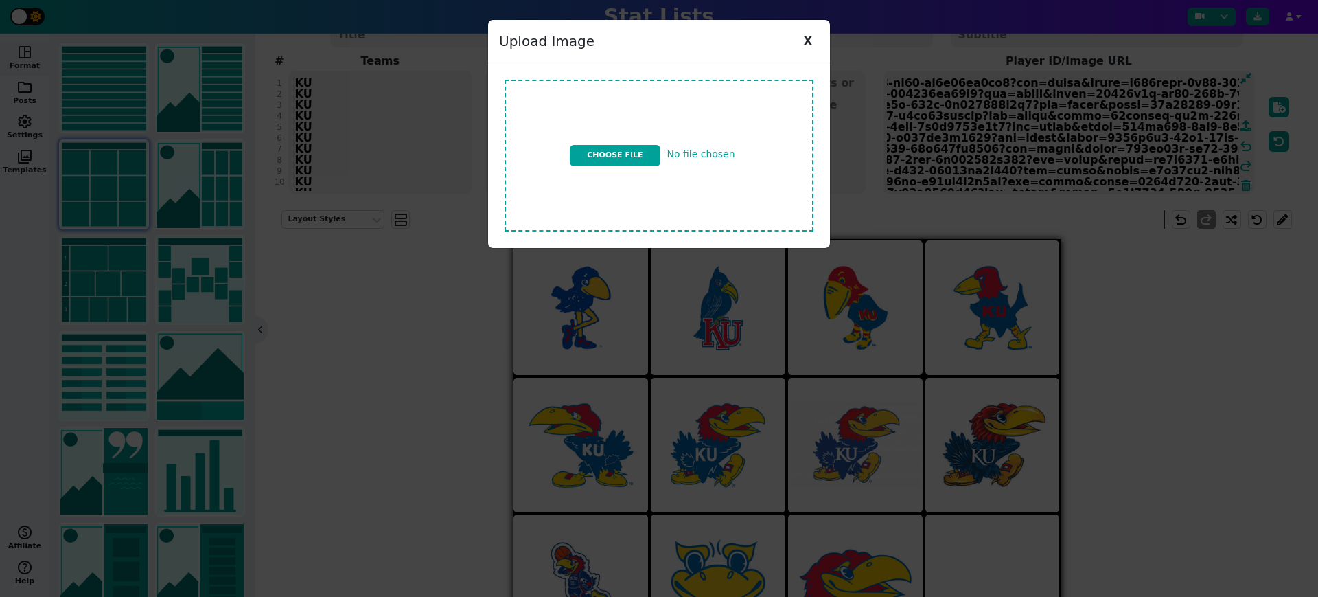
click at [631, 150] on input "file" at bounding box center [659, 155] width 320 height 163
type input "C:\fakepath\ku logo v12.jpg"
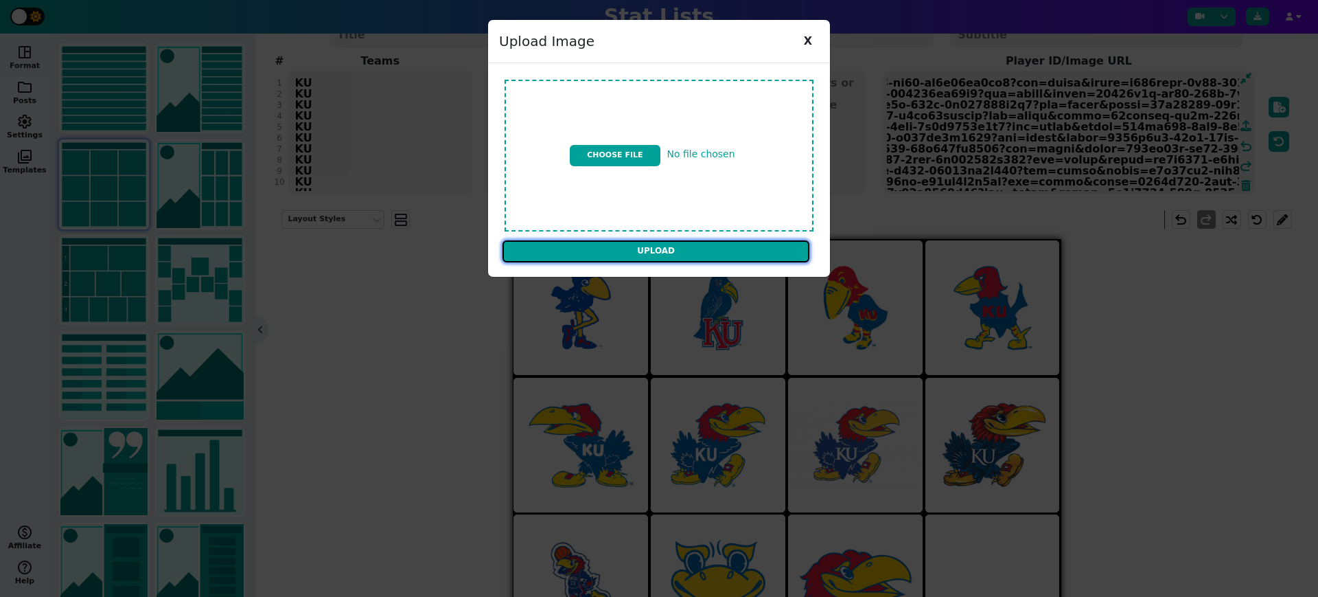
click at [726, 251] on input "Upload" at bounding box center [656, 251] width 307 height 22
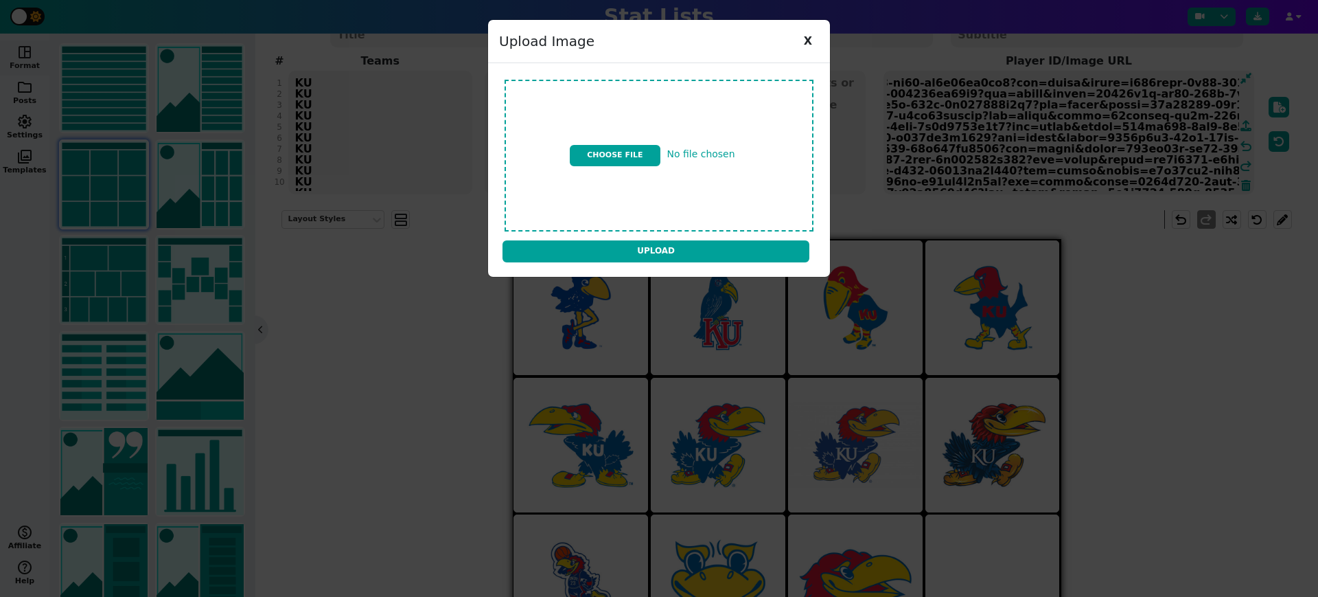
type textarea "https://firebasestorage.googleapis.com/v0/b/statlist-images.appspot.com/o/image…"
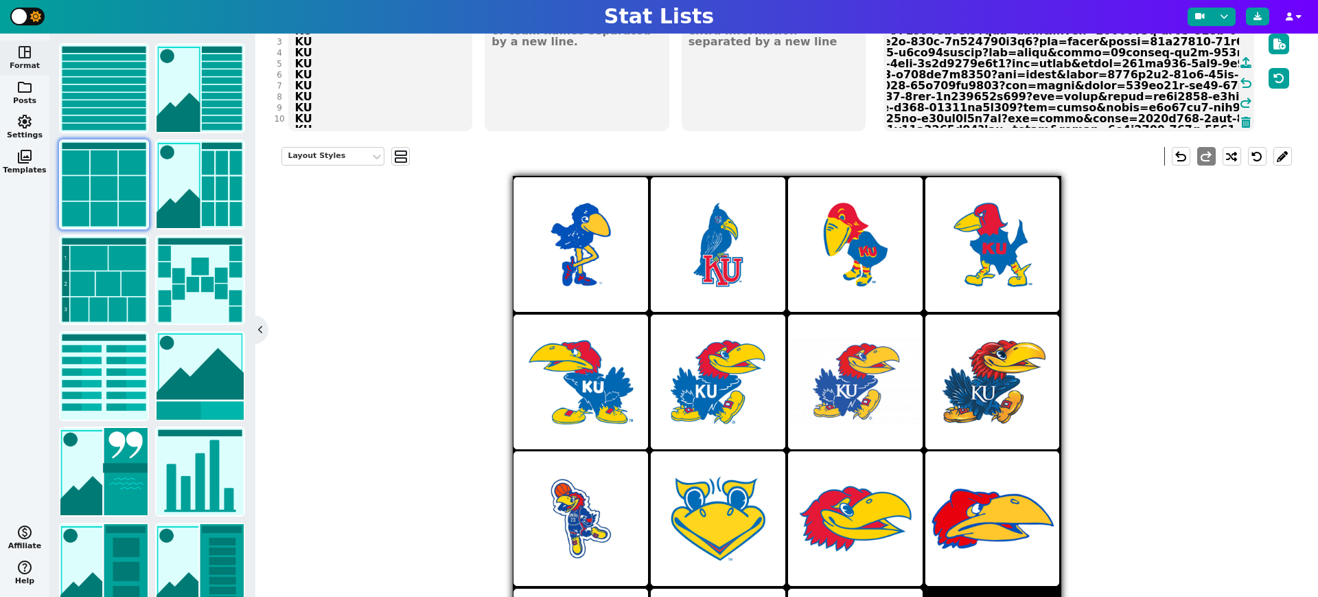
scroll to position [154, 0]
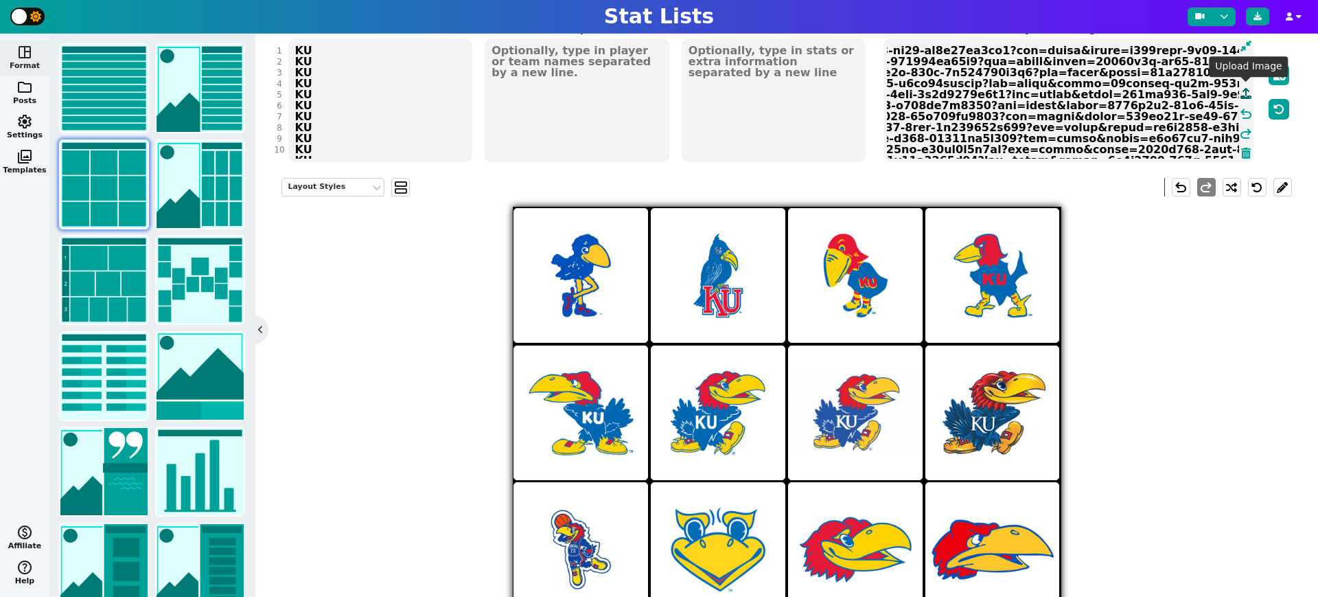
click at [1247, 92] on icon at bounding box center [1246, 93] width 11 height 11
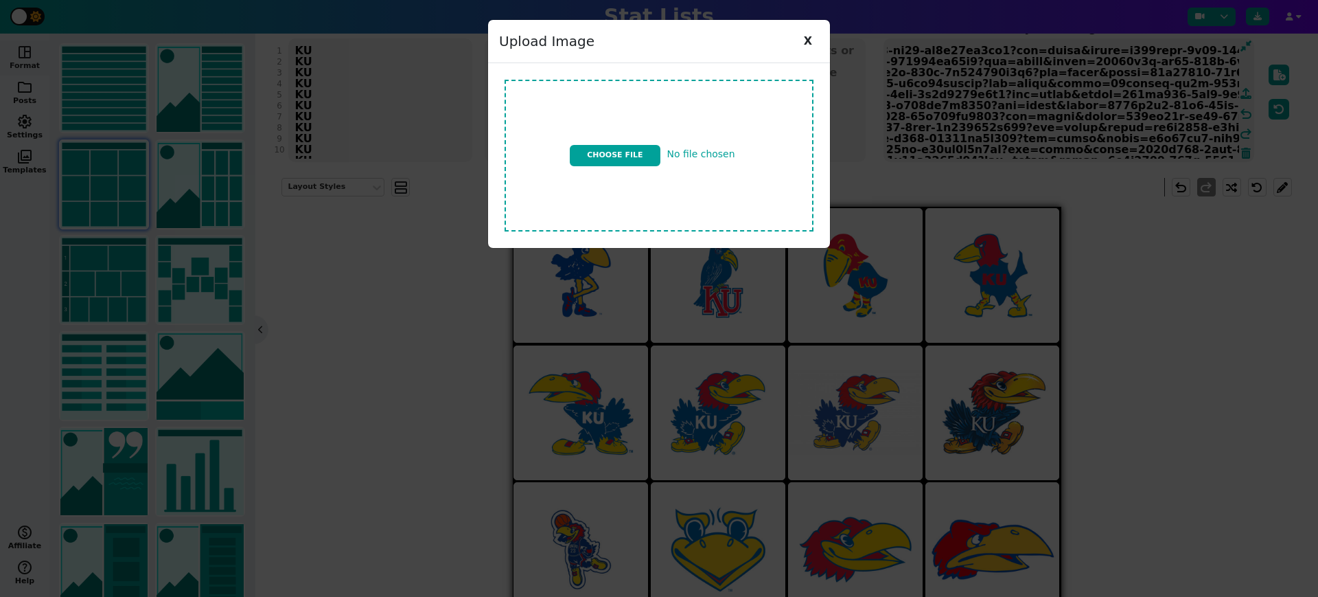
click at [627, 150] on input "file" at bounding box center [659, 155] width 320 height 163
click at [810, 41] on span "X" at bounding box center [808, 41] width 22 height 21
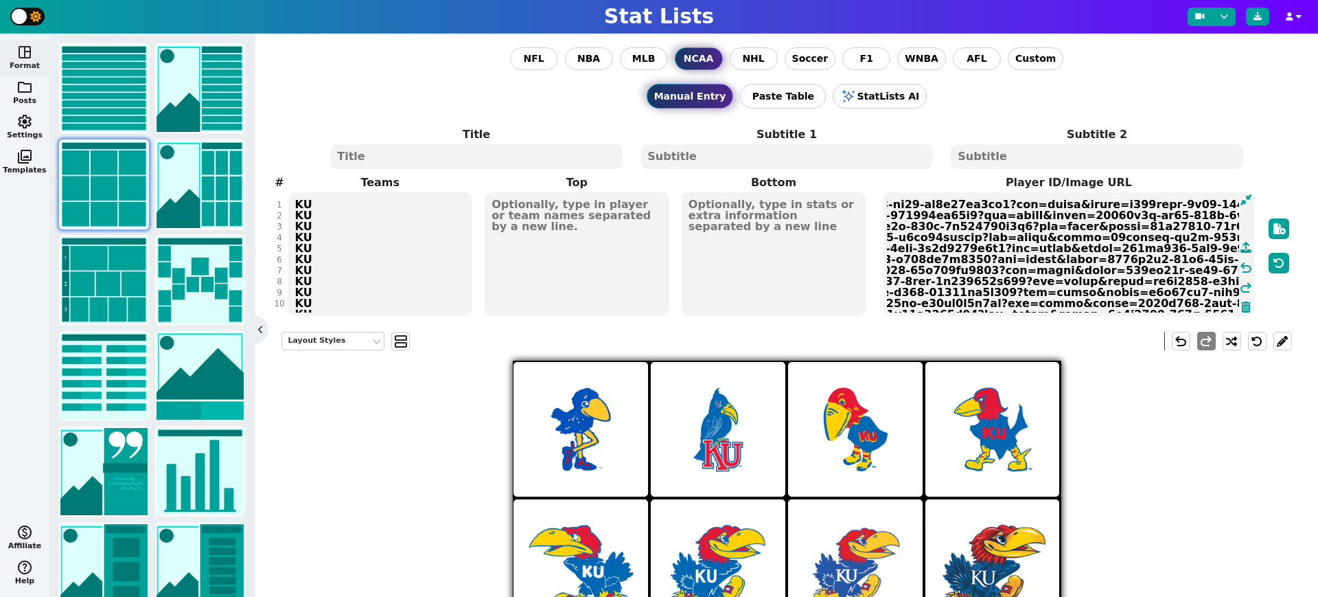
scroll to position [54, 0]
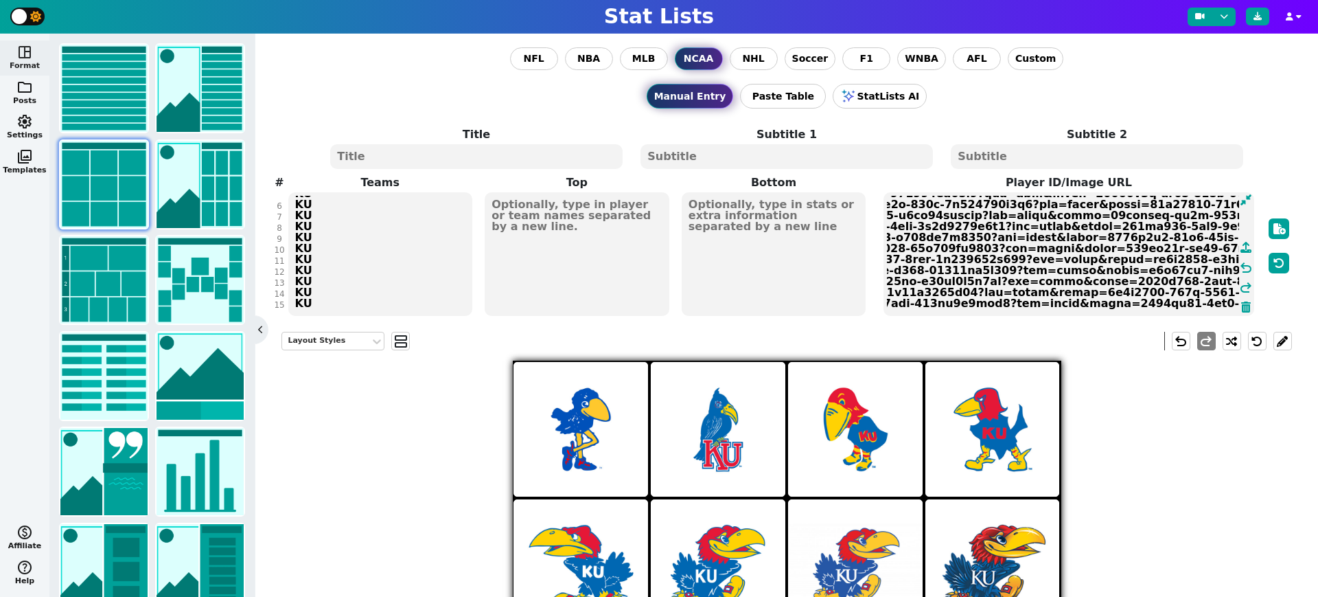
click at [380, 307] on div "Title Subtitle 1 Subtitle 2 # 1 2 3 4 5 6 7 8 9 10 11 12 13 14 15 Teams KU KU K…" at bounding box center [787, 221] width 1010 height 191
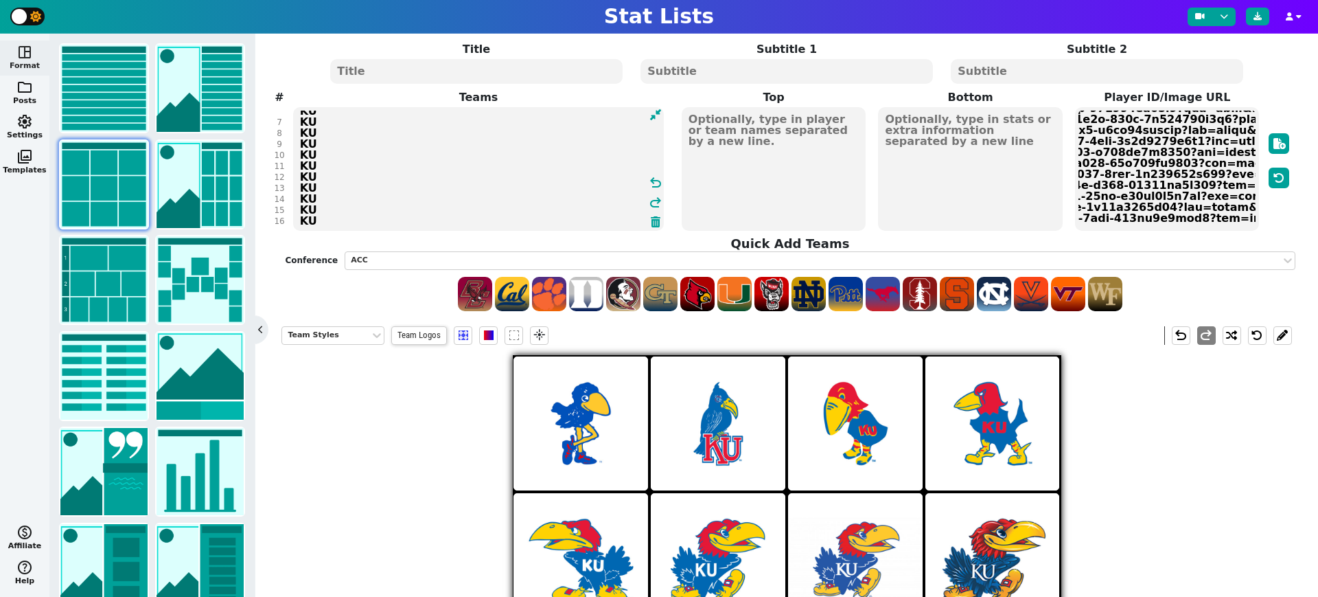
scroll to position [82, 0]
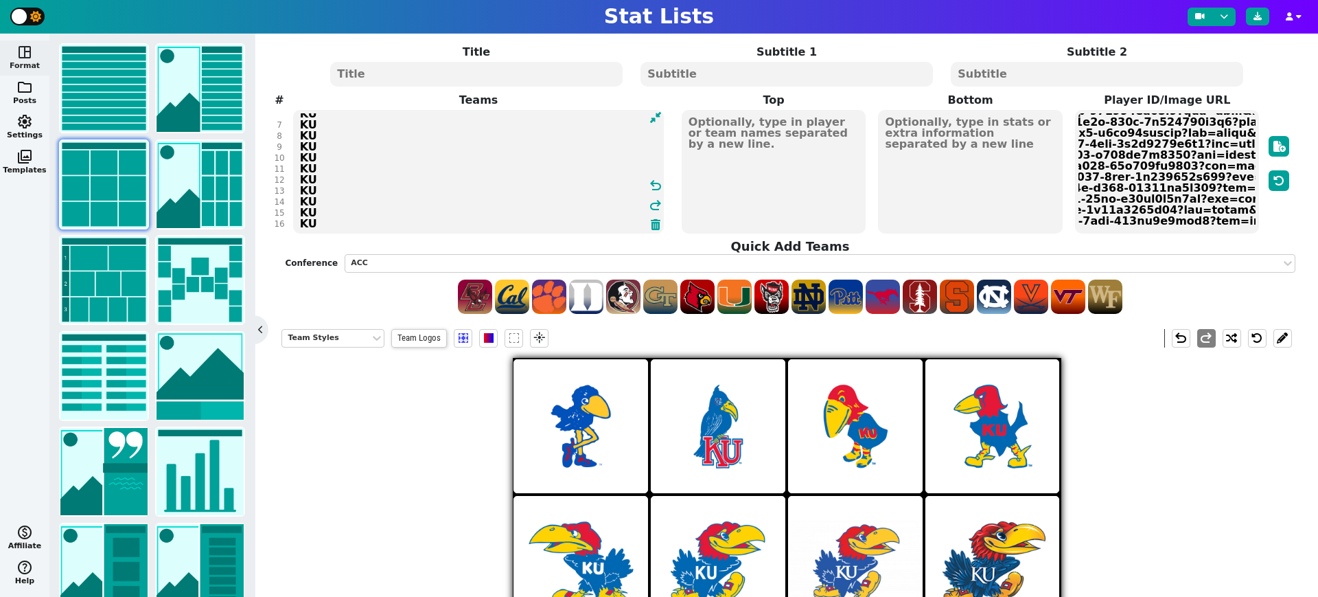
type textarea "KU KU KU KU KU KU KU KU KU KU KU KU KU KU KU KU"
click at [1236, 218] on textarea at bounding box center [1167, 172] width 184 height 124
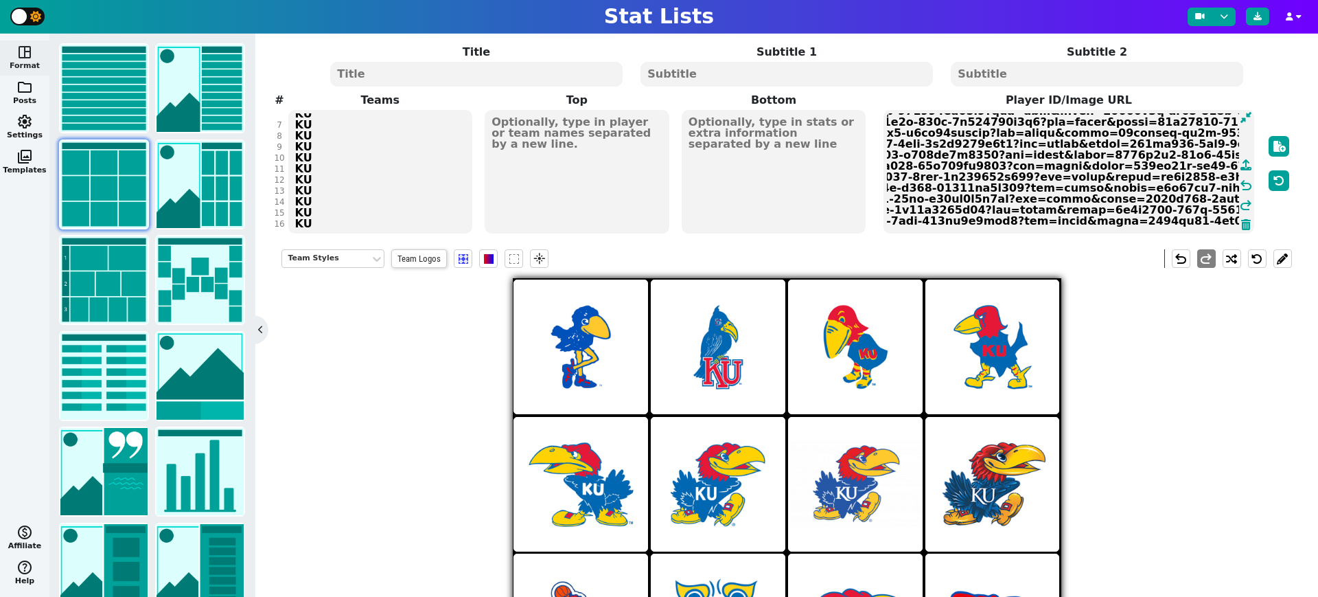
click at [1208, 216] on textarea at bounding box center [1069, 172] width 371 height 124
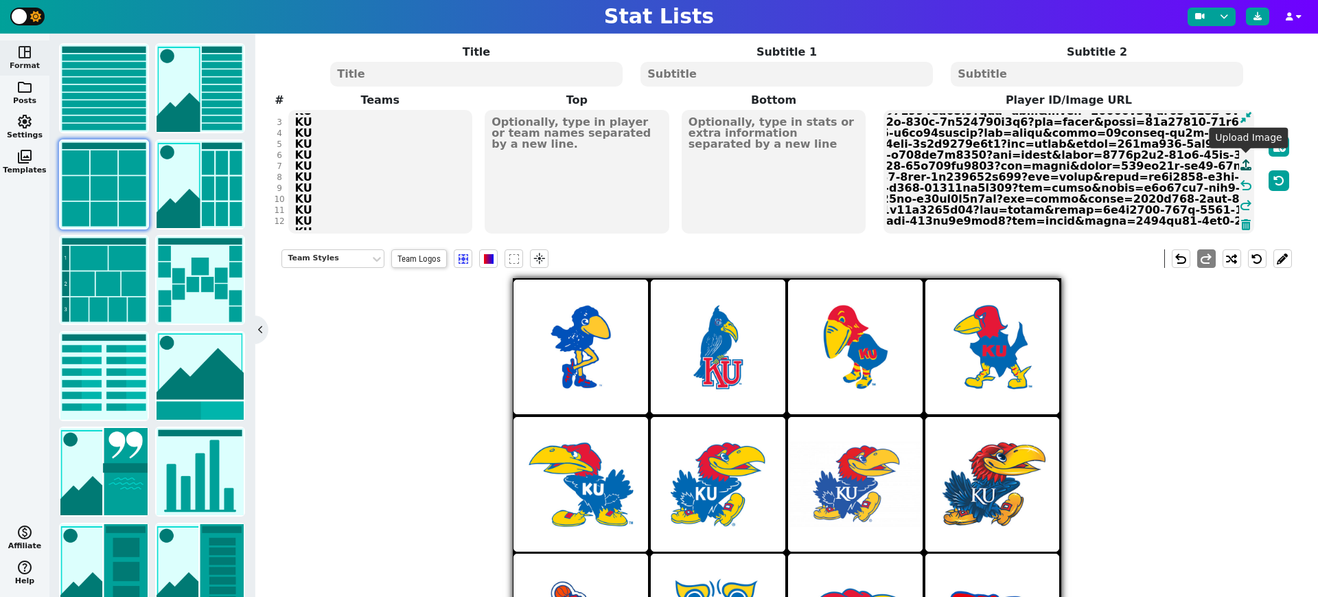
click at [1243, 159] on icon at bounding box center [1246, 164] width 11 height 11
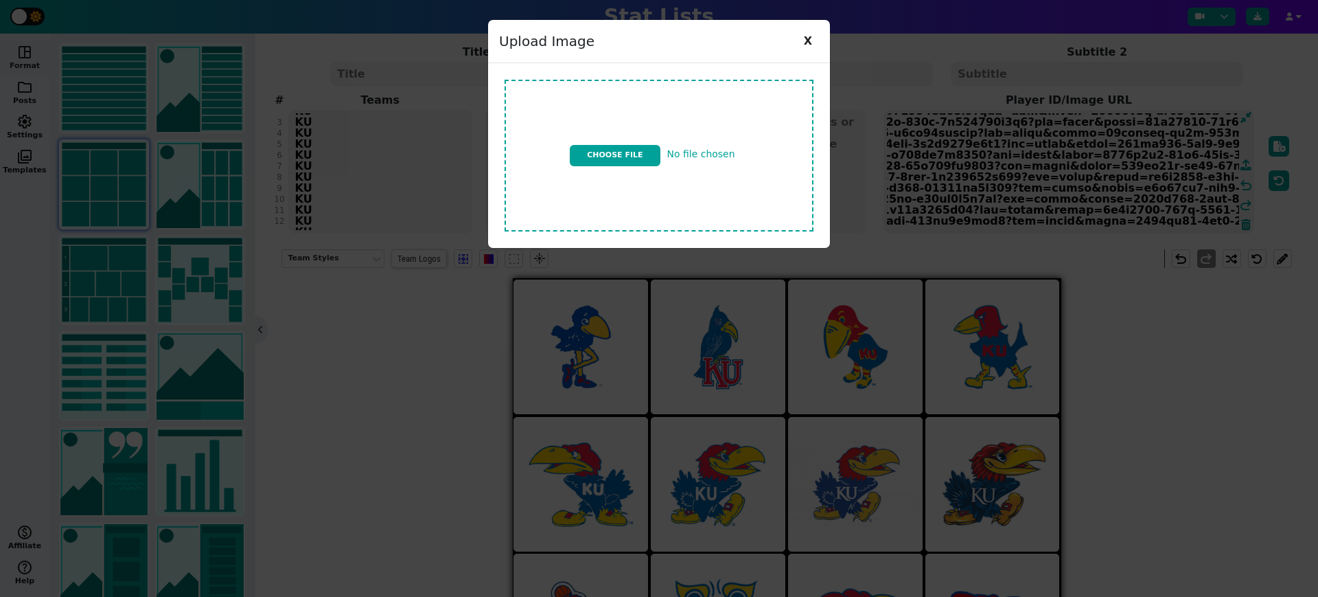
click at [615, 154] on input "file" at bounding box center [659, 155] width 320 height 163
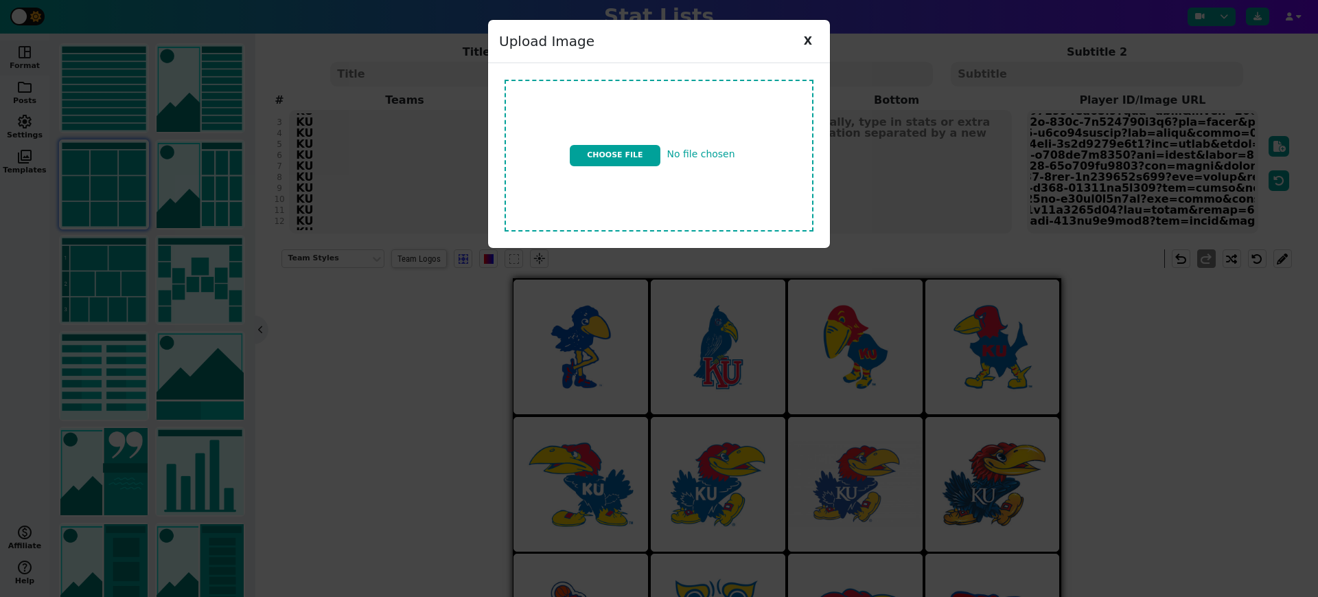
scroll to position [22, 938]
type input "C:\fakepath\ku logo v11.jpg"
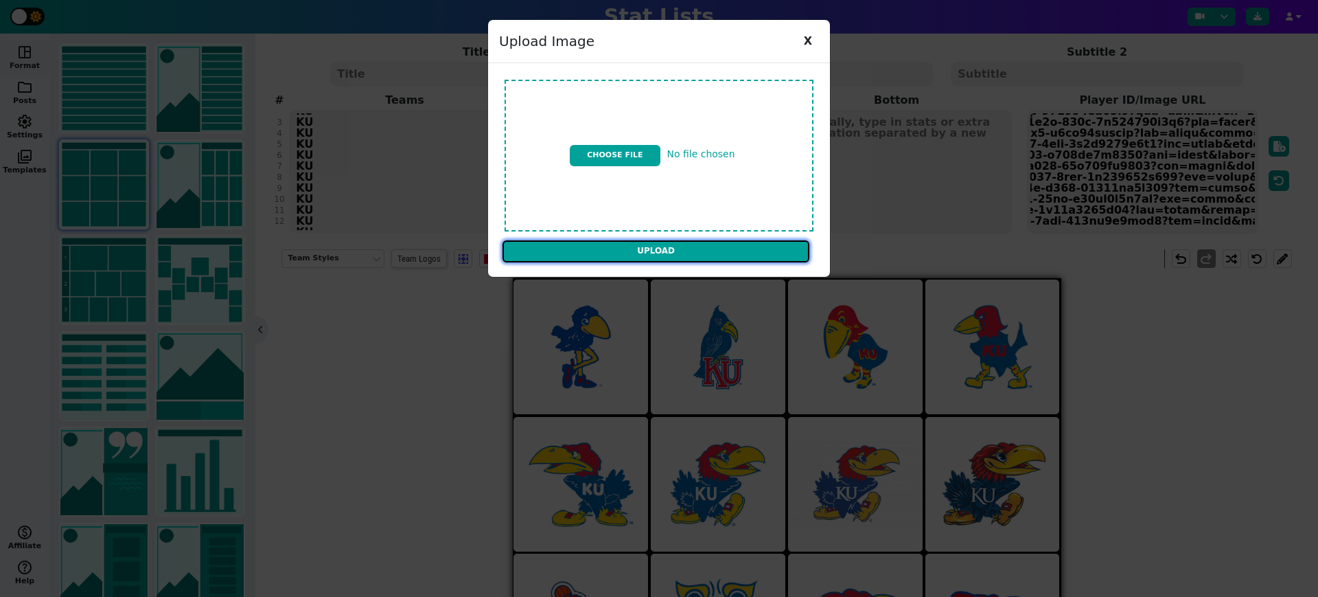
click at [753, 254] on input "Upload" at bounding box center [656, 251] width 307 height 22
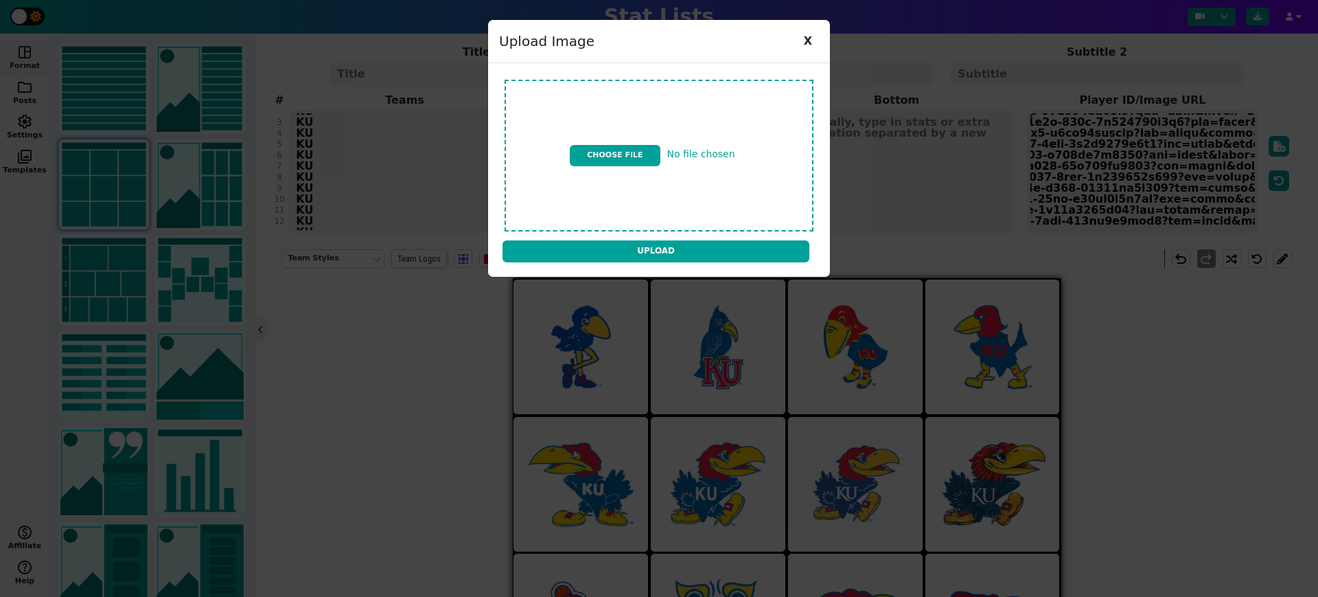
type textarea "https://firebasestorage.googleapis.com/v0/b/statlist-images.appspot.com/o/image…"
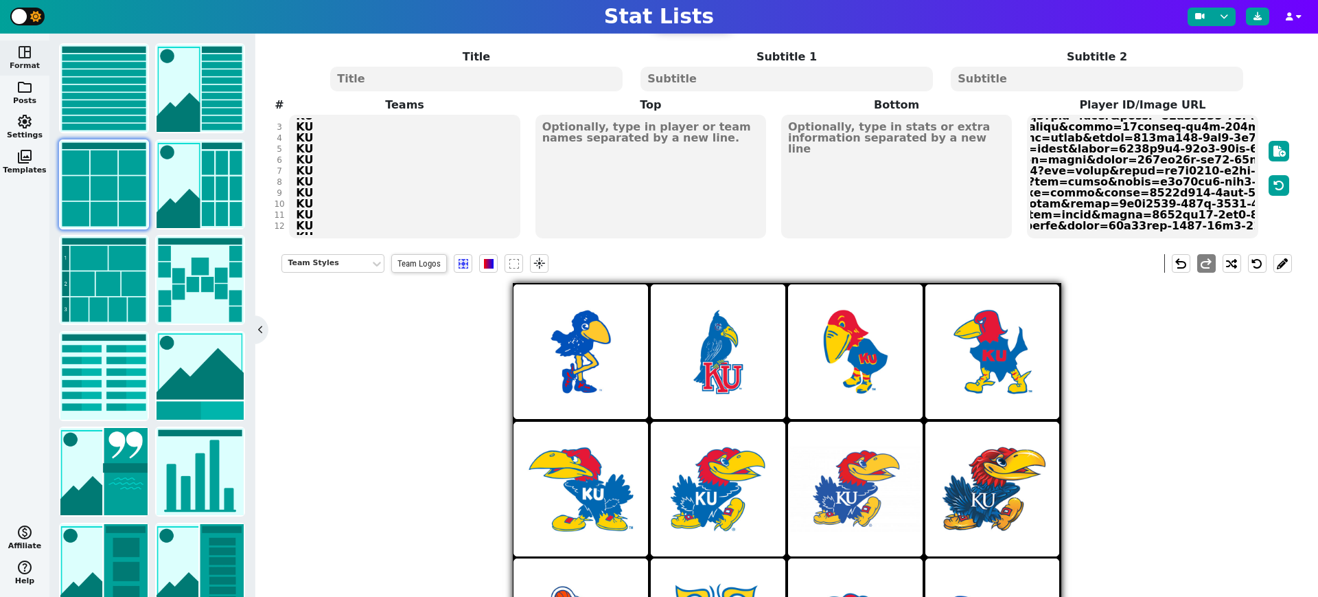
scroll to position [33, 0]
click at [1233, 225] on textarea at bounding box center [1142, 177] width 231 height 124
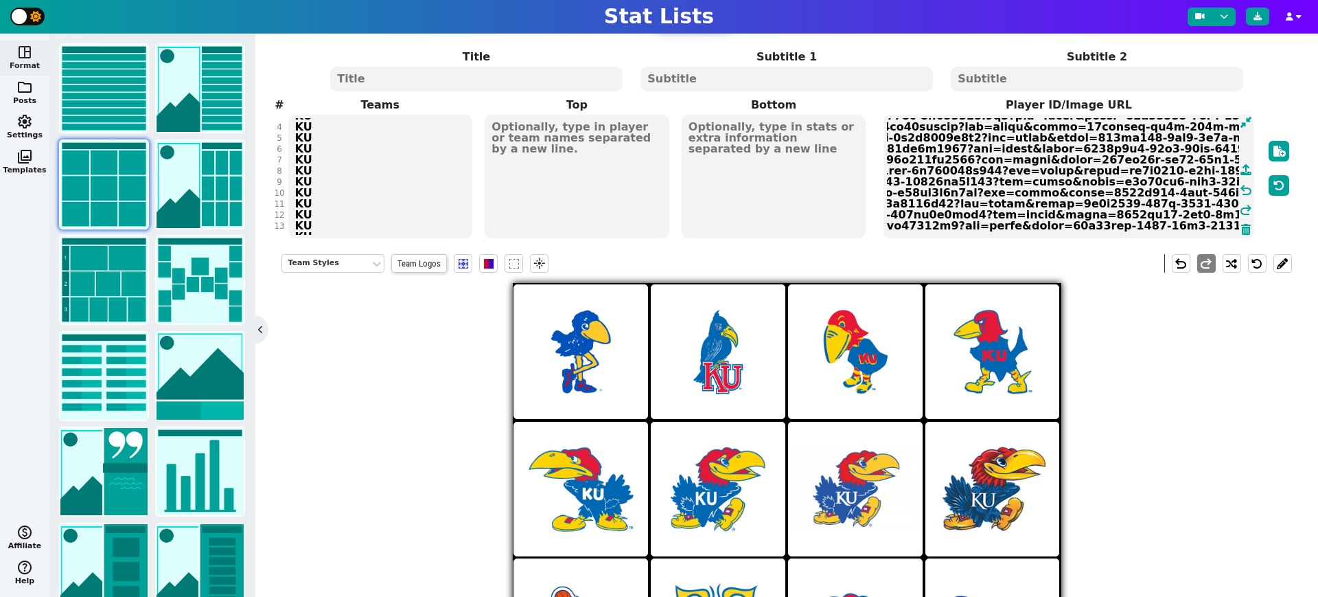
scroll to position [33, 950]
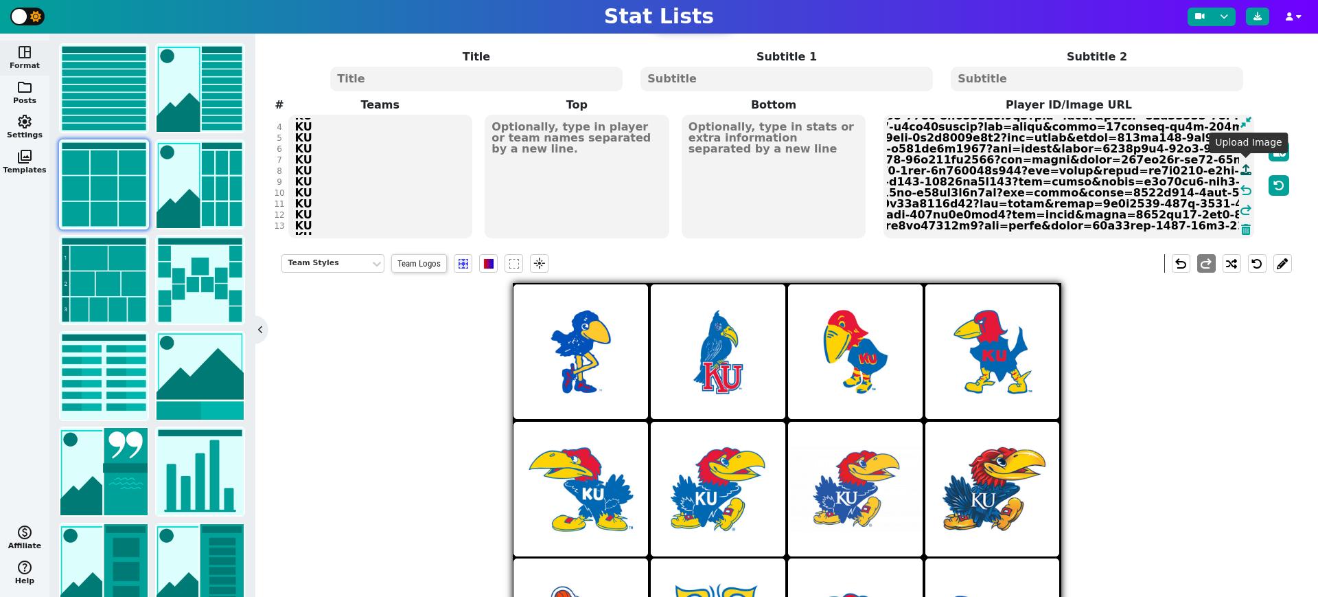
click at [1246, 169] on icon at bounding box center [1246, 169] width 11 height 11
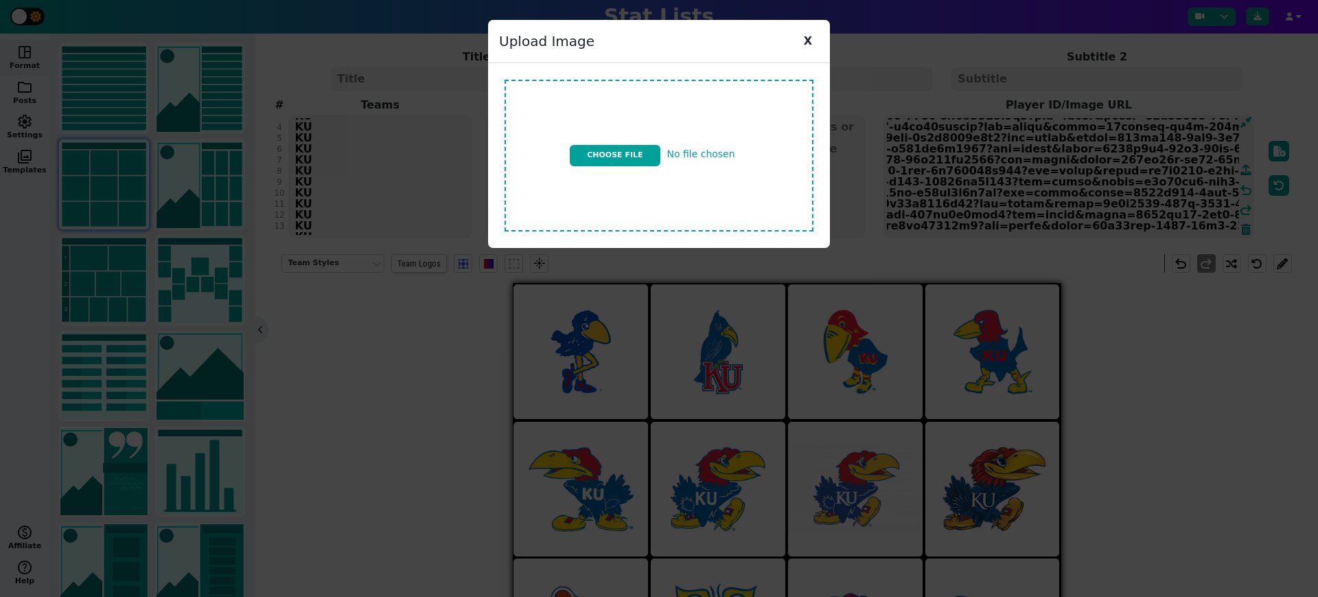
click at [610, 152] on input "file" at bounding box center [659, 155] width 320 height 163
type input "C:\fakepath\ku logo v10.jpg"
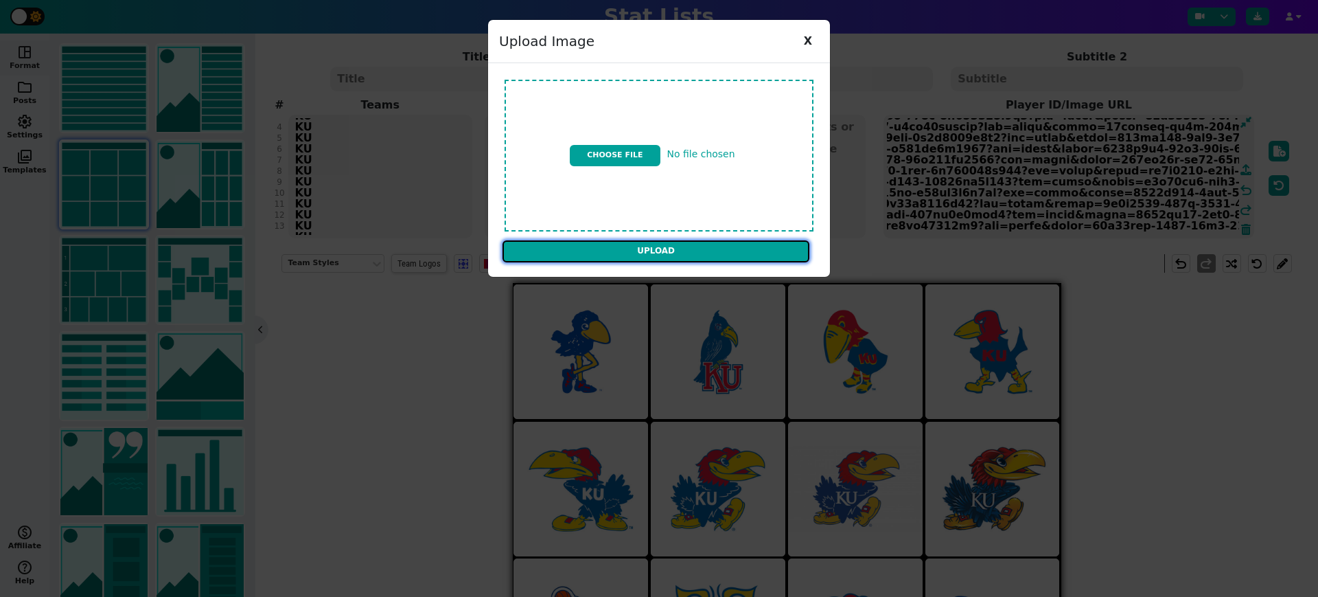
click at [745, 255] on input "Upload" at bounding box center [656, 251] width 307 height 22
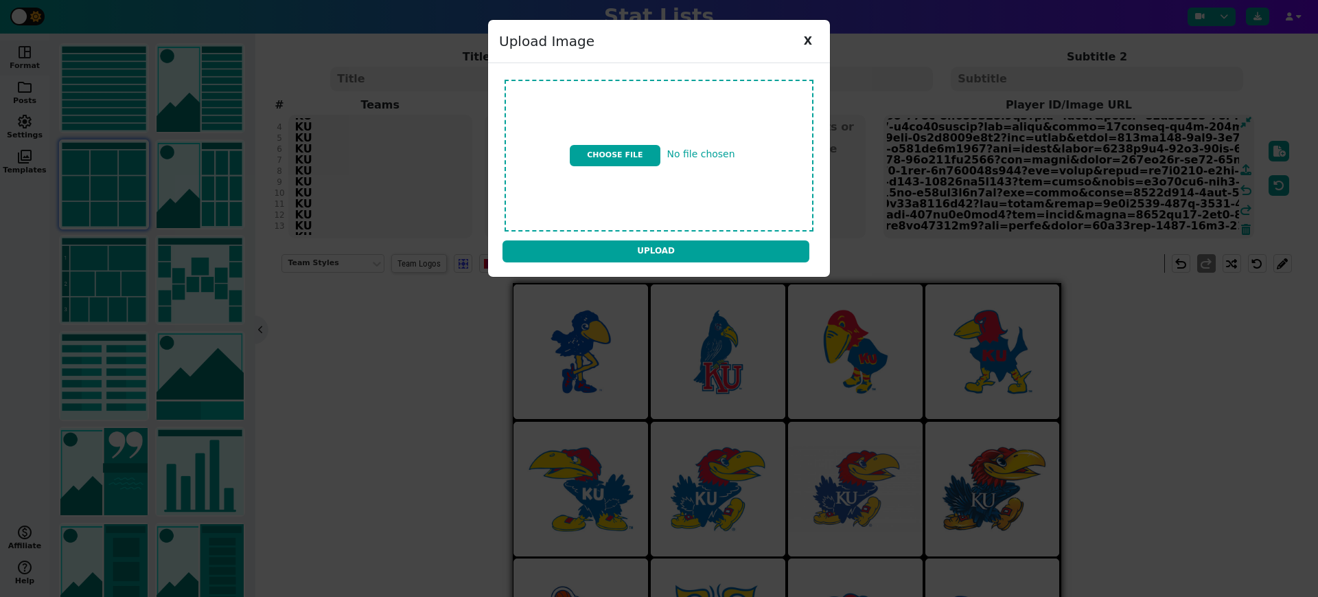
type textarea "https://firebasestorage.googleapis.com/v0/b/statlist-images.appspot.com/o/image…"
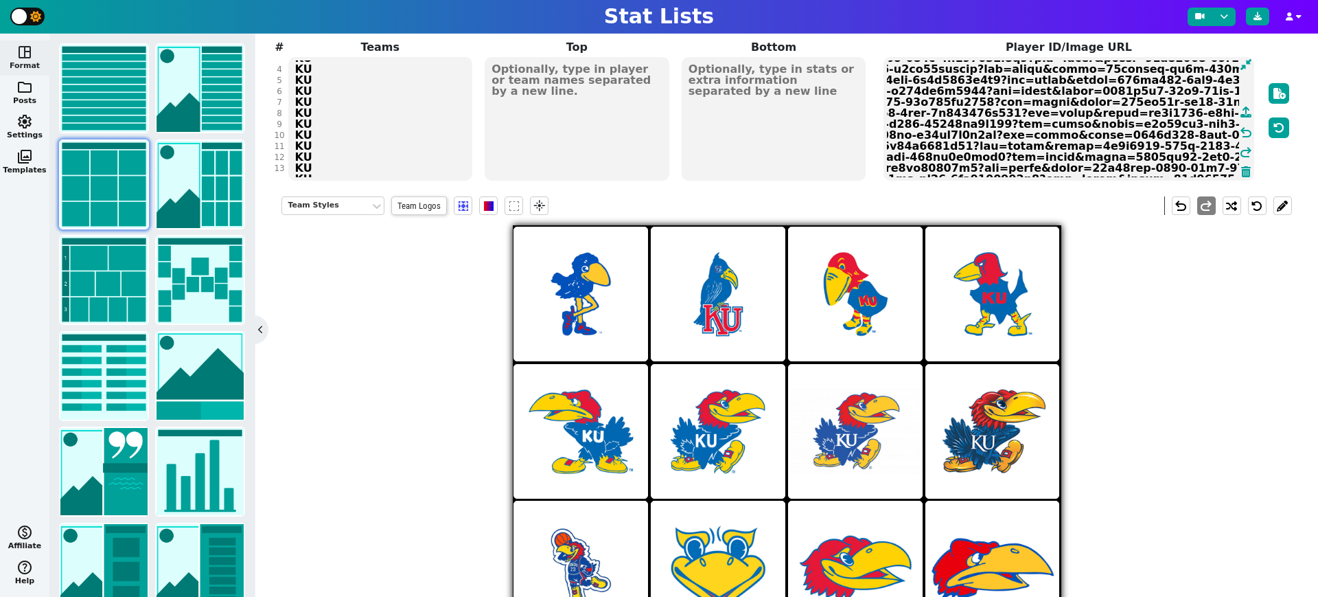
scroll to position [132, 0]
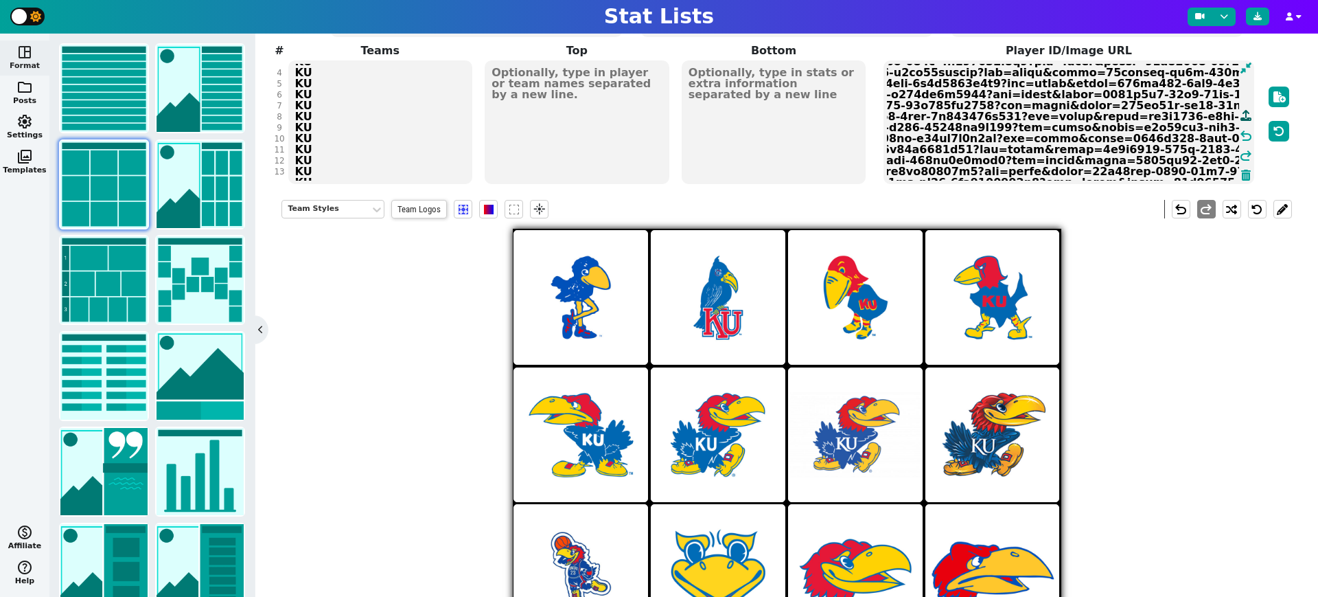
click at [1246, 115] on icon at bounding box center [1246, 115] width 11 height 11
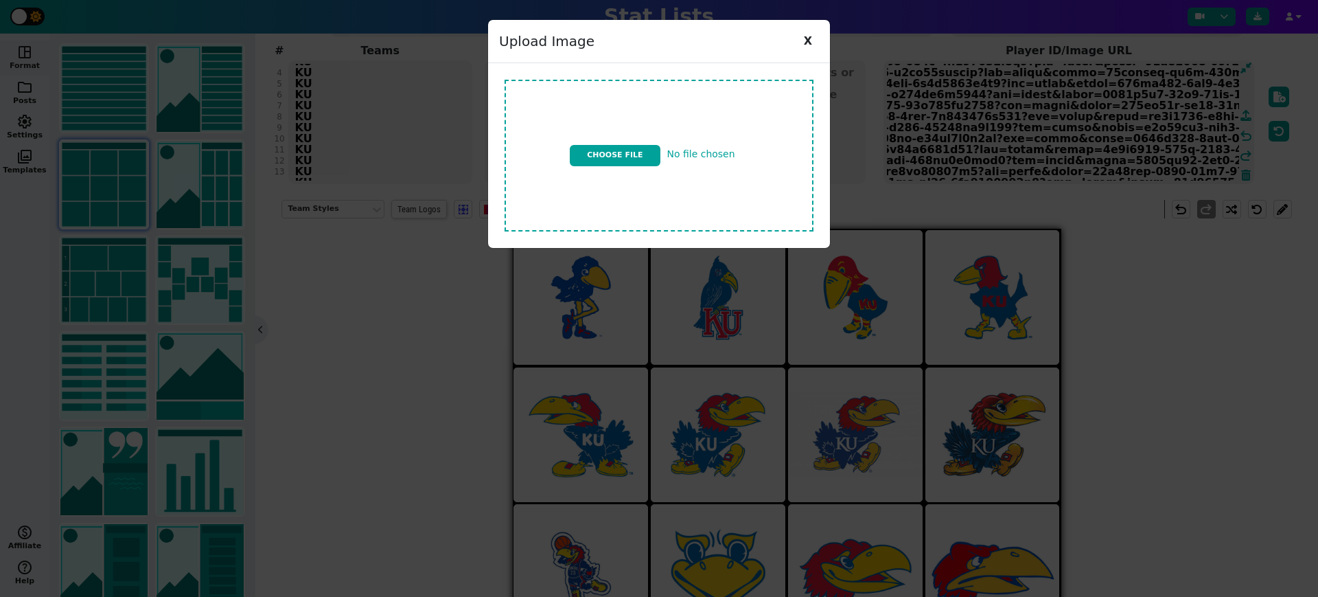
click at [604, 156] on input "file" at bounding box center [659, 155] width 320 height 163
type input "C:\fakepath\ku logo v16.jpg"
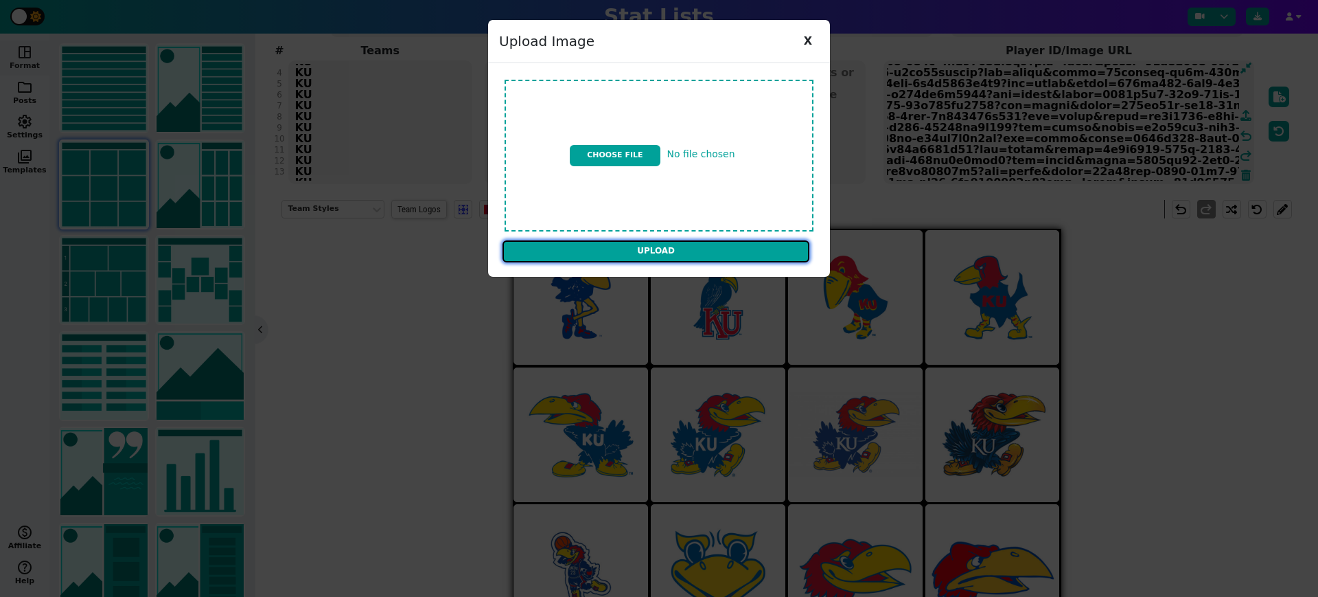
click at [709, 251] on input "Upload" at bounding box center [656, 251] width 307 height 22
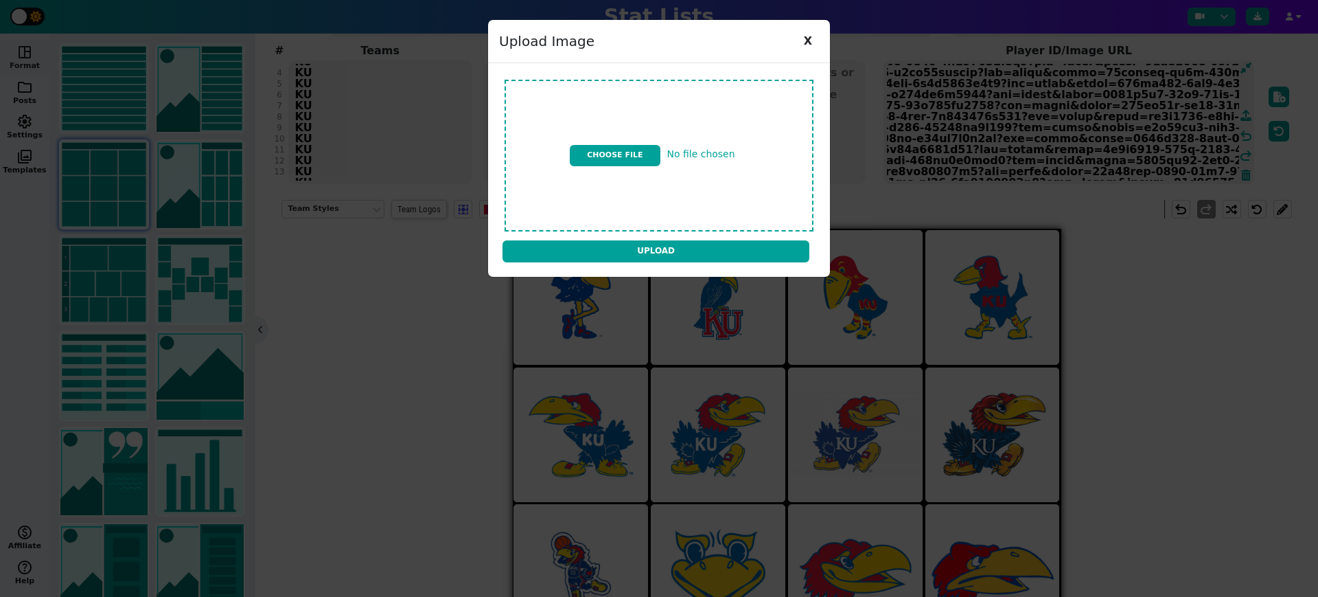
type textarea "https://firebasestorage.googleapis.com/v0/b/statlist-images.appspot.com/o/image…"
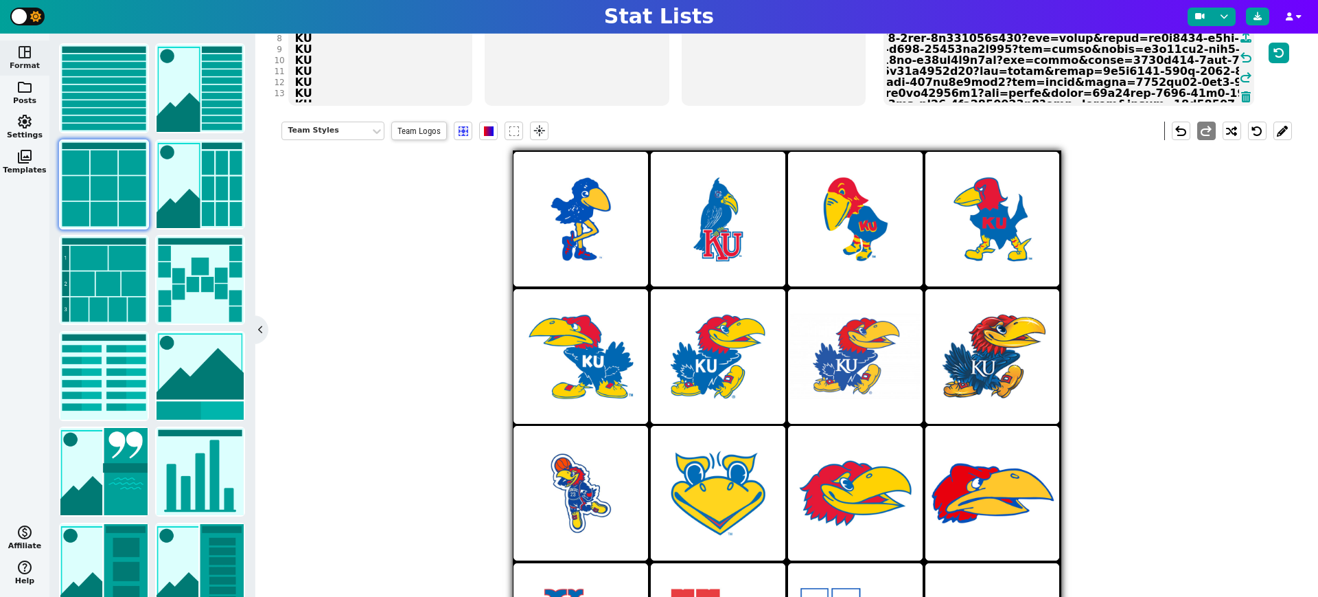
scroll to position [0, 0]
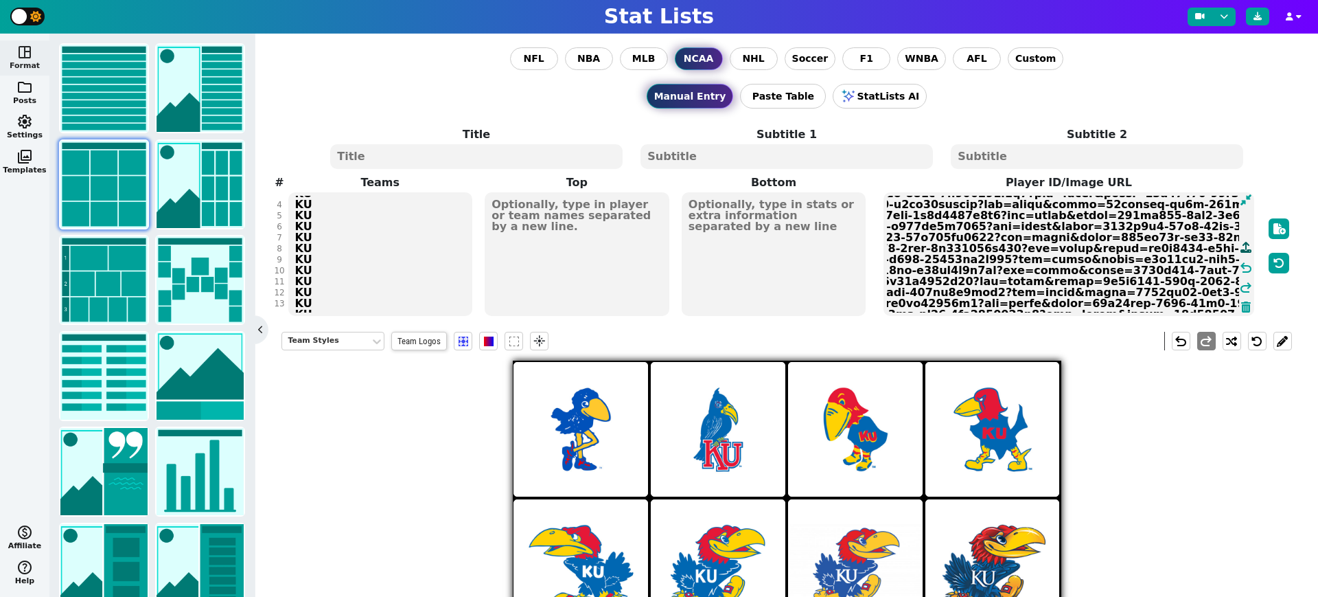
click at [1244, 248] on icon at bounding box center [1246, 247] width 11 height 11
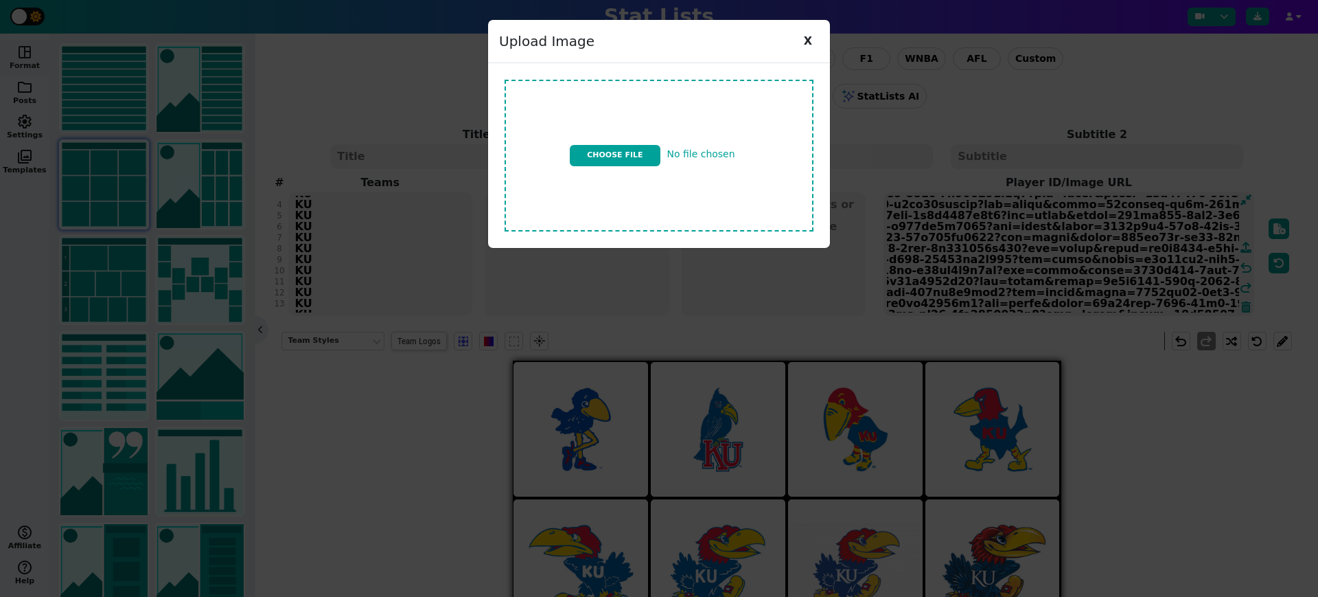
click at [625, 152] on input "file" at bounding box center [659, 155] width 320 height 163
type input "C:\fakepath\ku logo v1.jpg"
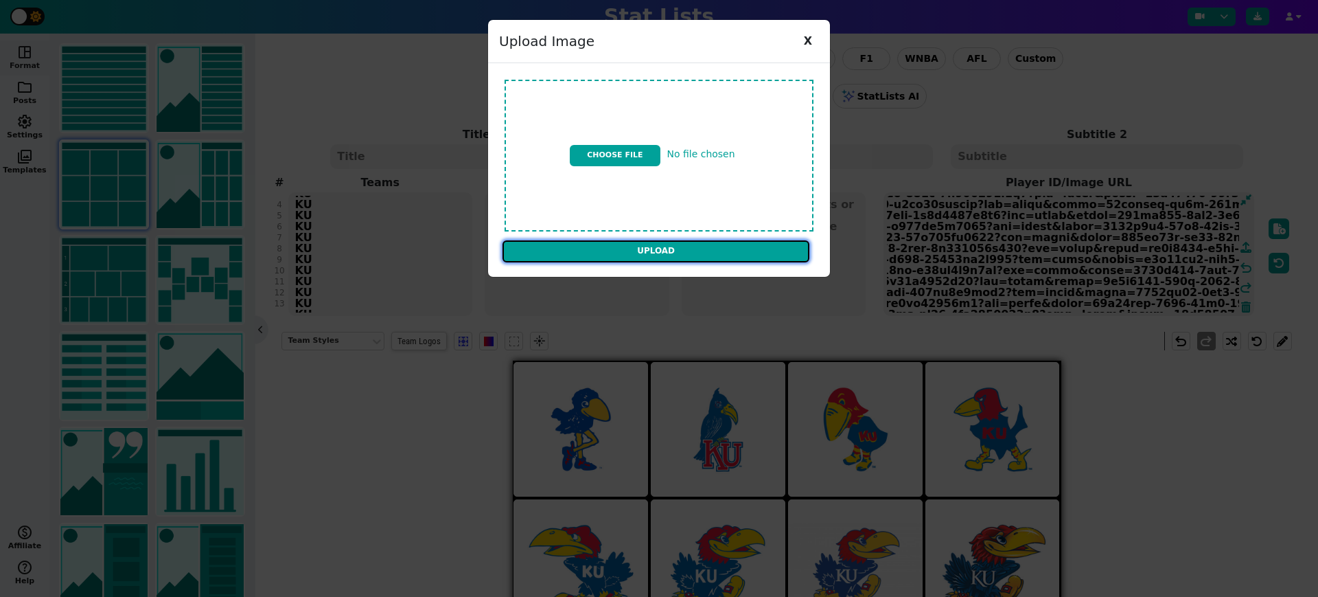
click at [692, 251] on input "Upload" at bounding box center [656, 251] width 307 height 22
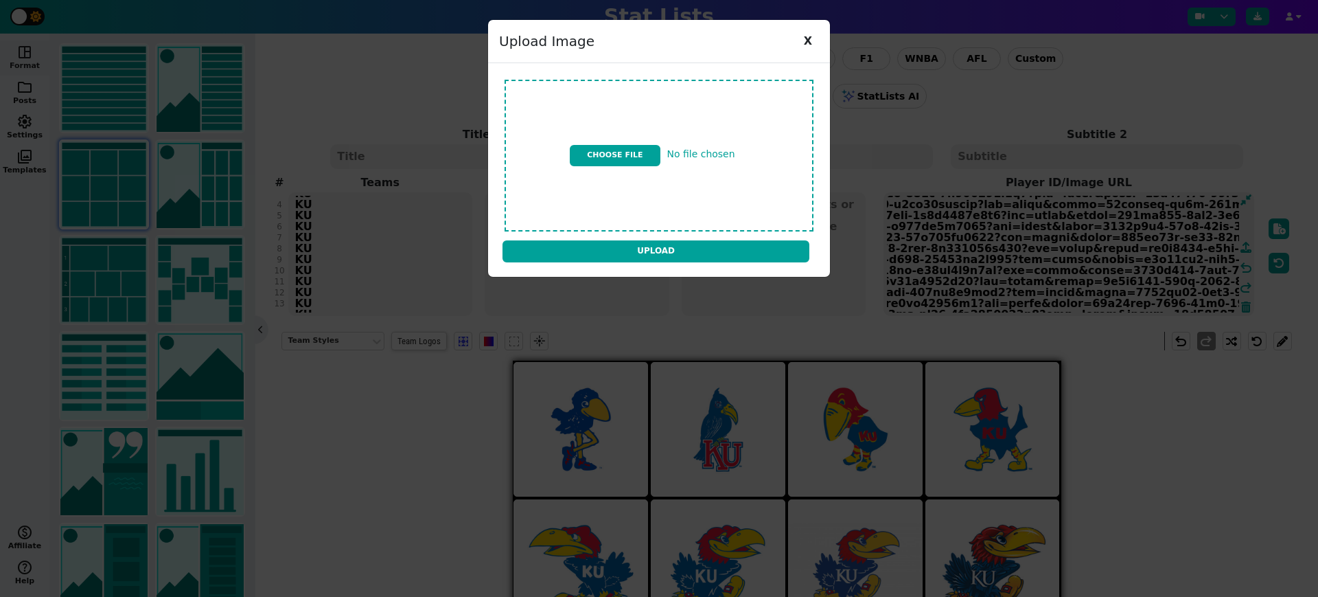
type textarea "https://firebasestorage.googleapis.com/v0/b/statlist-images.appspot.com/o/image…"
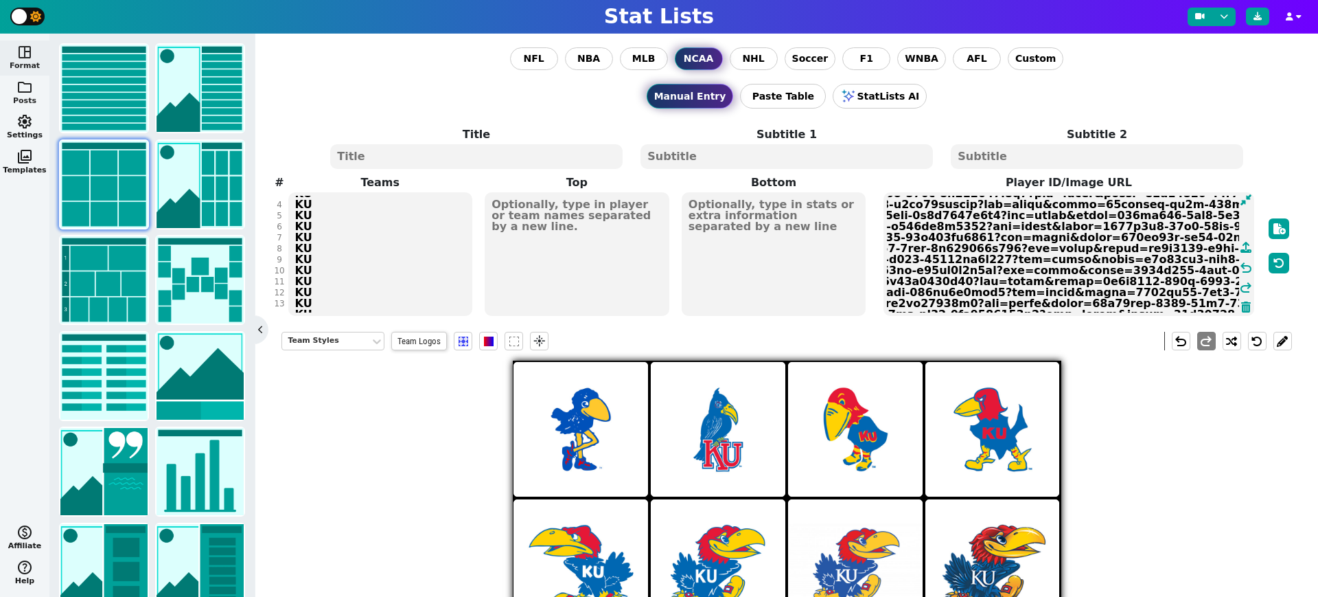
click at [28, 90] on span "folder" at bounding box center [24, 87] width 16 height 16
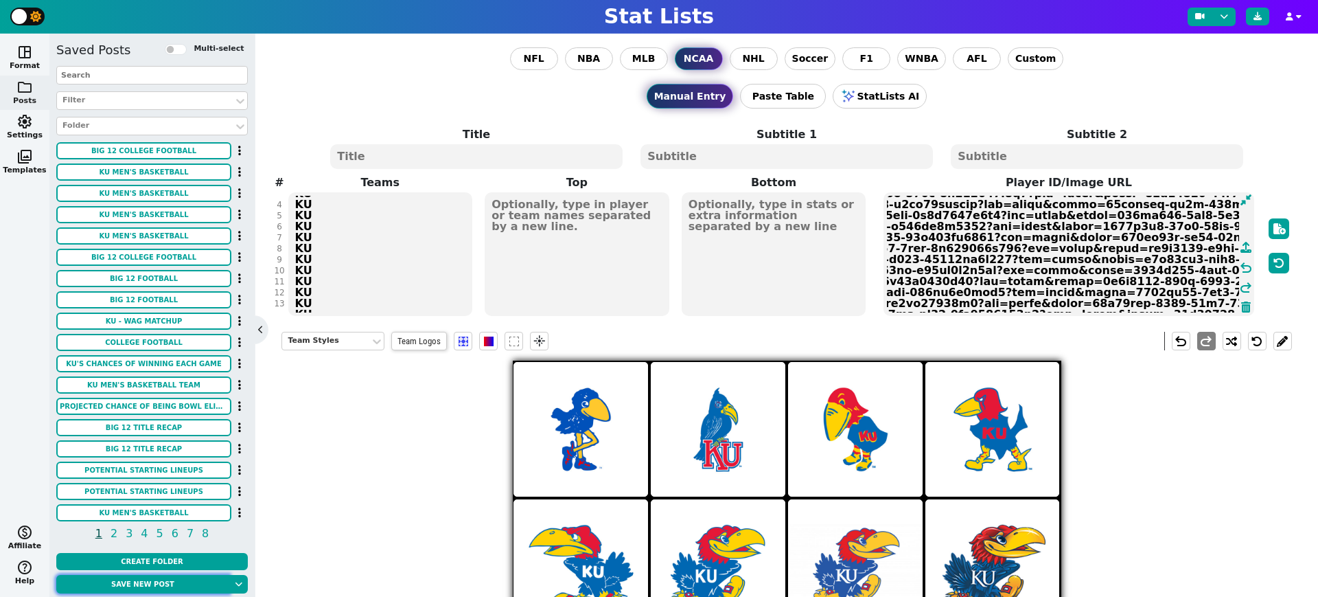
click at [154, 584] on button "Save new post" at bounding box center [142, 584] width 173 height 19
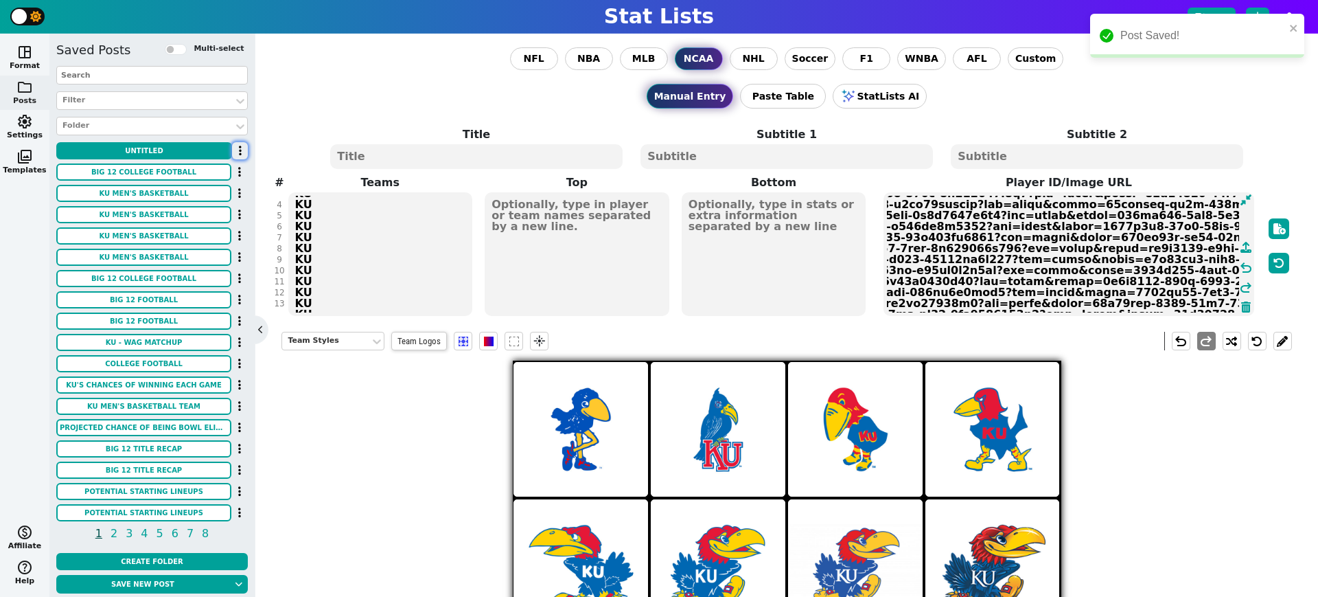
click at [240, 152] on icon "button" at bounding box center [240, 150] width 3 height 11
click at [210, 192] on li "Rename" at bounding box center [200, 195] width 110 height 21
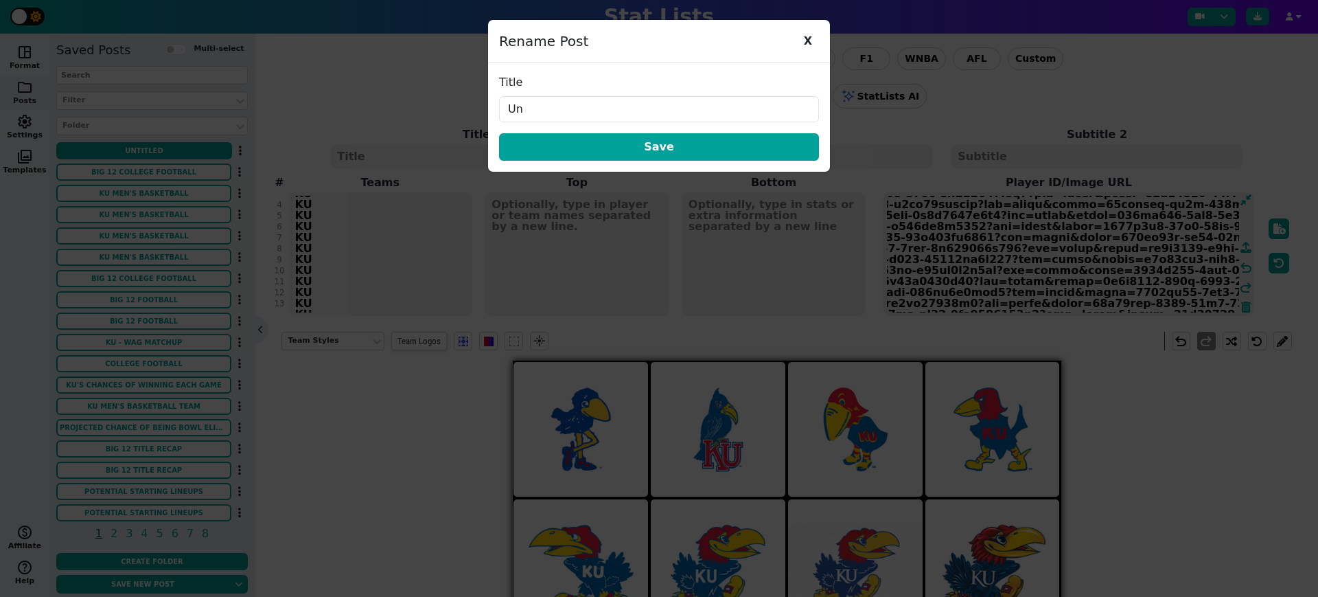
type input "U"
type input "KU LOGOS"
click button "Save" at bounding box center [659, 146] width 320 height 27
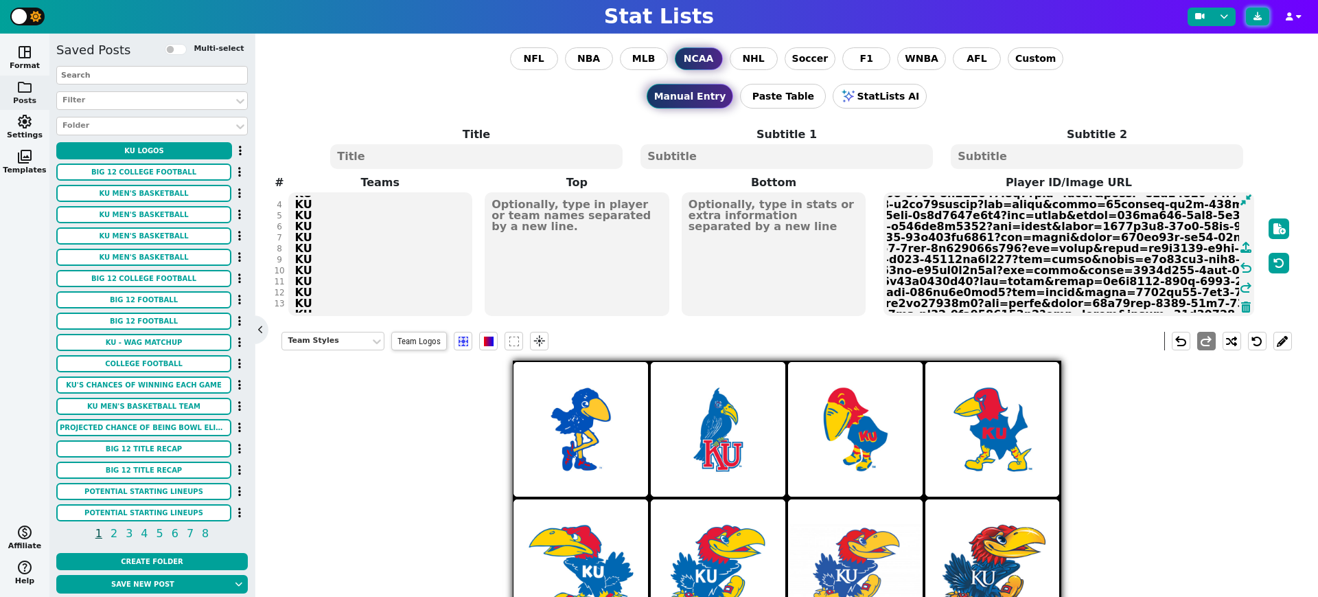
click at [1256, 18] on icon at bounding box center [1258, 16] width 8 height 8
